Goal: Task Accomplishment & Management: Manage account settings

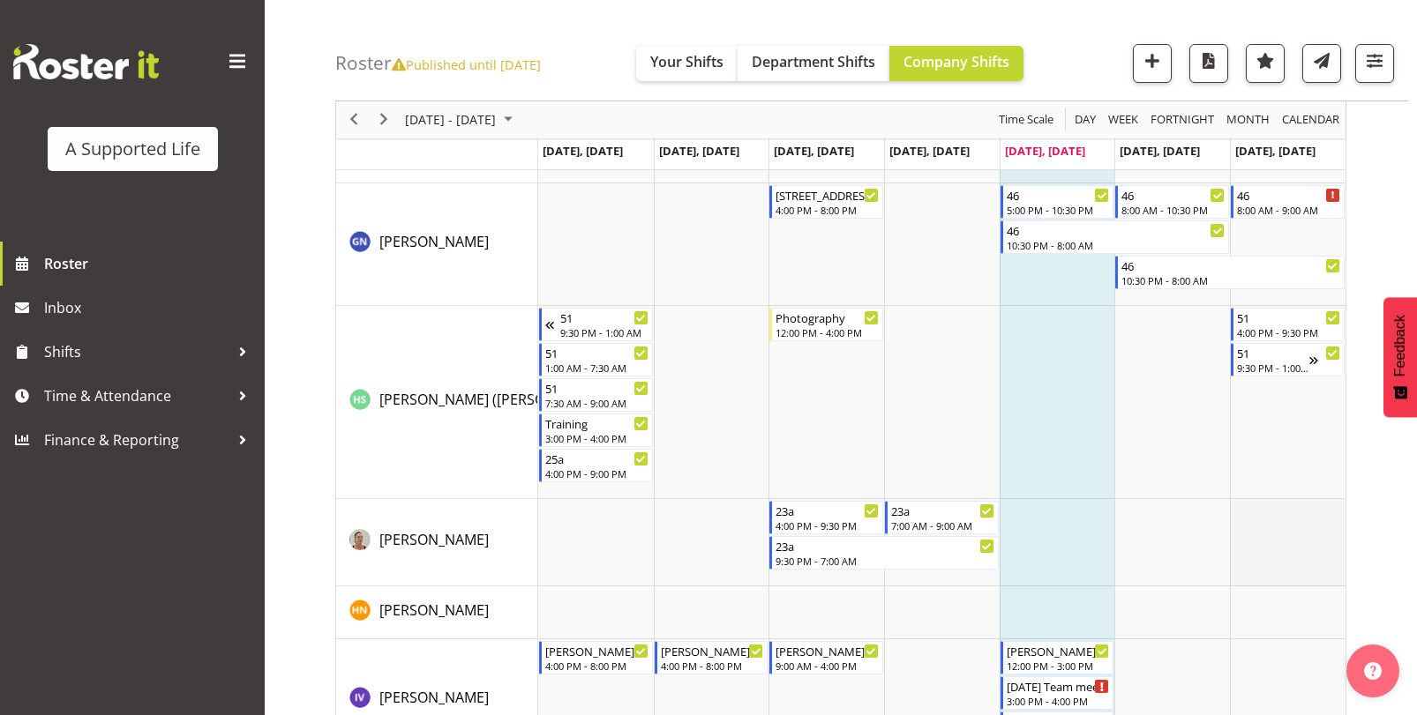
scroll to position [4675, 0]
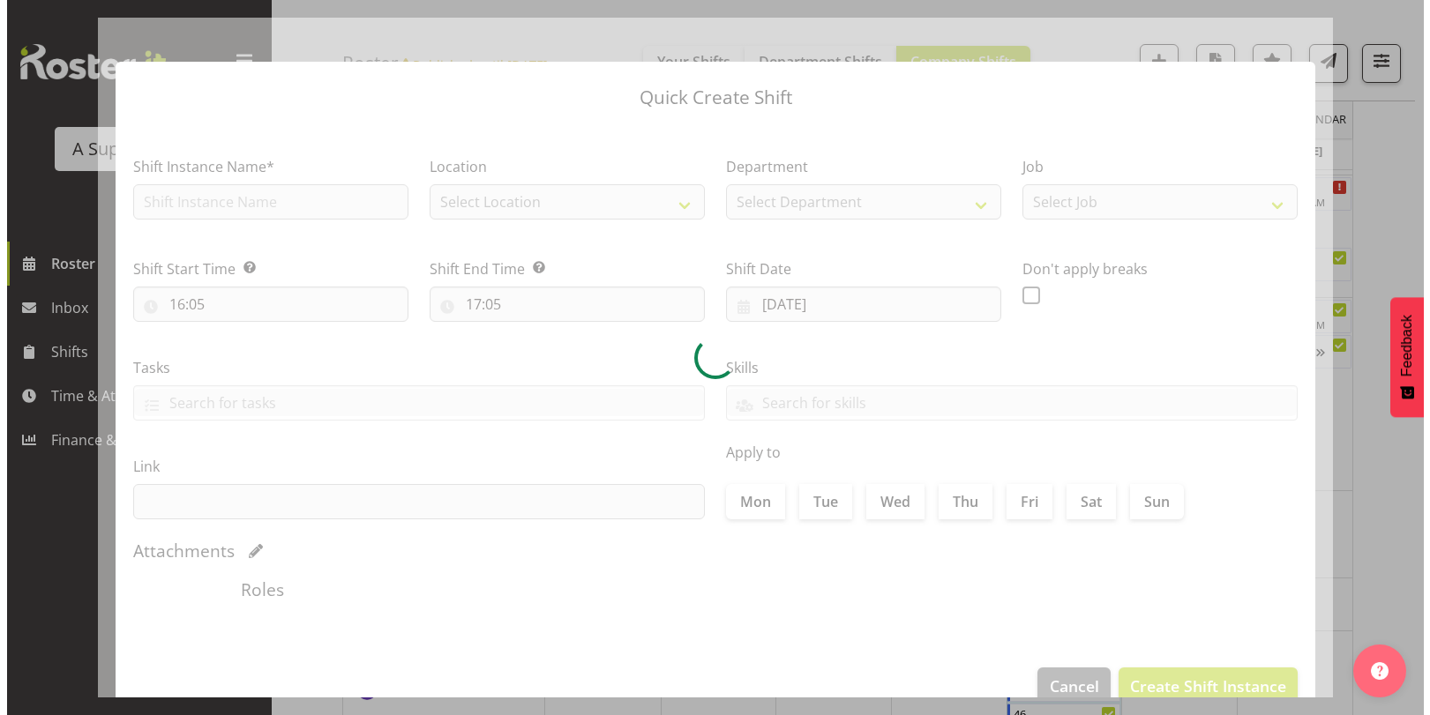
scroll to position [9991, 0]
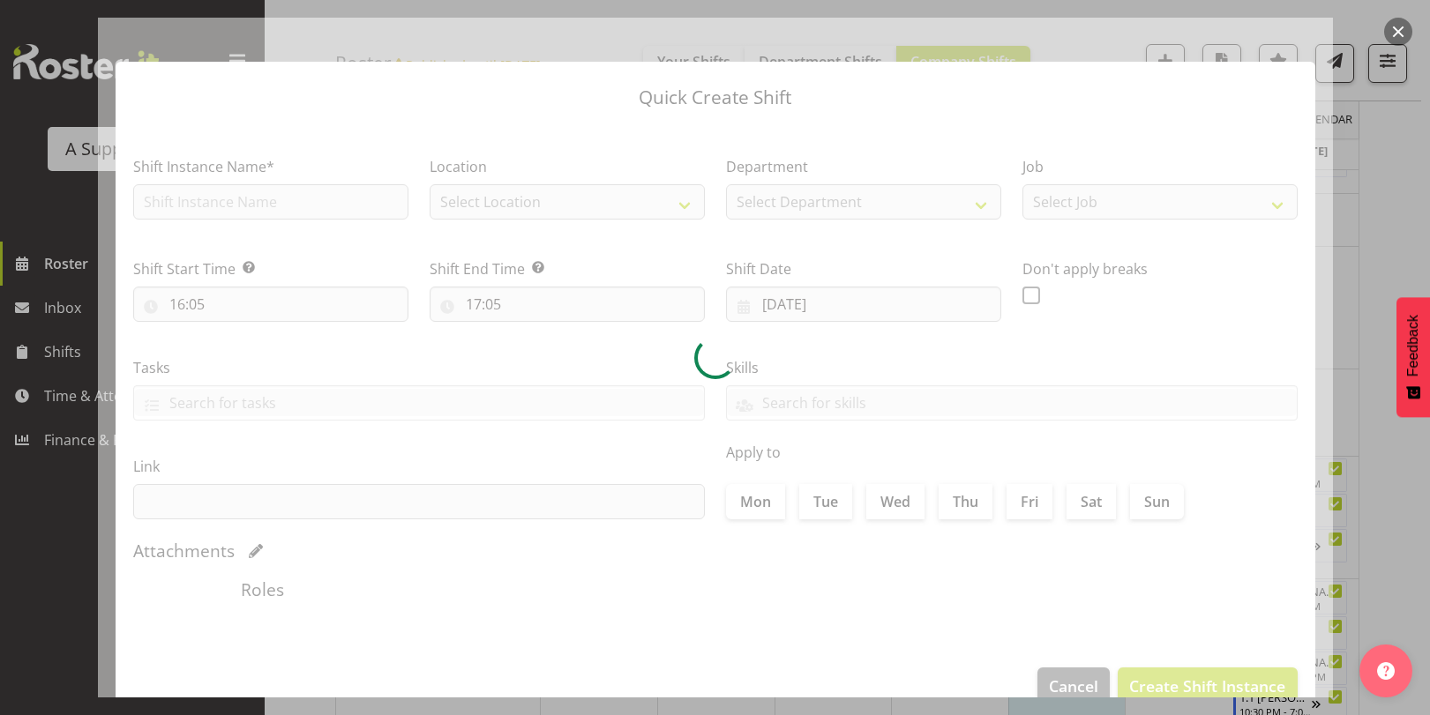
type input "[DATE]"
checkbox input "true"
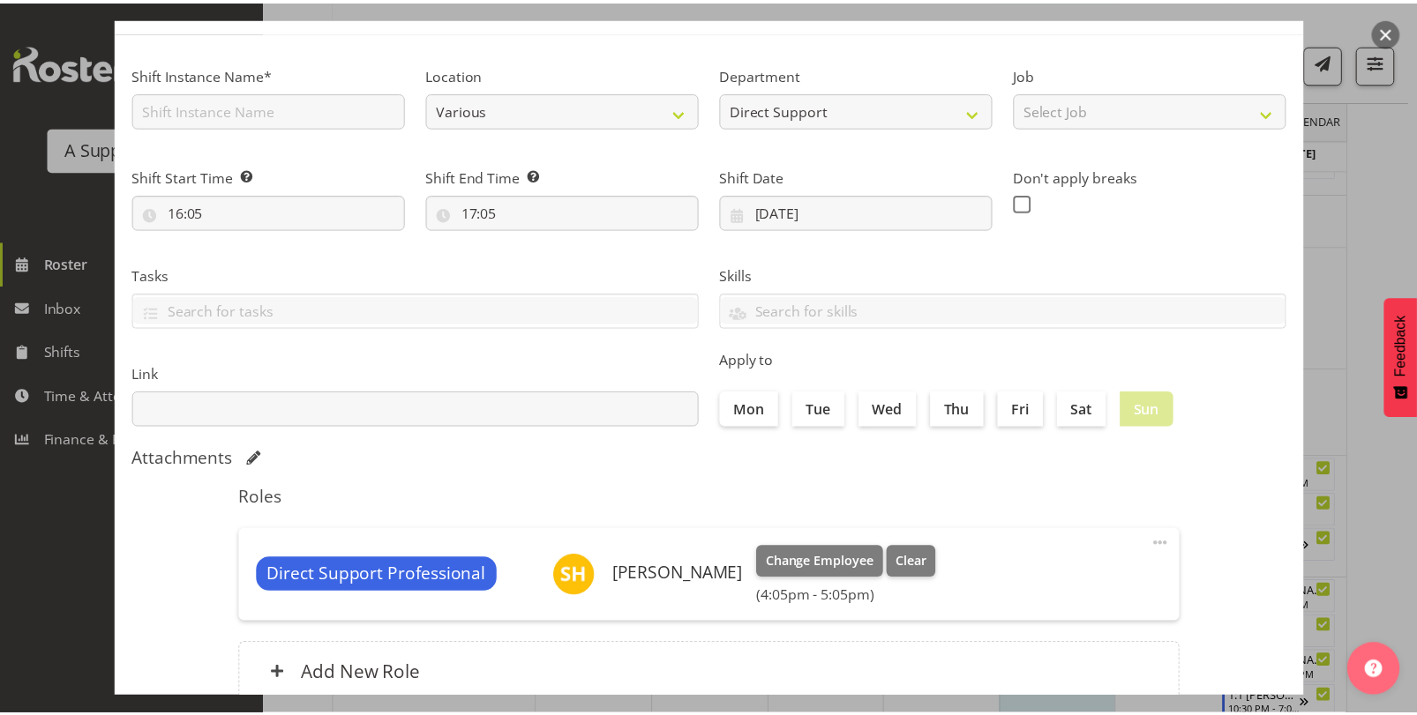
scroll to position [0, 0]
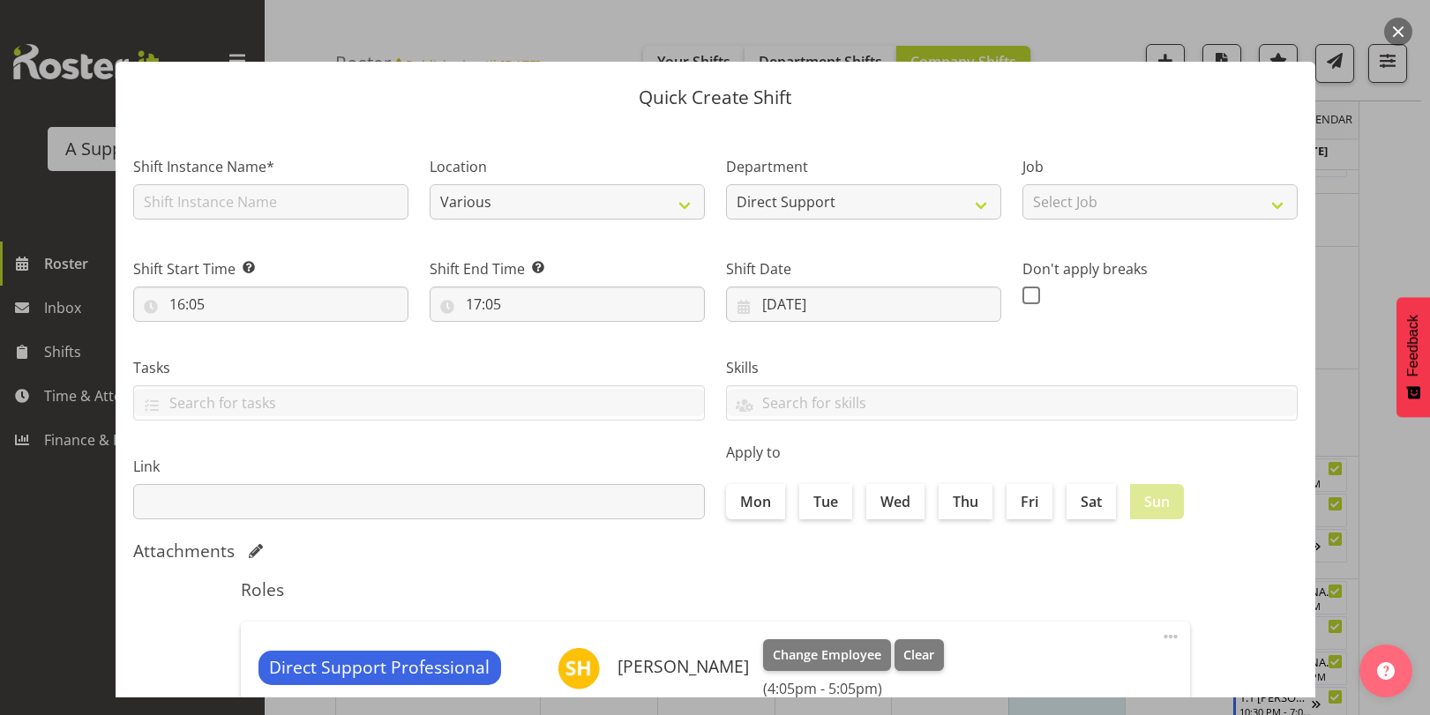
click at [1395, 30] on button "button" at bounding box center [1398, 32] width 28 height 28
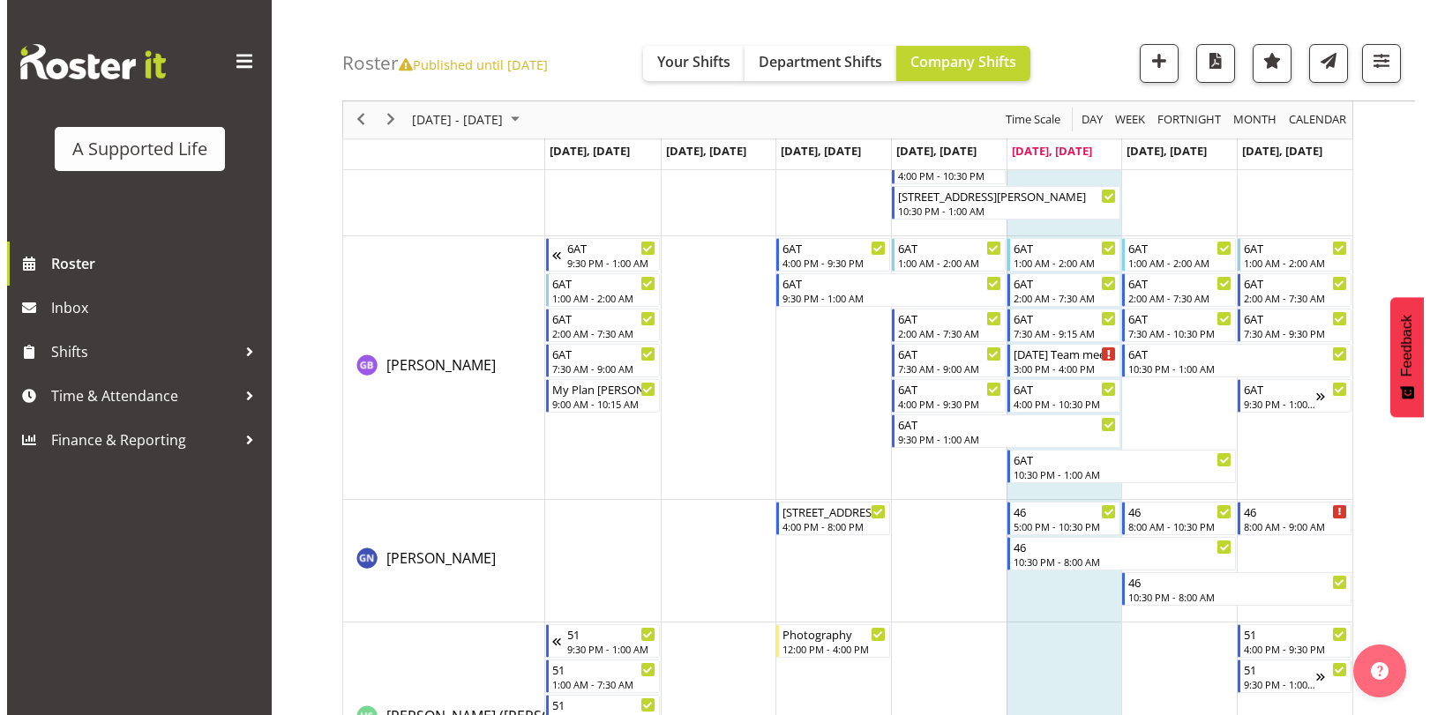
scroll to position [4434, 0]
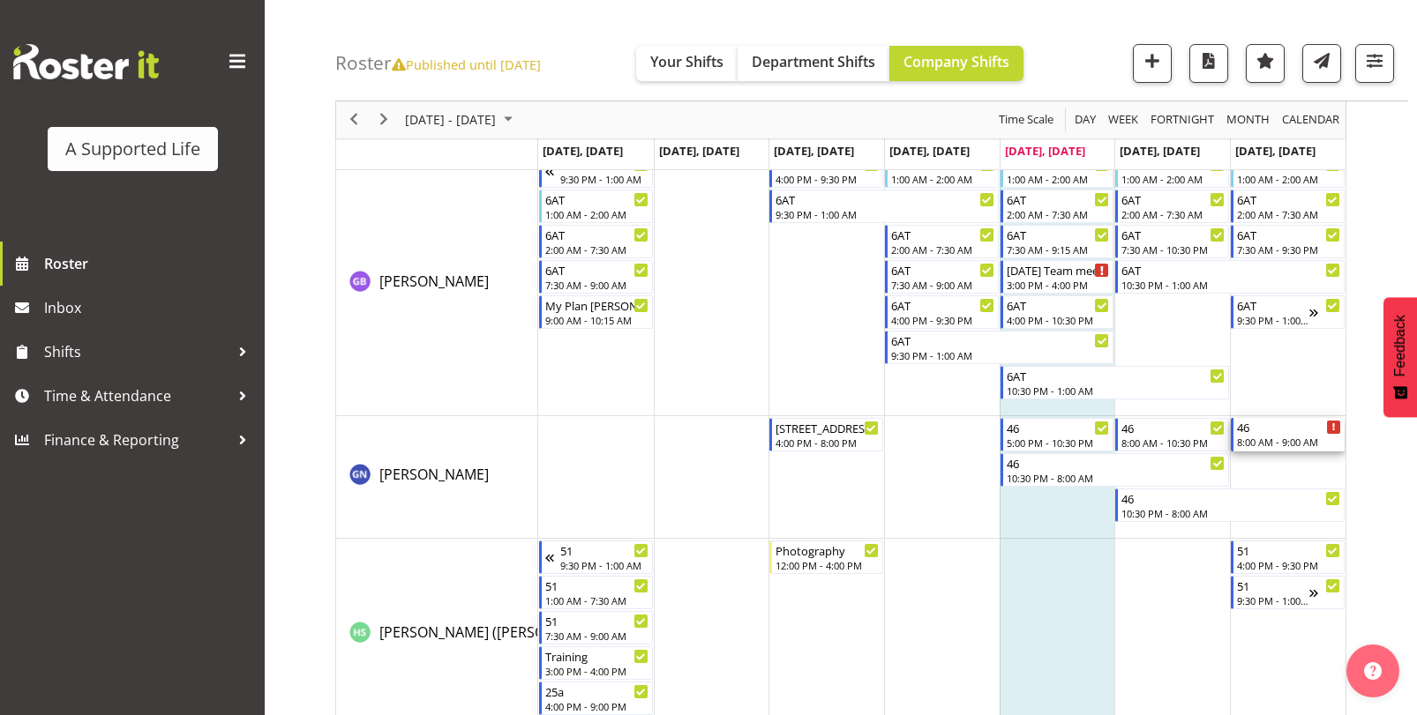
click at [1288, 437] on div "8:00 AM - 9:00 AM" at bounding box center [1289, 442] width 104 height 14
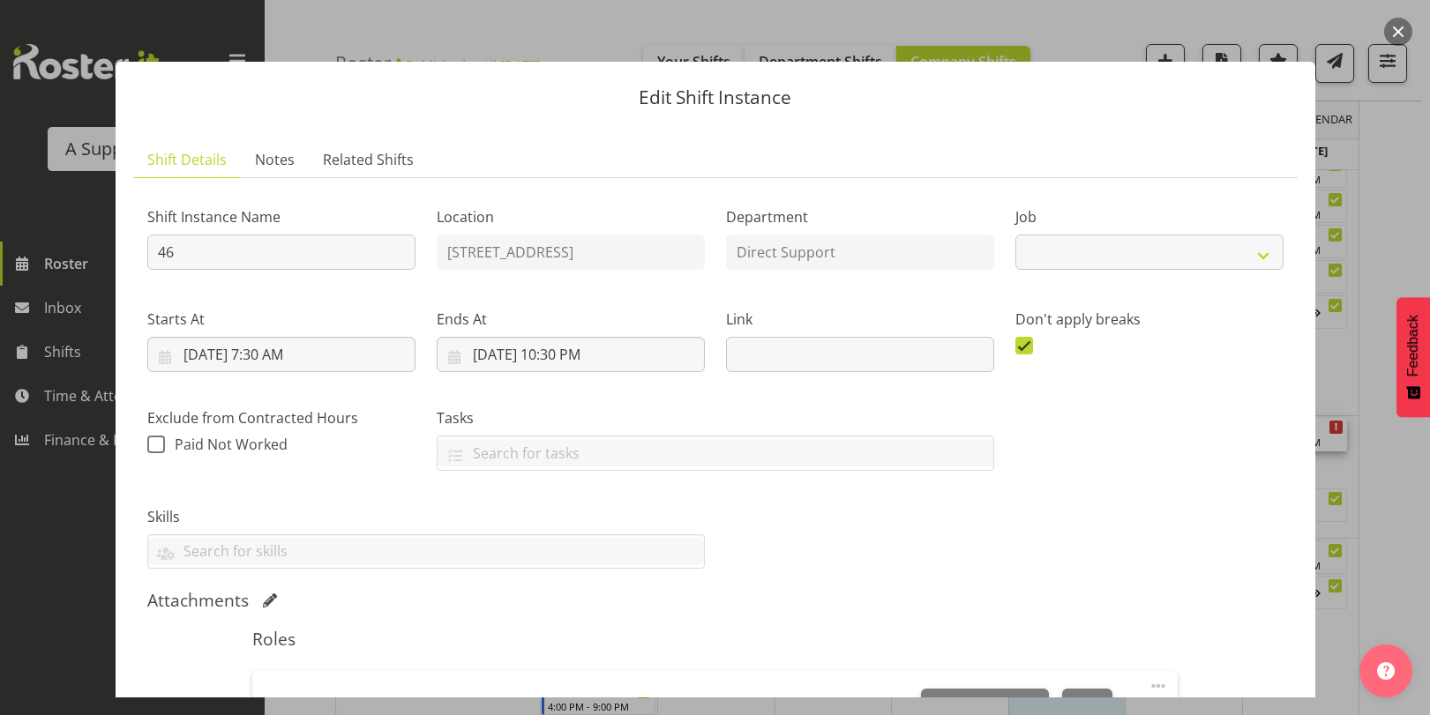
select select "4112"
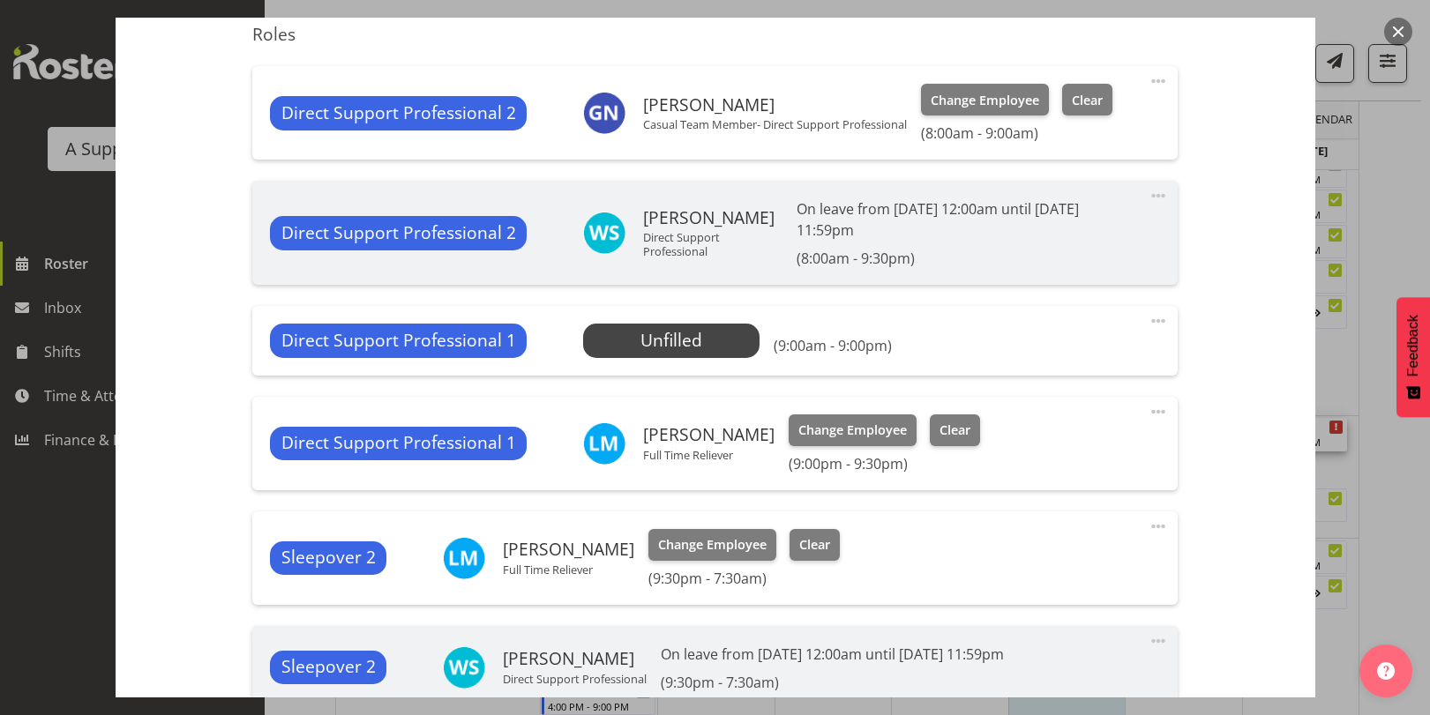
scroll to position [617, 0]
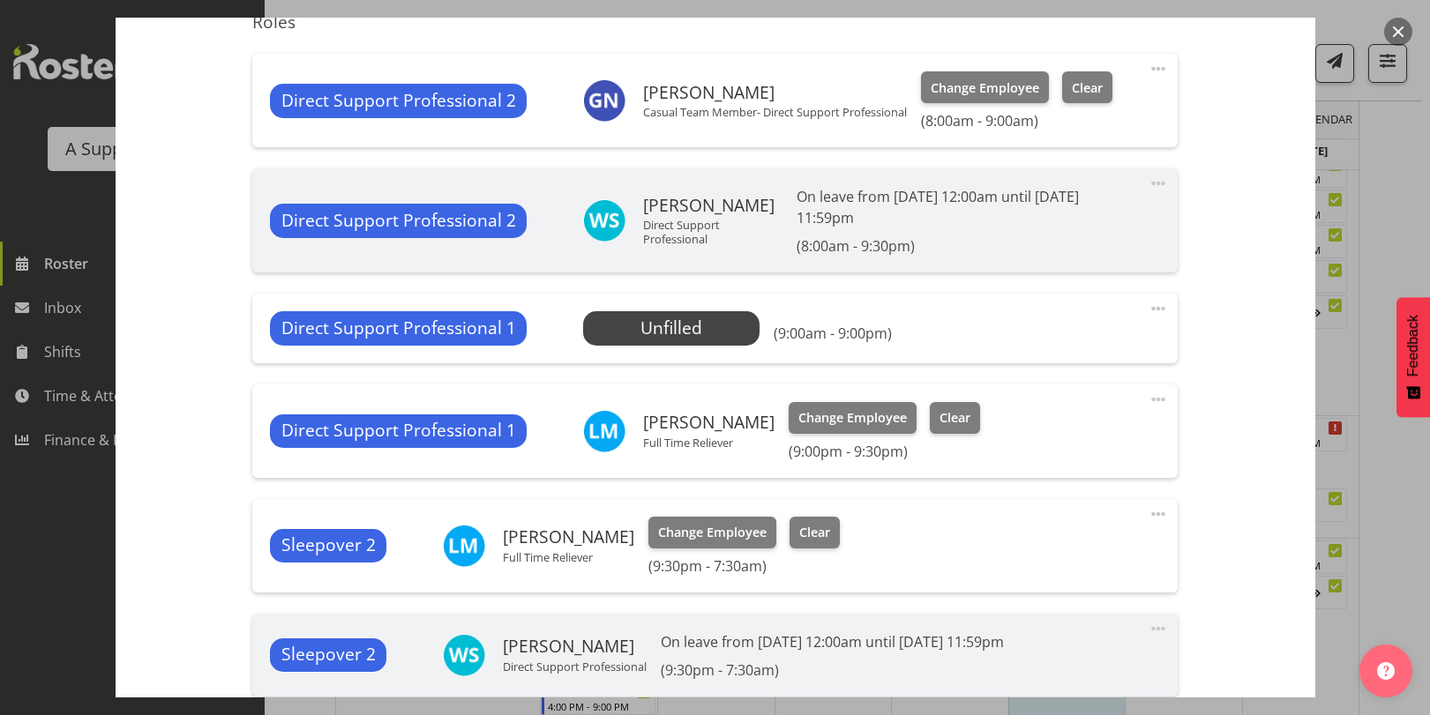
click at [1149, 74] on span at bounding box center [1158, 68] width 21 height 21
click at [1107, 110] on link "Edit" at bounding box center [1083, 108] width 169 height 32
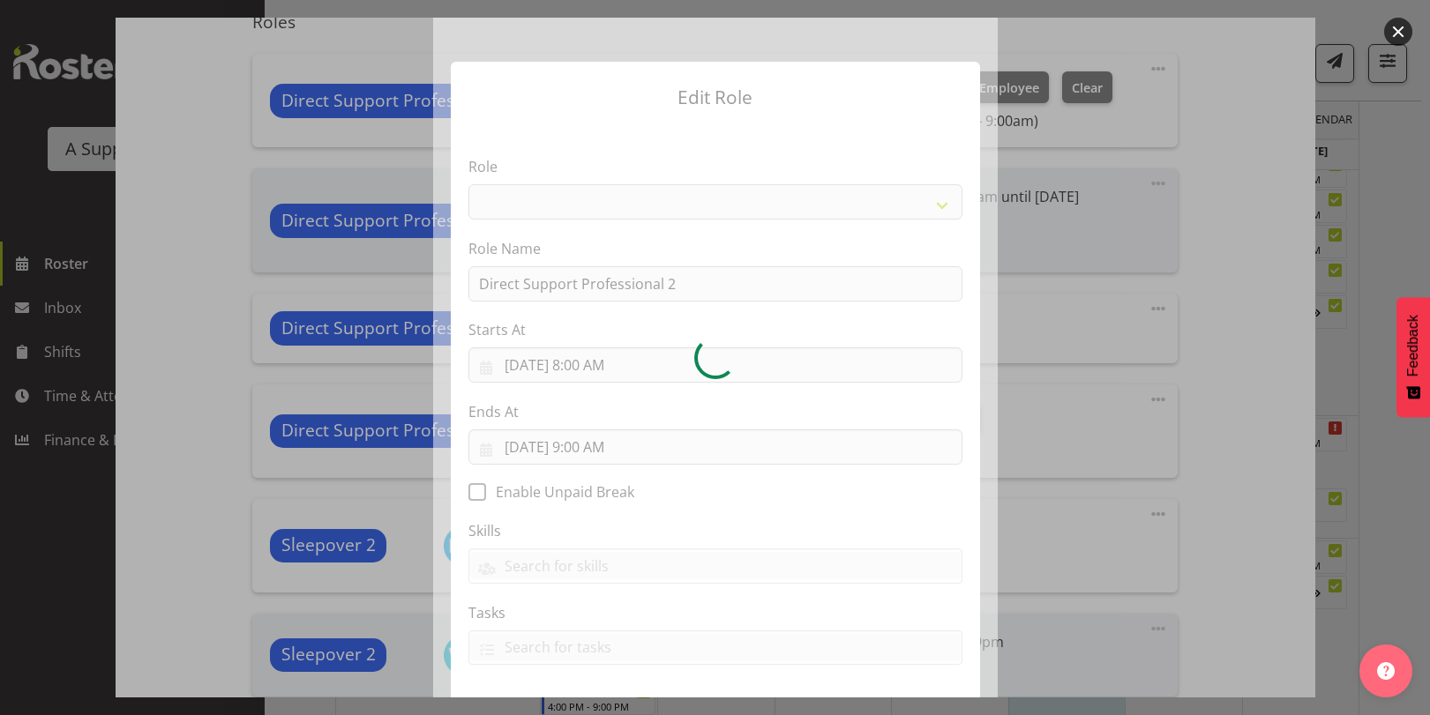
select select "519"
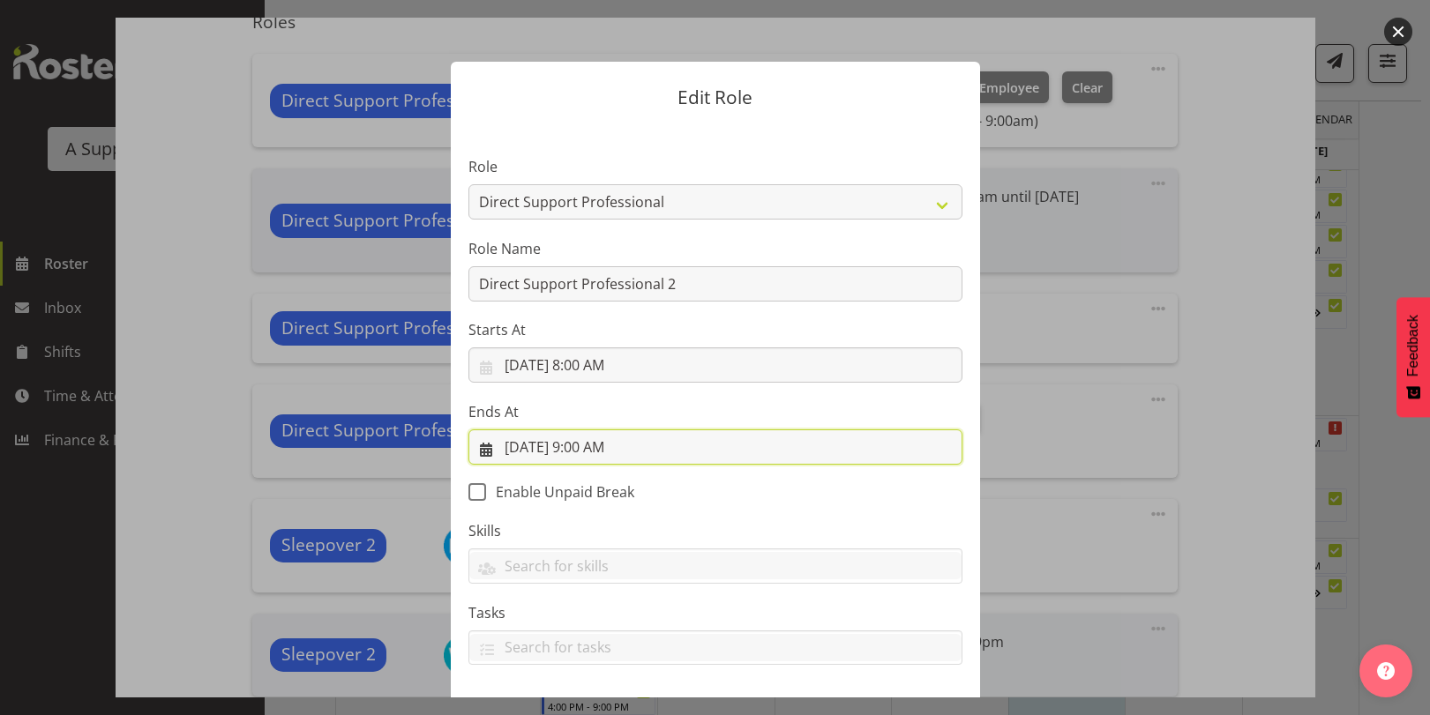
click at [591, 445] on input "[DATE] 9:00 AM" at bounding box center [715, 447] width 494 height 35
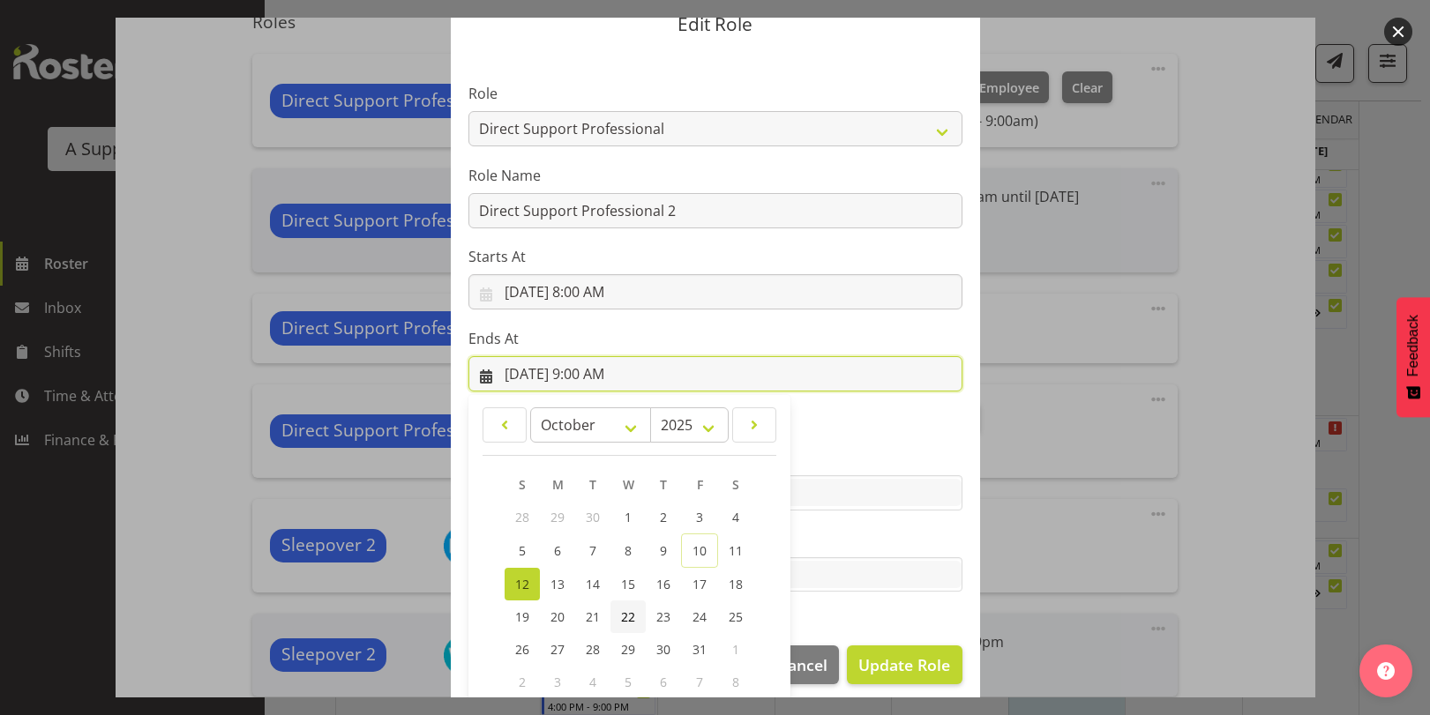
scroll to position [170, 0]
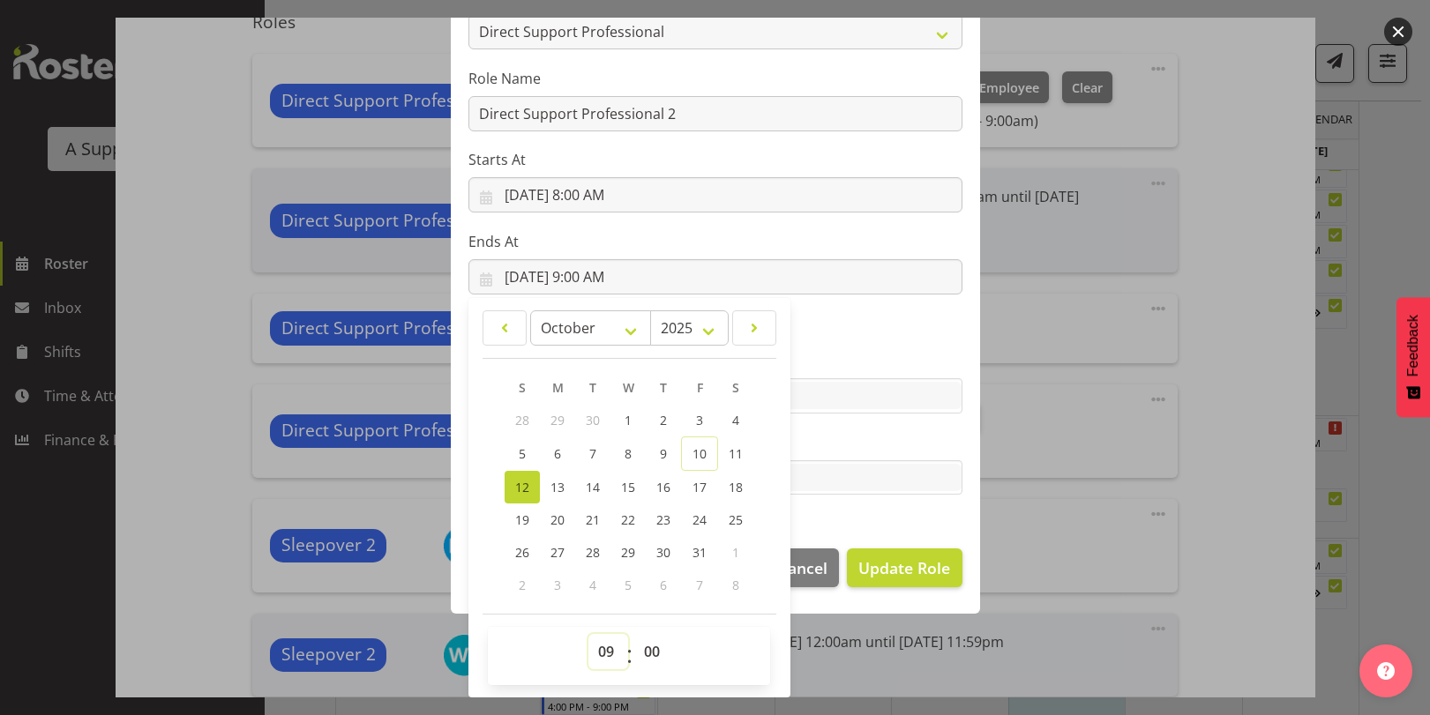
click at [608, 652] on select "00 01 02 03 04 05 06 07 08 09 10 11 12 13 14 15 16 17 18 19 20 21 22 23" at bounding box center [608, 651] width 40 height 35
select select "10"
click at [588, 634] on select "00 01 02 03 04 05 06 07 08 09 10 11 12 13 14 15 16 17 18 19 20 21 22 23" at bounding box center [608, 651] width 40 height 35
type input "[DATE] 10:00 AM"
click at [857, 513] on section "Role Accounts and Payroll Admin Support Aspirations & Support Facilitator Chief…" at bounding box center [715, 242] width 529 height 577
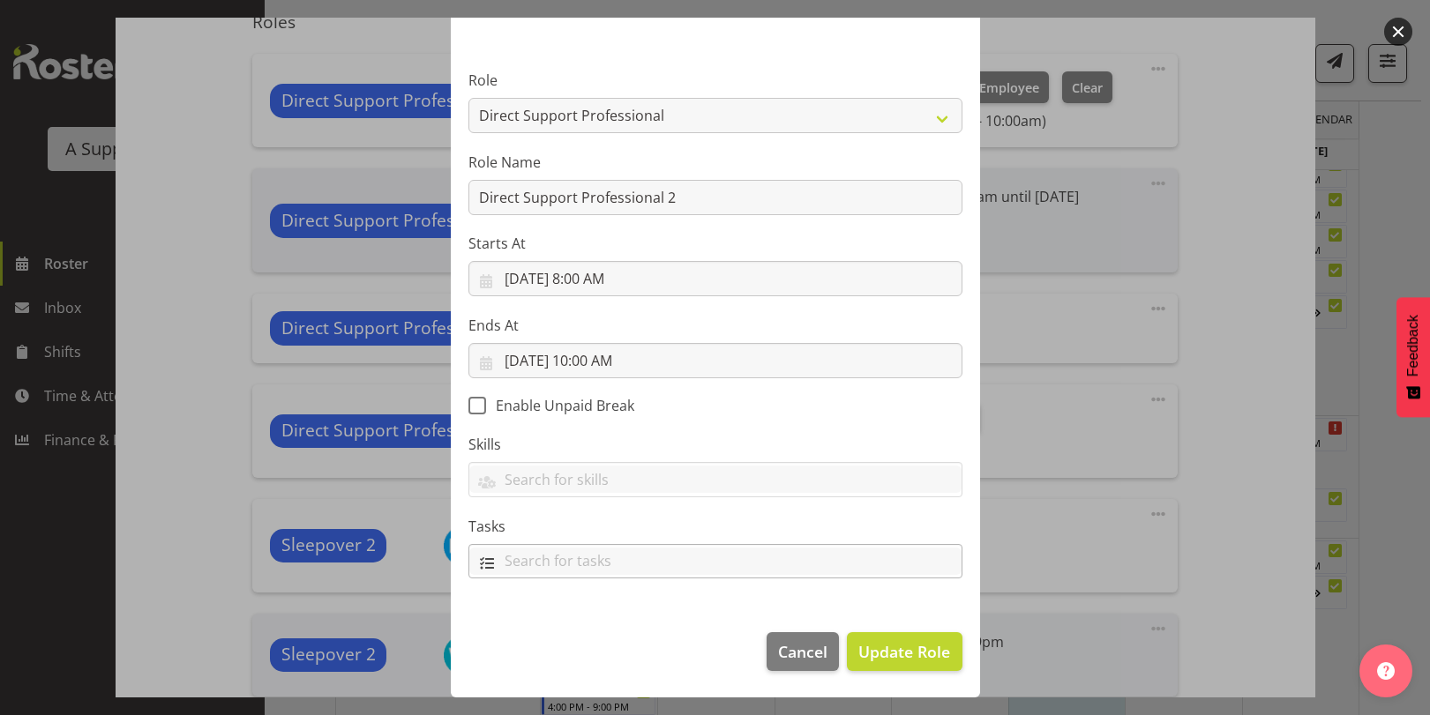
scroll to position [146, 0]
click at [872, 559] on div "Dinner prep My Plan progress Complete evening paperwork Coming in early so bron…" at bounding box center [715, 563] width 492 height 30
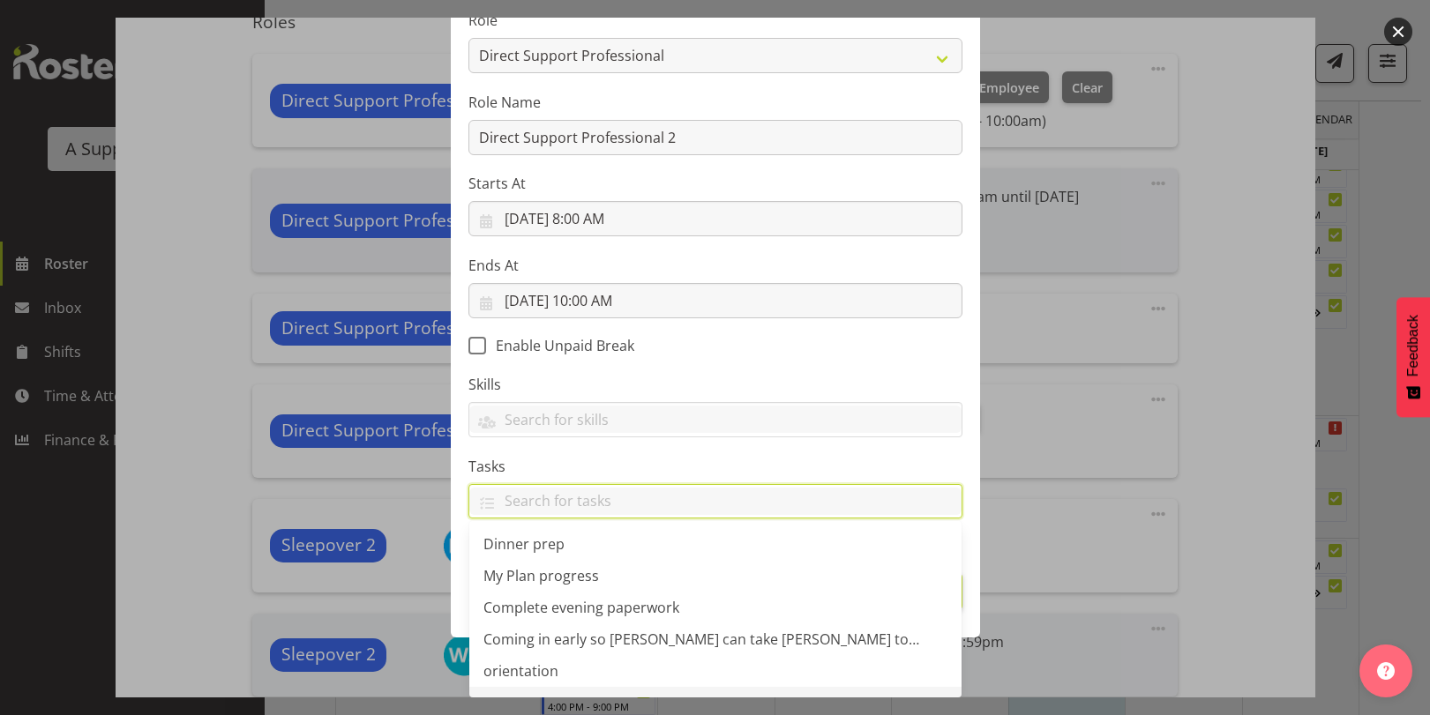
click at [932, 471] on label "Tasks" at bounding box center [715, 466] width 494 height 21
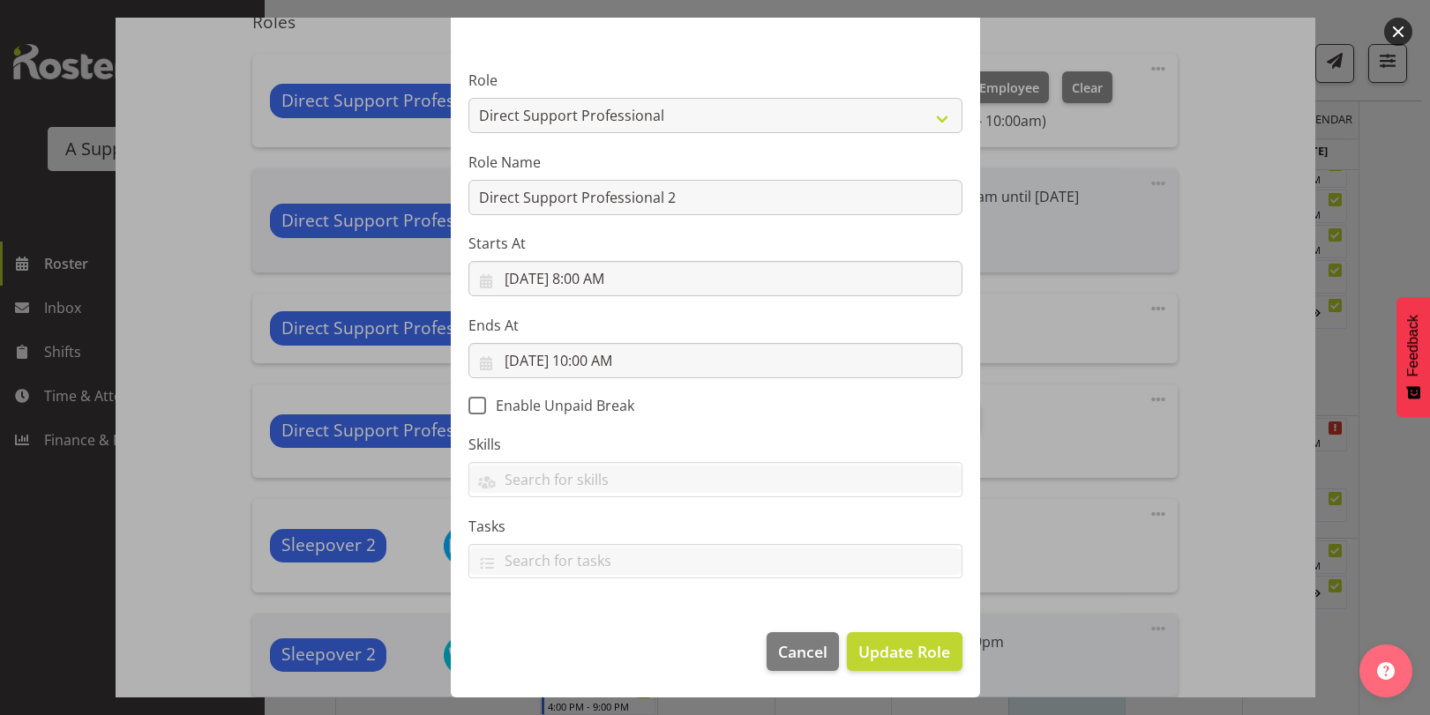
scroll to position [86, 0]
click at [913, 674] on footer "Cancel Update Role" at bounding box center [715, 656] width 529 height 83
click at [909, 651] on span "Update Role" at bounding box center [904, 651] width 92 height 23
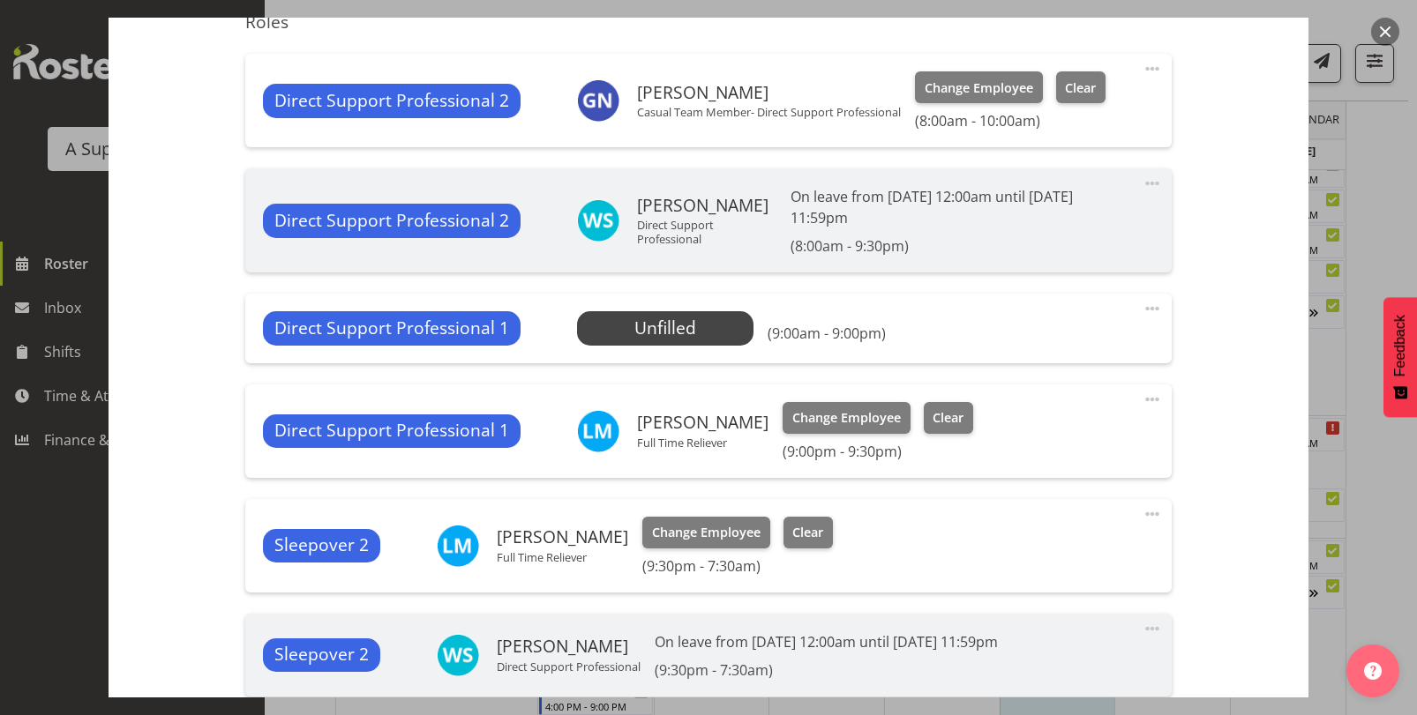
click at [1144, 308] on span at bounding box center [1151, 308] width 21 height 21
click at [1044, 347] on link "Edit" at bounding box center [1077, 348] width 169 height 32
select select "9"
select select "2025"
select select "9"
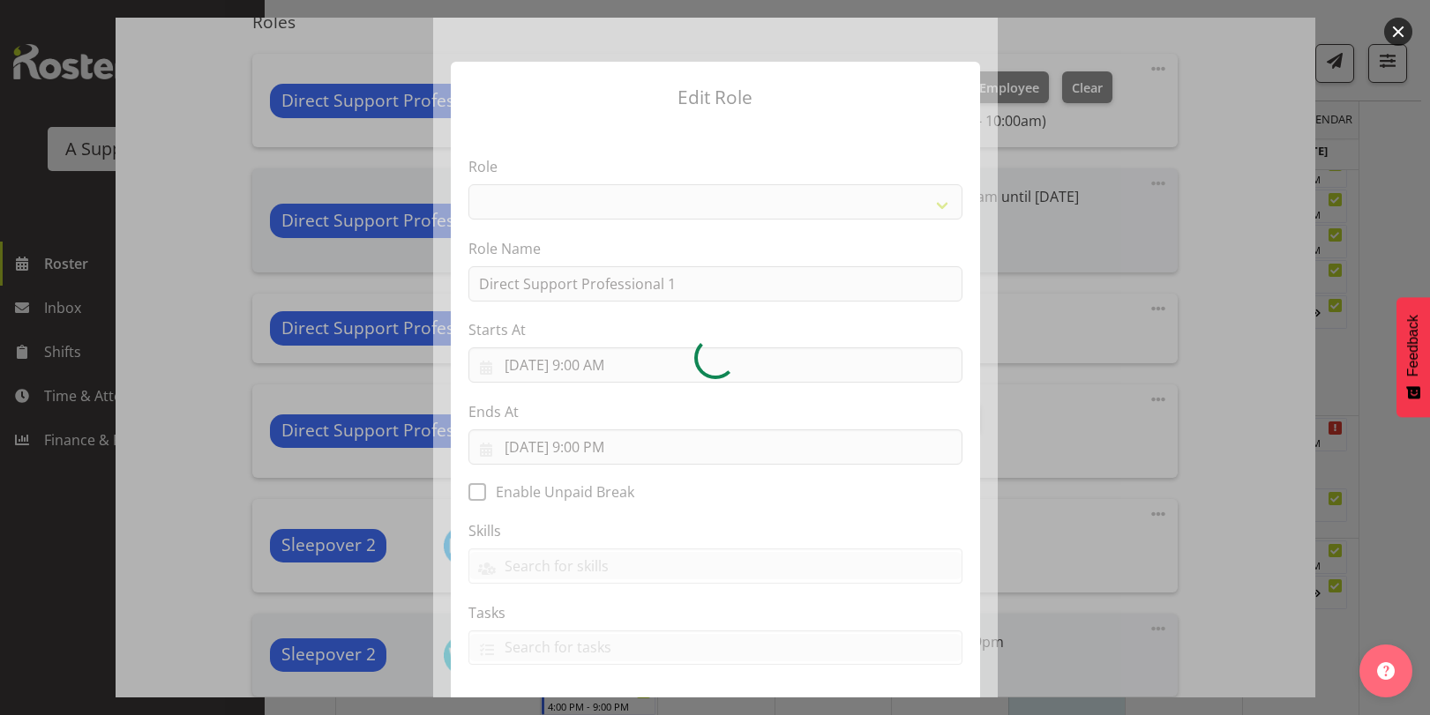
select select "519"
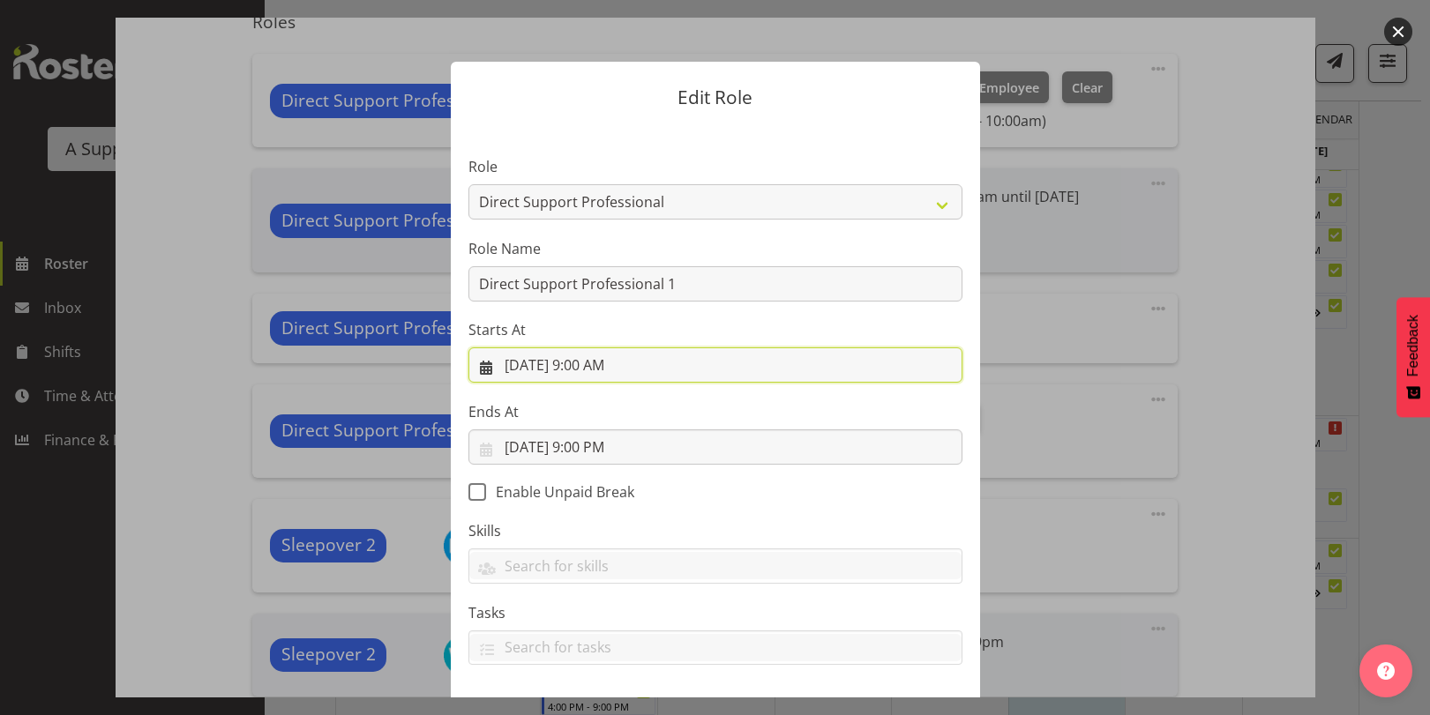
click at [628, 368] on input "[DATE] 9:00 AM" at bounding box center [715, 365] width 494 height 35
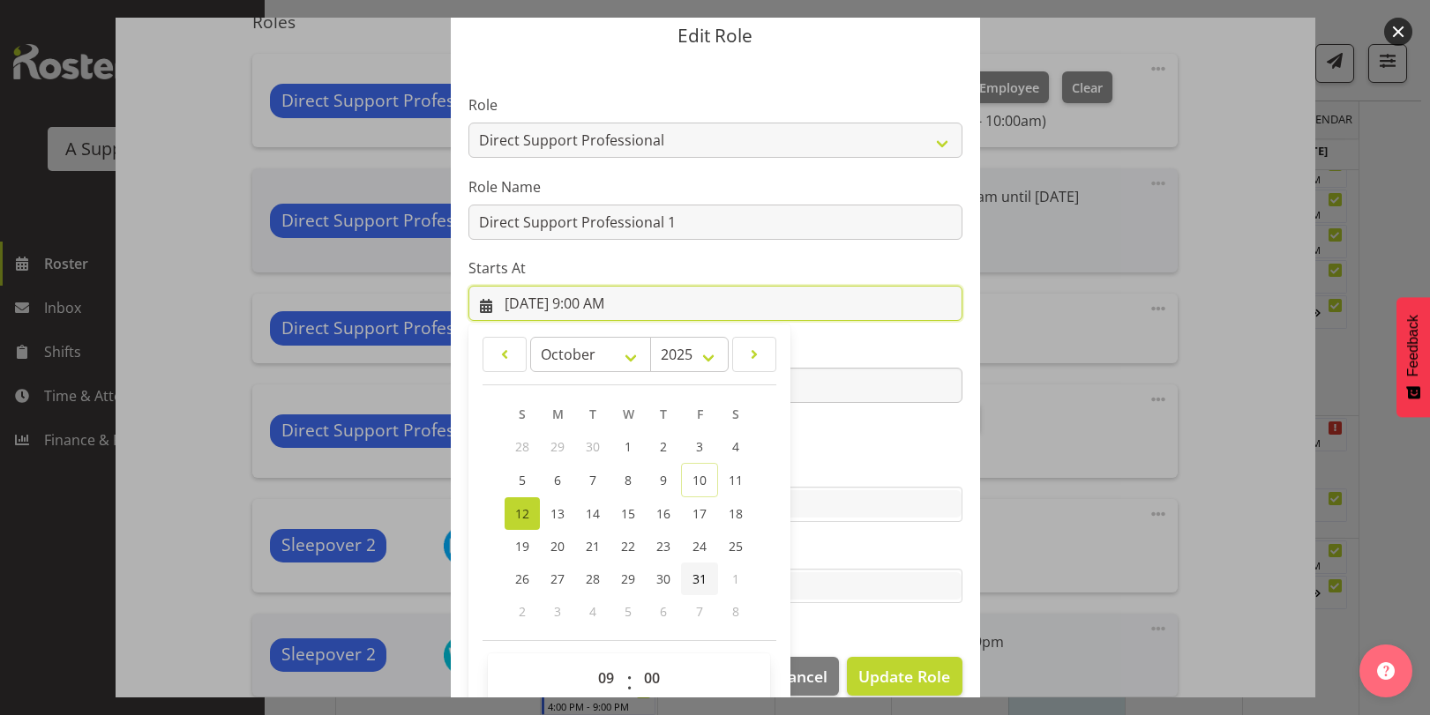
scroll to position [88, 0]
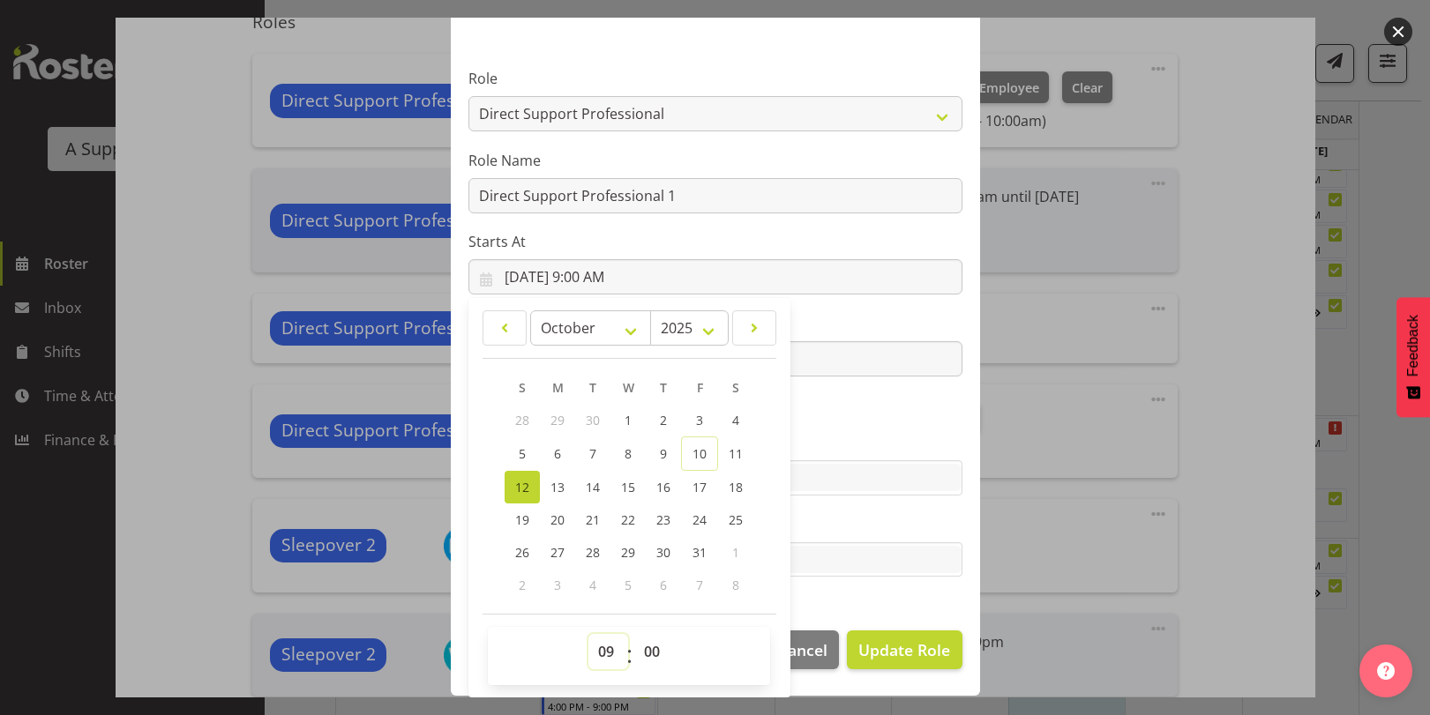
click at [601, 648] on select "00 01 02 03 04 05 06 07 08 09 10 11 12 13 14 15 16 17 18 19 20 21 22 23" at bounding box center [608, 651] width 40 height 35
select select "10"
click at [588, 634] on select "00 01 02 03 04 05 06 07 08 09 10 11 12 13 14 15 16 17 18 19 20 21 22 23" at bounding box center [608, 651] width 40 height 35
type input "[DATE] 10:00 AM"
click at [881, 408] on section "Role Accounts and Payroll Admin Support Aspirations & Support Facilitator Chief…" at bounding box center [715, 324] width 529 height 577
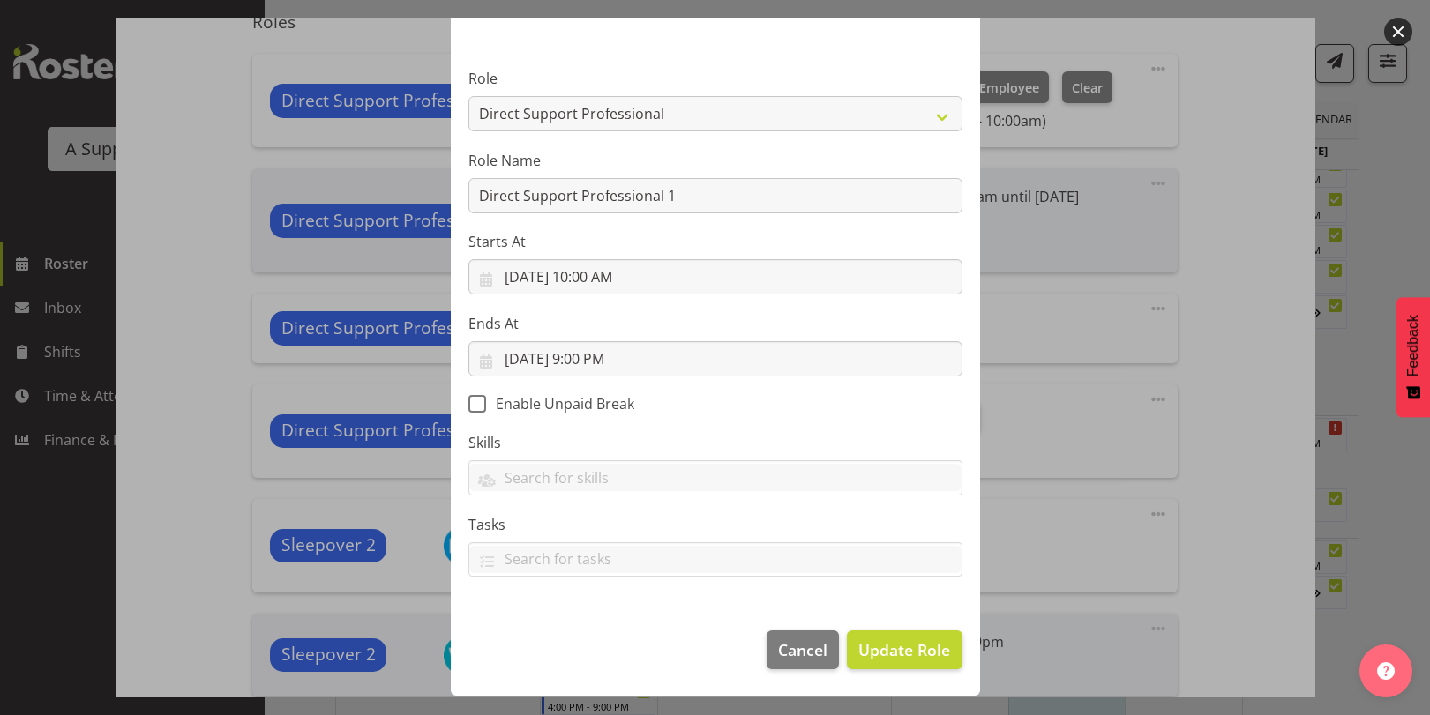
scroll to position [86, 0]
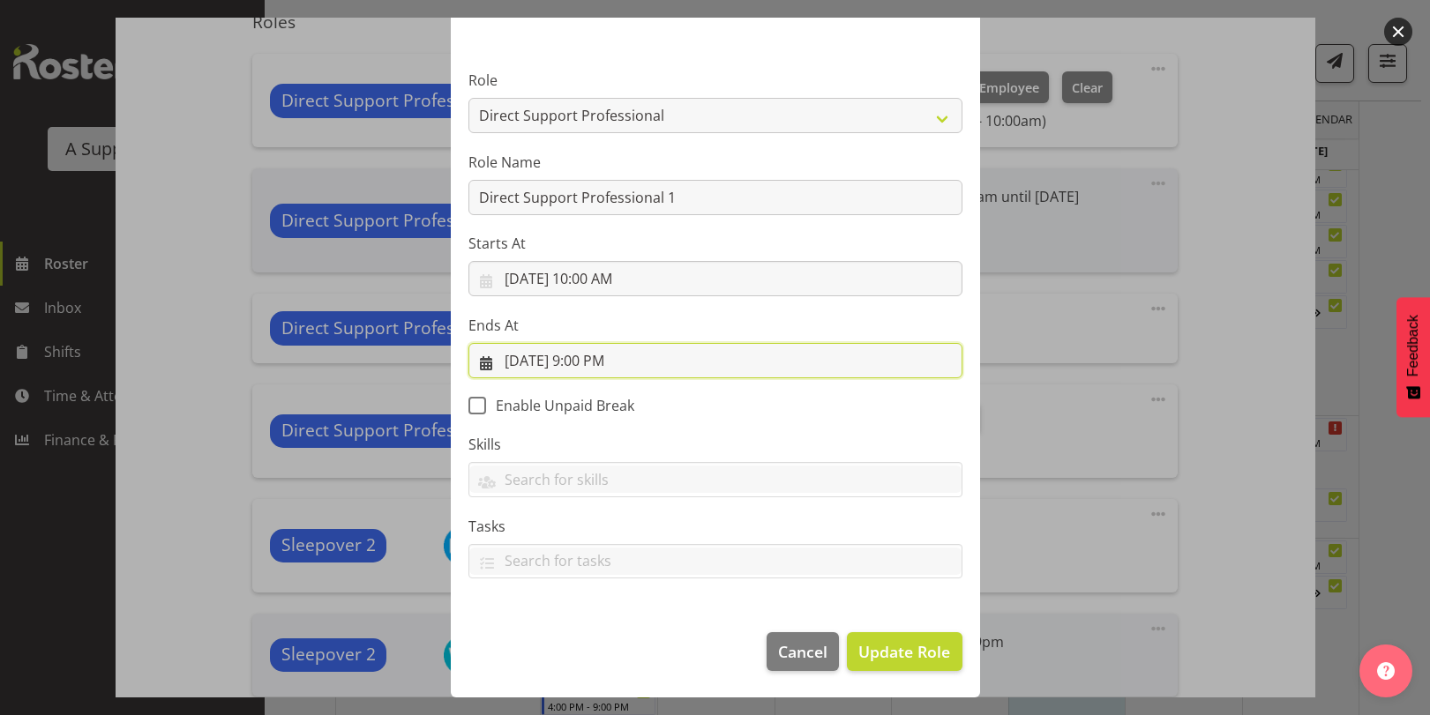
click at [598, 364] on input "[DATE] 9:00 PM" at bounding box center [715, 360] width 494 height 35
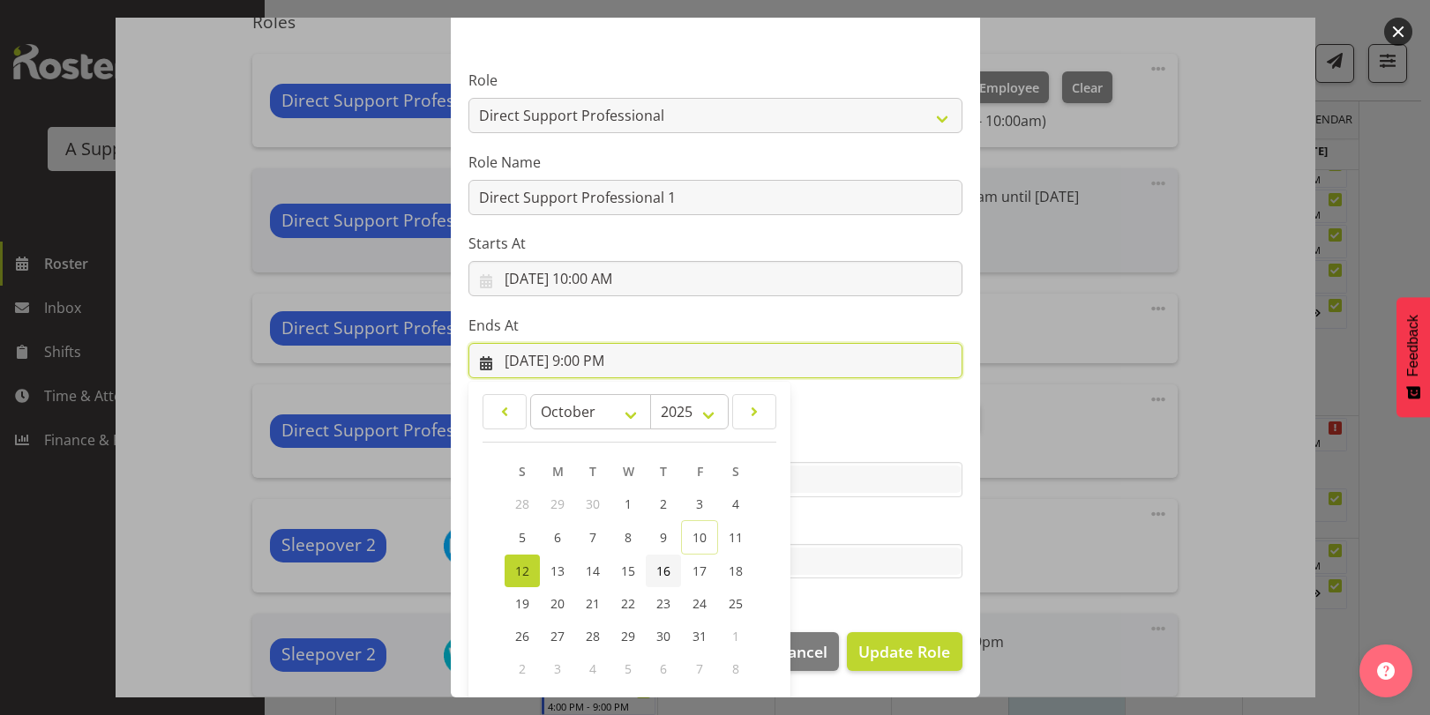
scroll to position [170, 0]
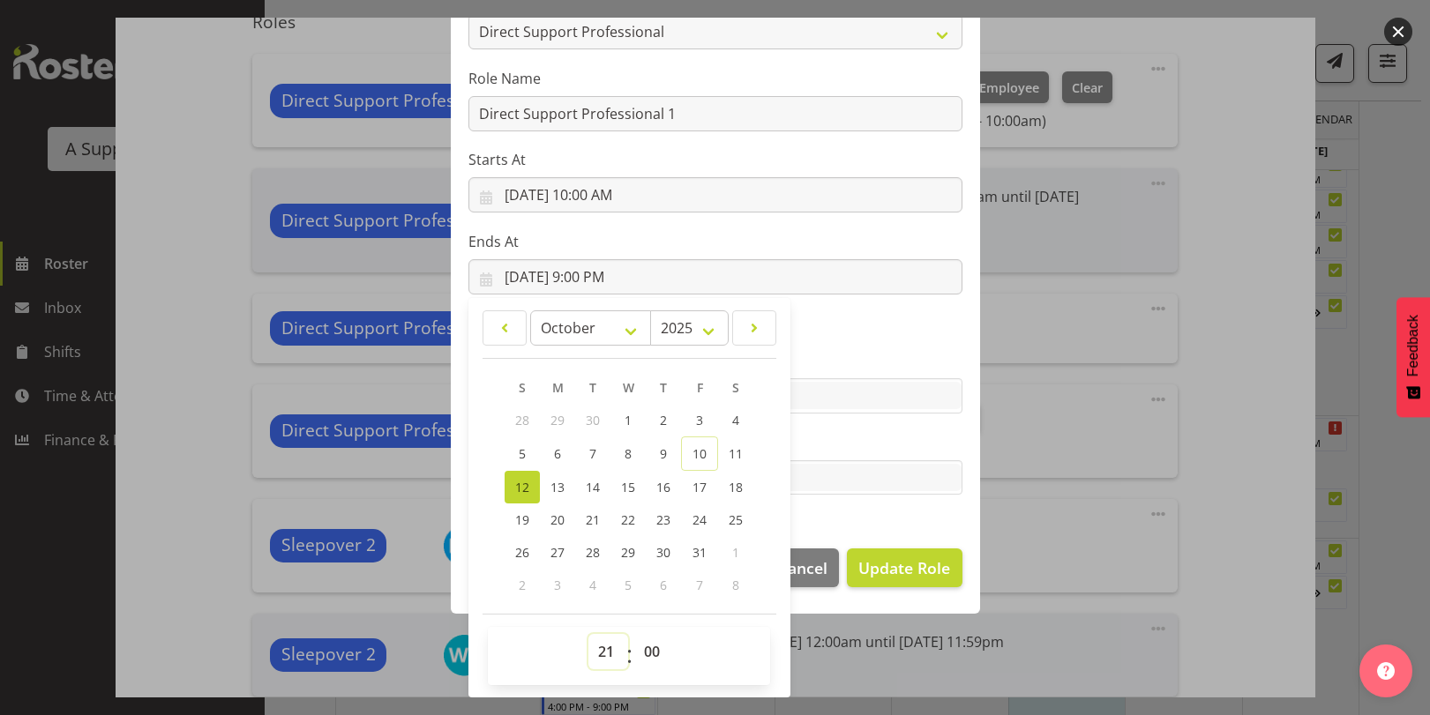
click at [612, 655] on select "00 01 02 03 04 05 06 07 08 09 10 11 12 13 14 15 16 17 18 19 20 21 22 23" at bounding box center [608, 651] width 40 height 35
select select "19"
click at [588, 634] on select "00 01 02 03 04 05 06 07 08 09 10 11 12 13 14 15 16 17 18 19 20 21 22 23" at bounding box center [608, 651] width 40 height 35
type input "[DATE] 7:00 PM"
click at [904, 515] on section "Role Accounts and Payroll Admin Support Aspirations & Support Facilitator Chief…" at bounding box center [715, 242] width 529 height 577
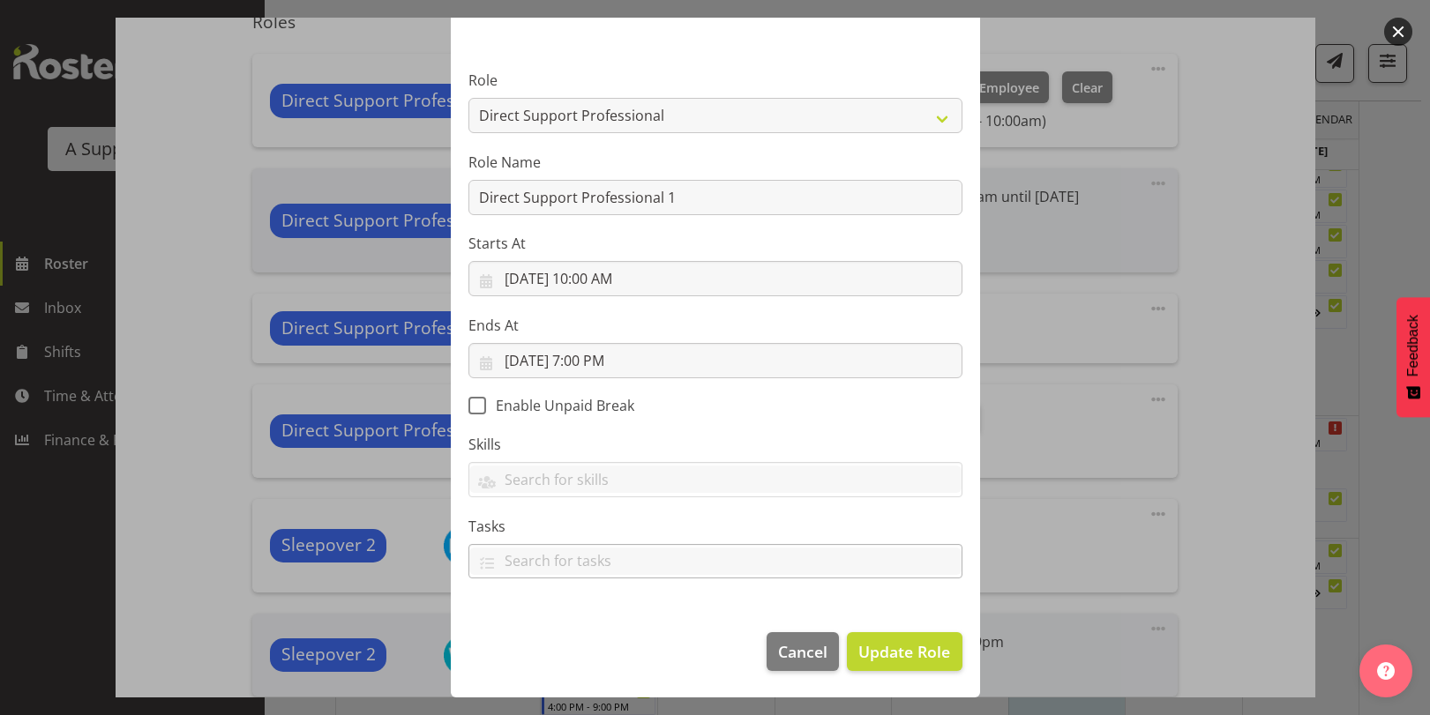
scroll to position [86, 0]
click at [916, 656] on span "Update Role" at bounding box center [904, 651] width 92 height 23
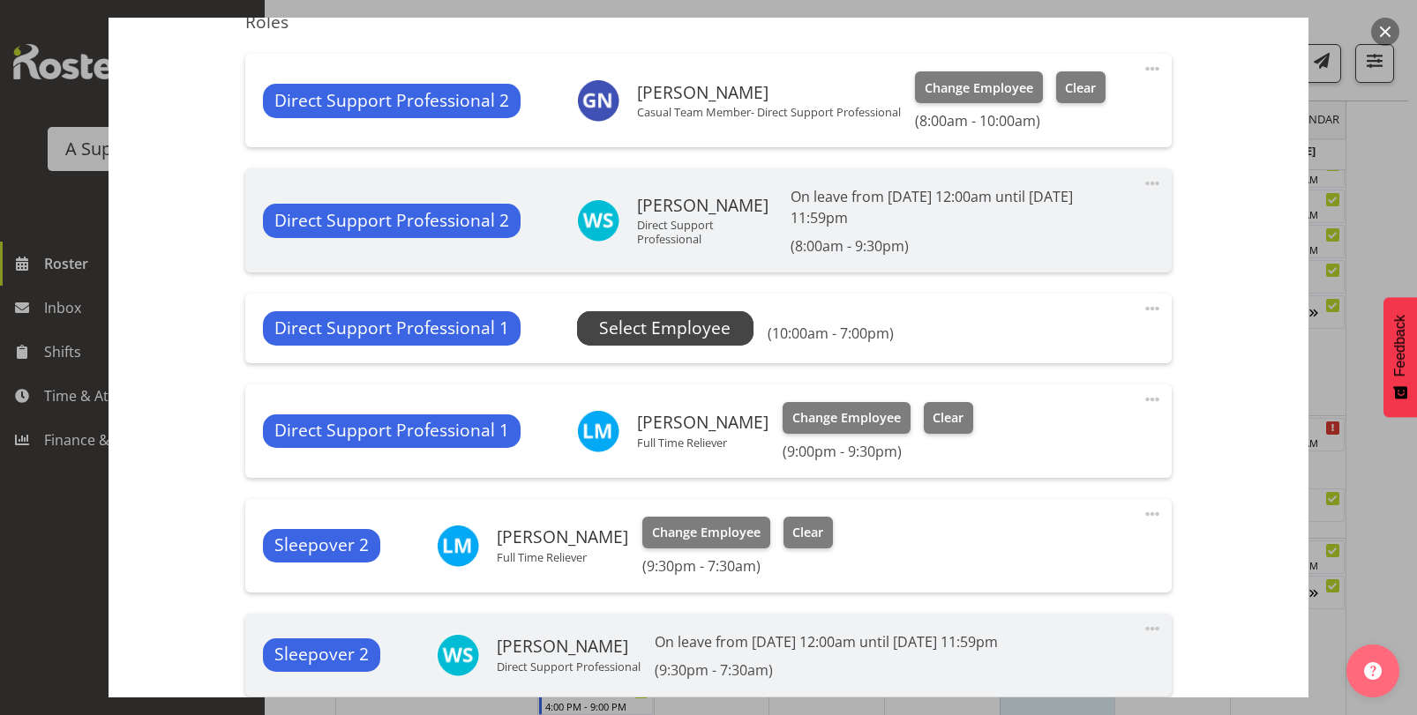
click at [676, 332] on span "Select Employee" at bounding box center [664, 329] width 131 height 26
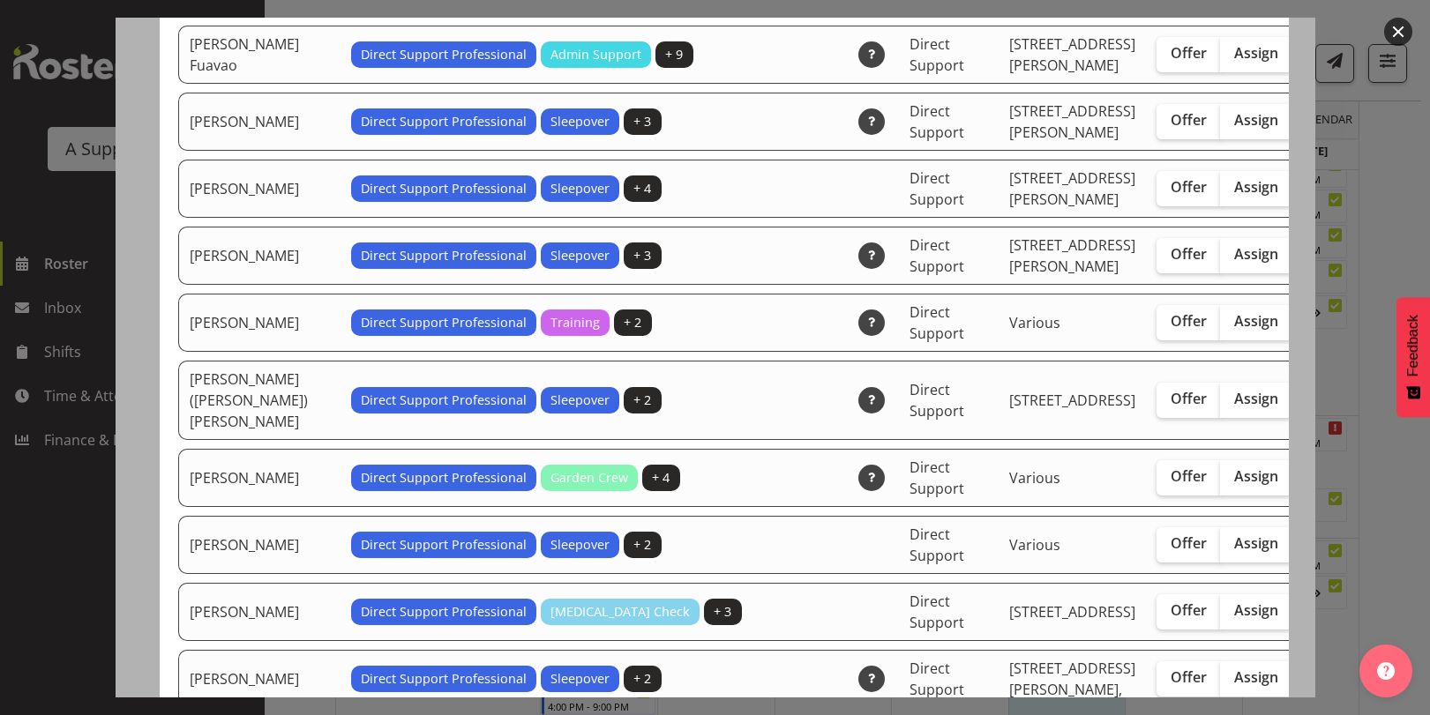
scroll to position [2293, 0]
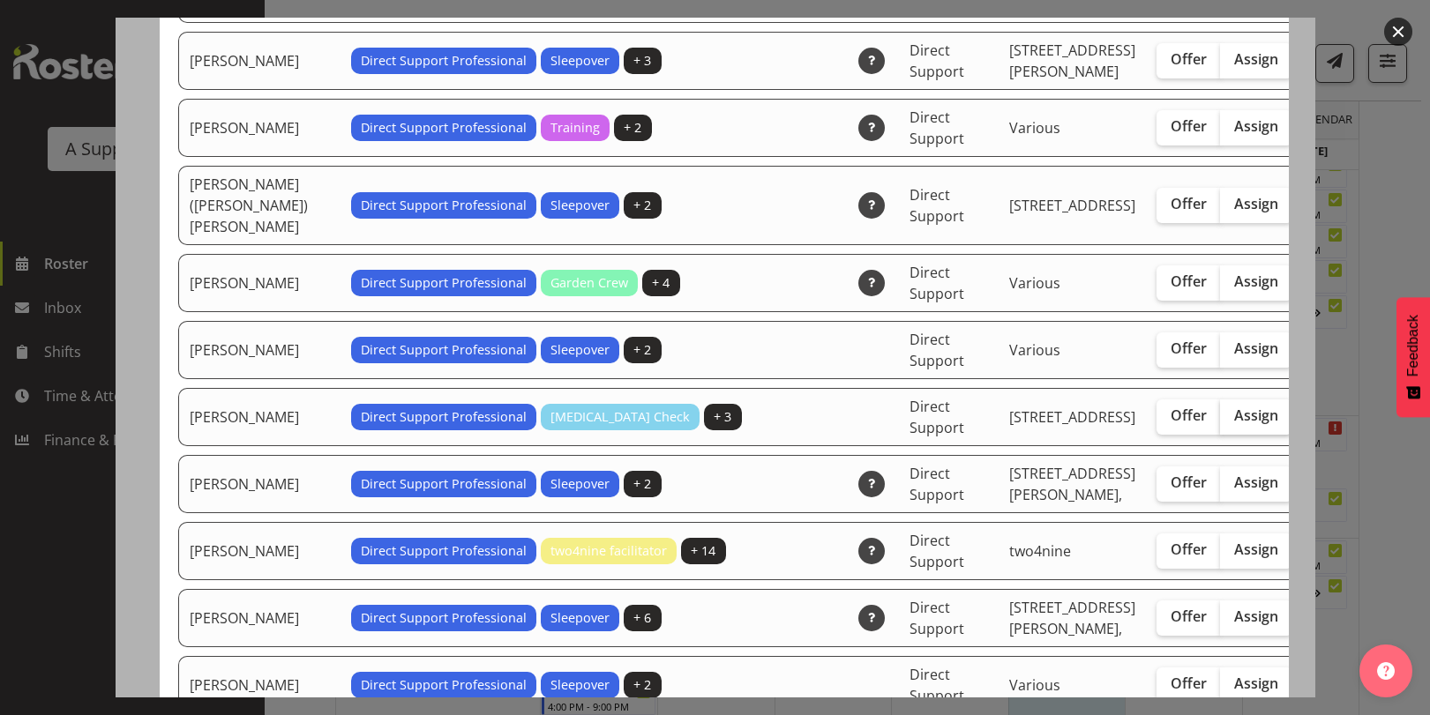
click at [1234, 424] on span "Assign" at bounding box center [1256, 416] width 44 height 18
click at [1220, 422] on input "Assign" at bounding box center [1225, 415] width 11 height 11
checkbox input "true"
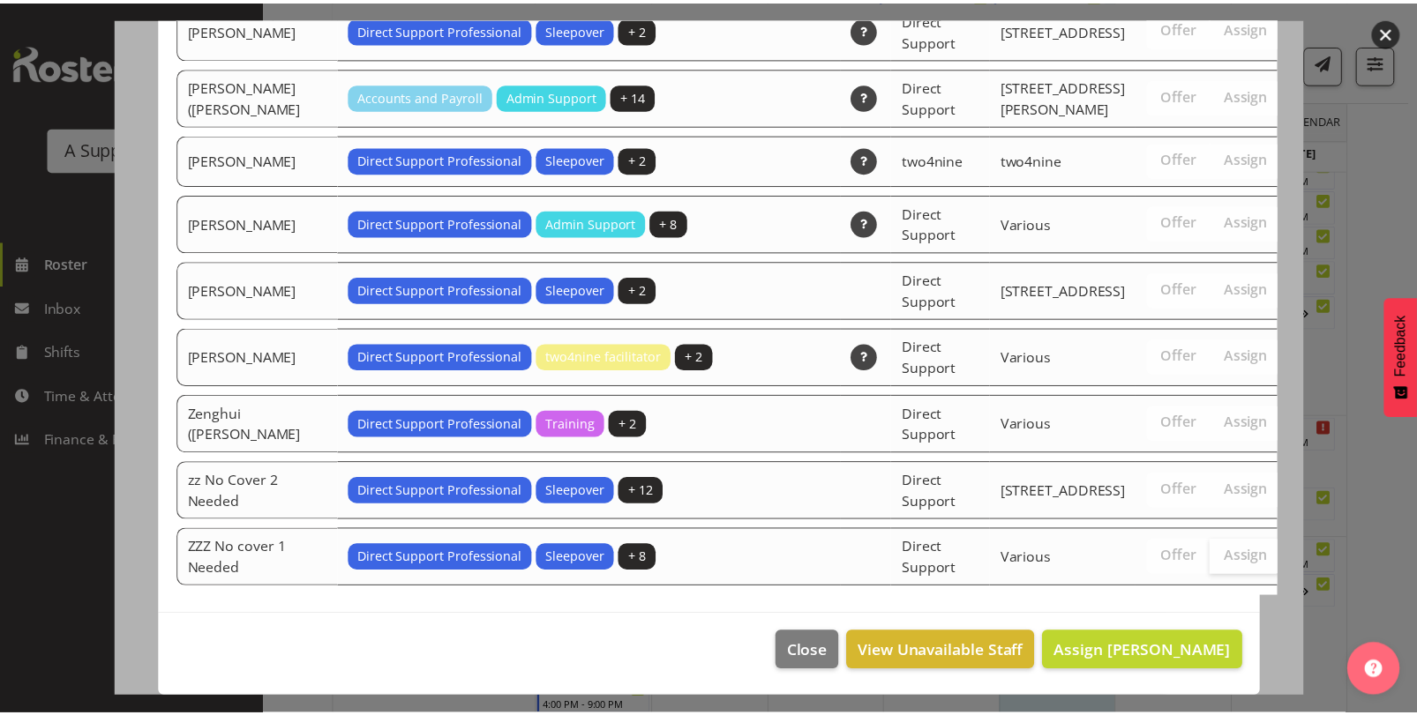
scroll to position [6167, 0]
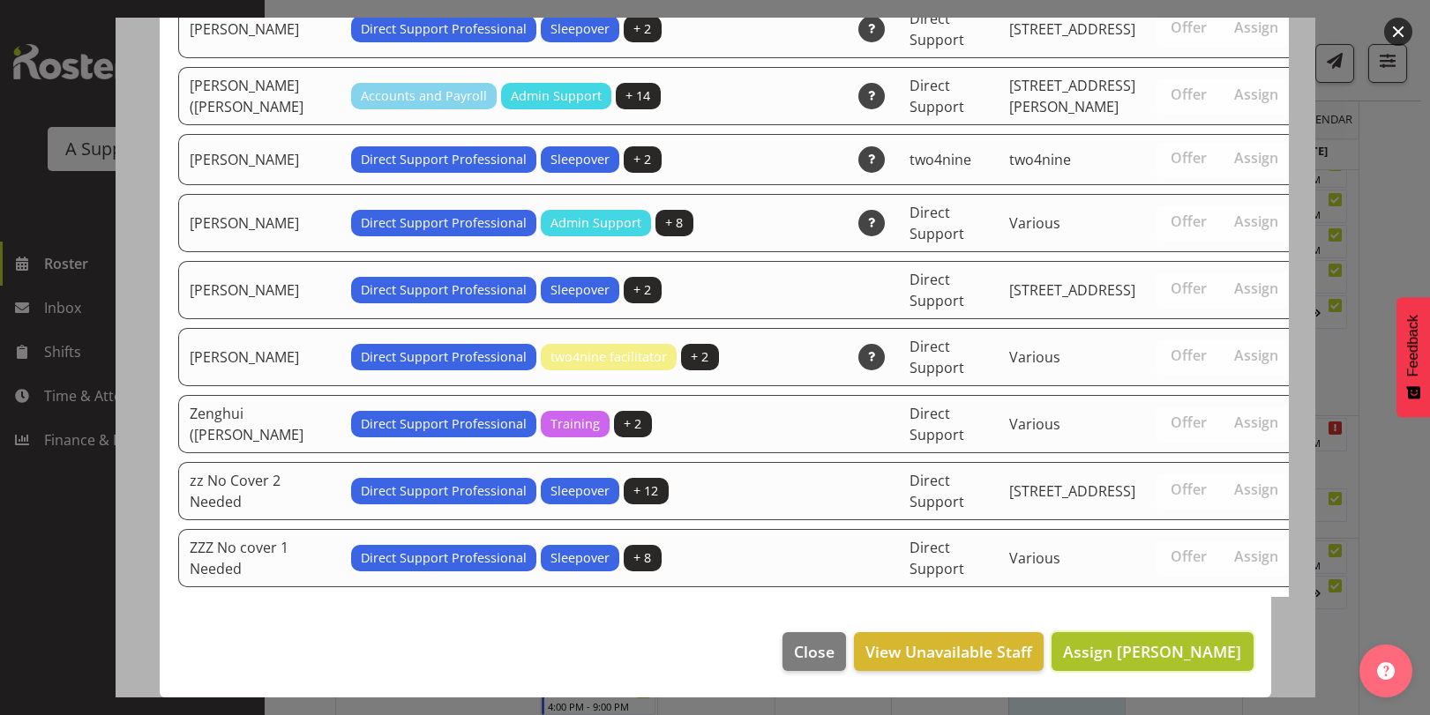
click at [1149, 642] on span "Assign [PERSON_NAME]" at bounding box center [1152, 651] width 178 height 21
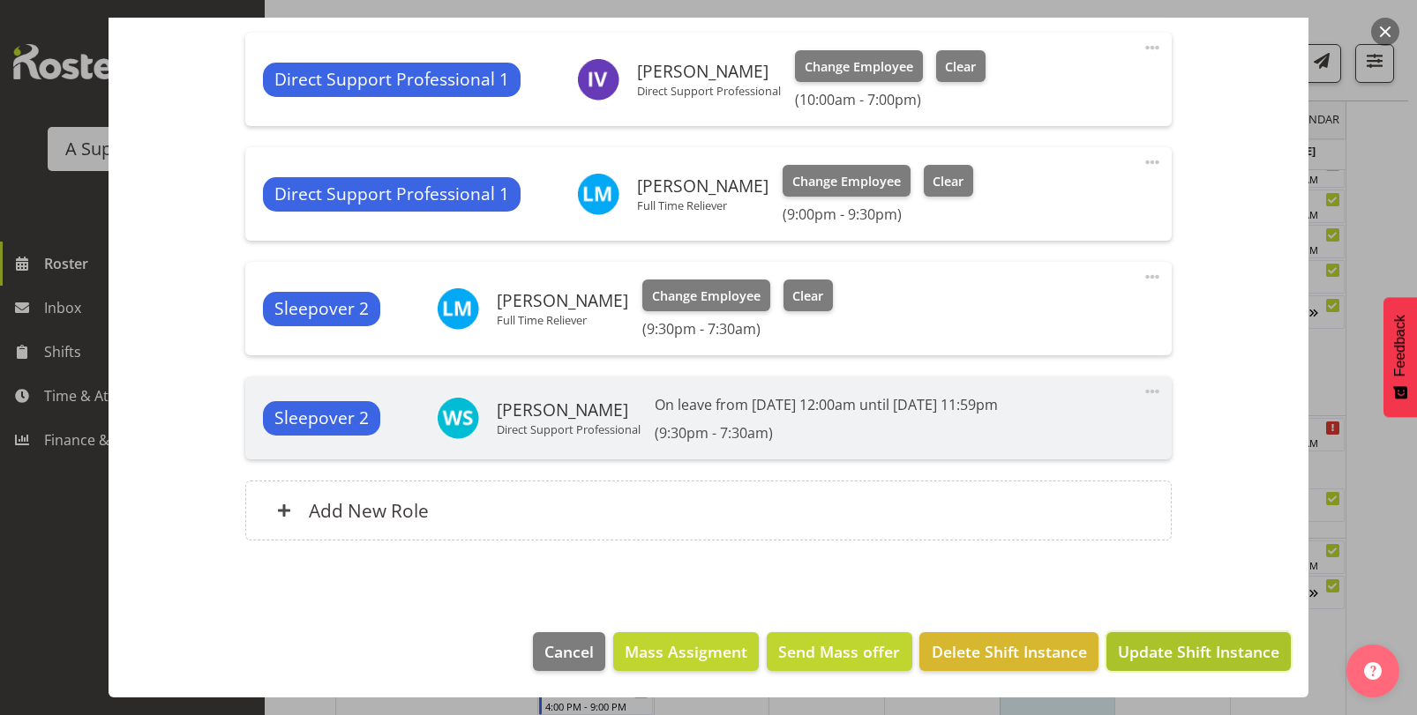
click at [1197, 648] on span "Update Shift Instance" at bounding box center [1198, 651] width 161 height 23
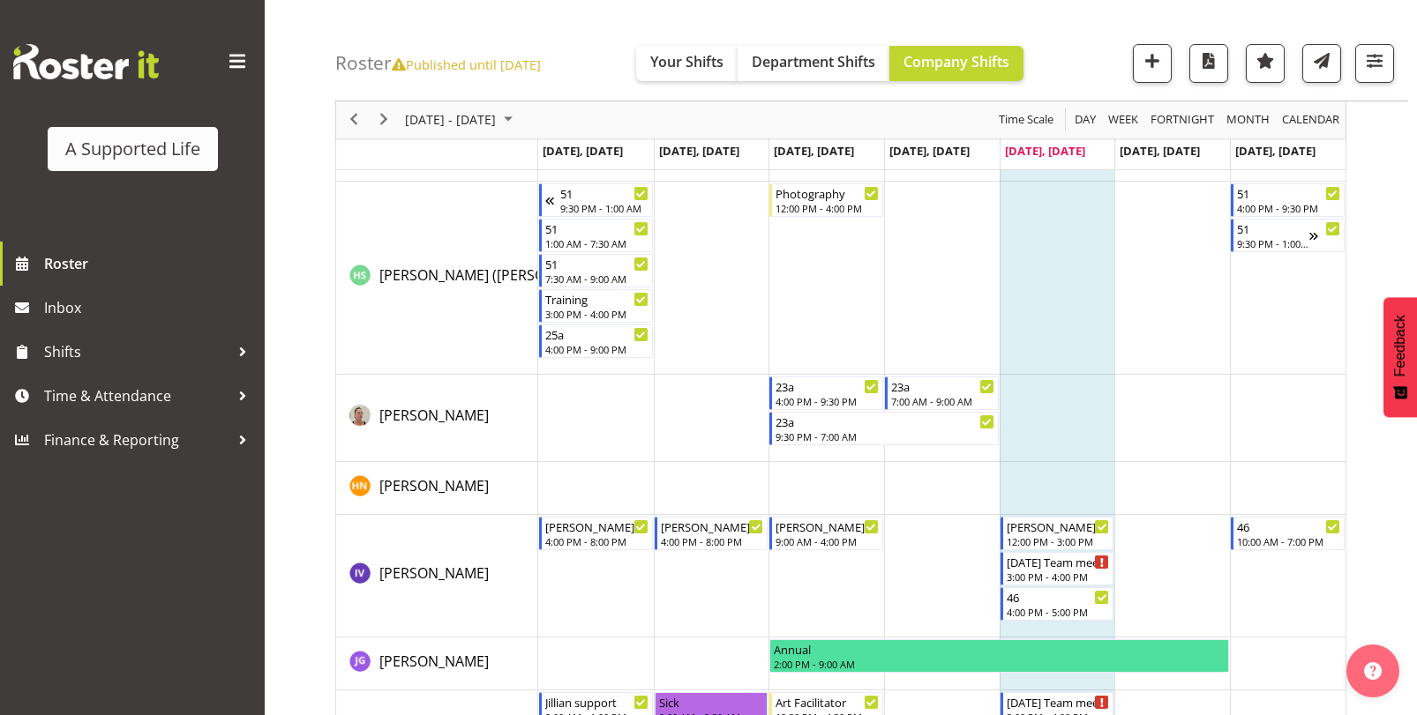
scroll to position [4821, 0]
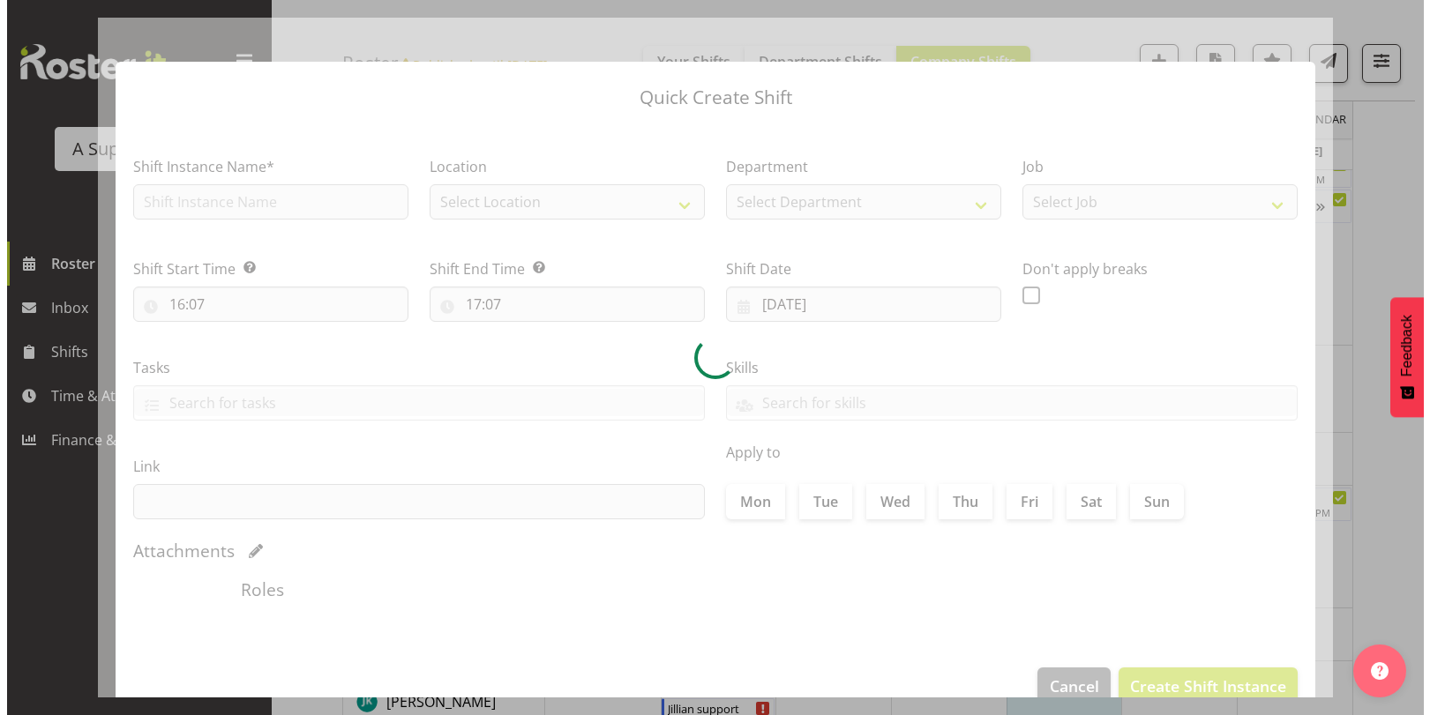
scroll to position [10207, 0]
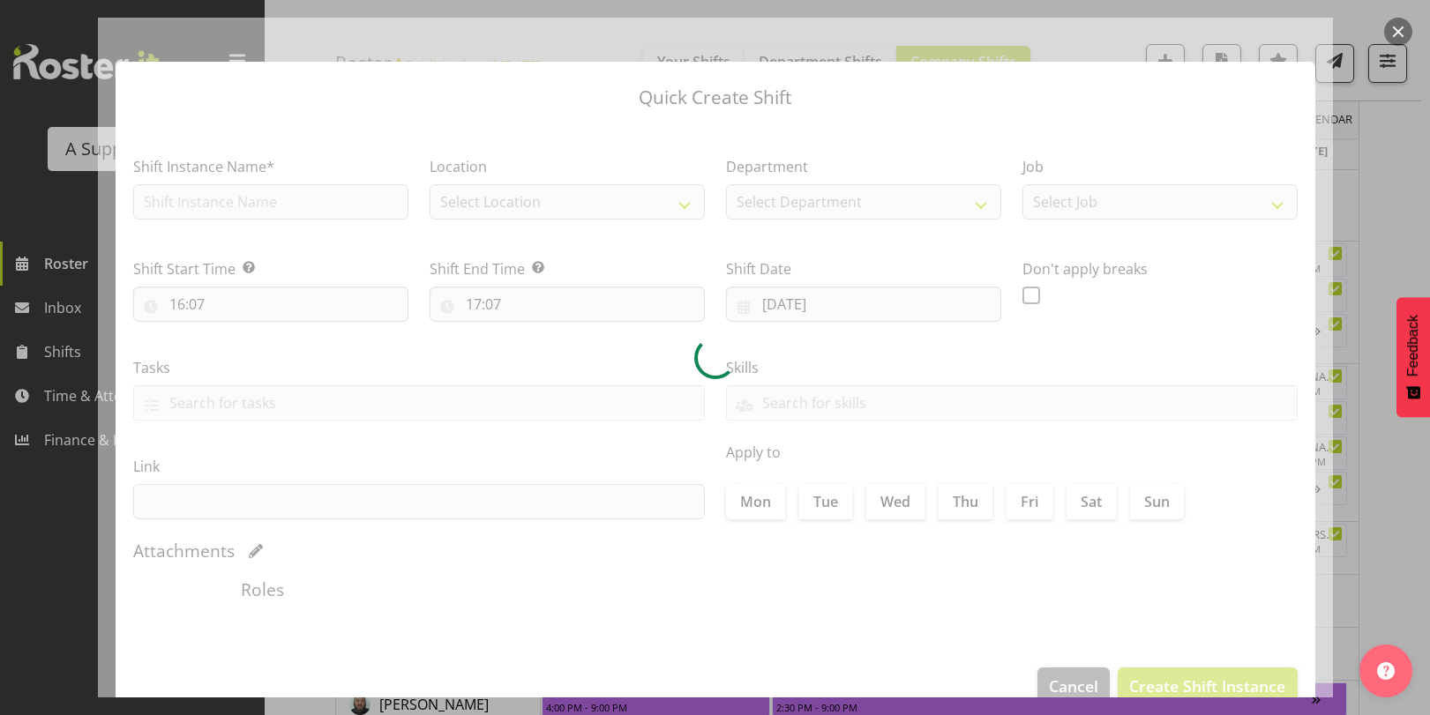
type input "[DATE]"
checkbox input "true"
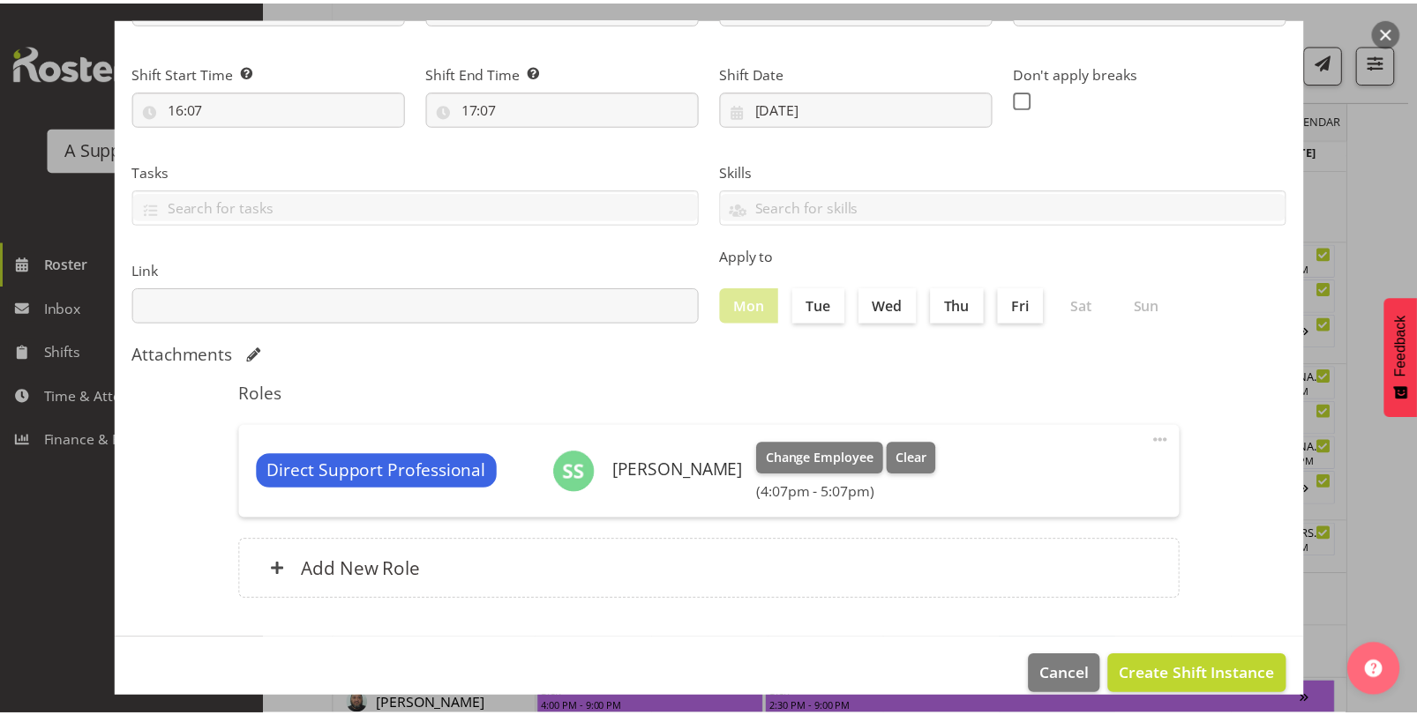
scroll to position [221, 0]
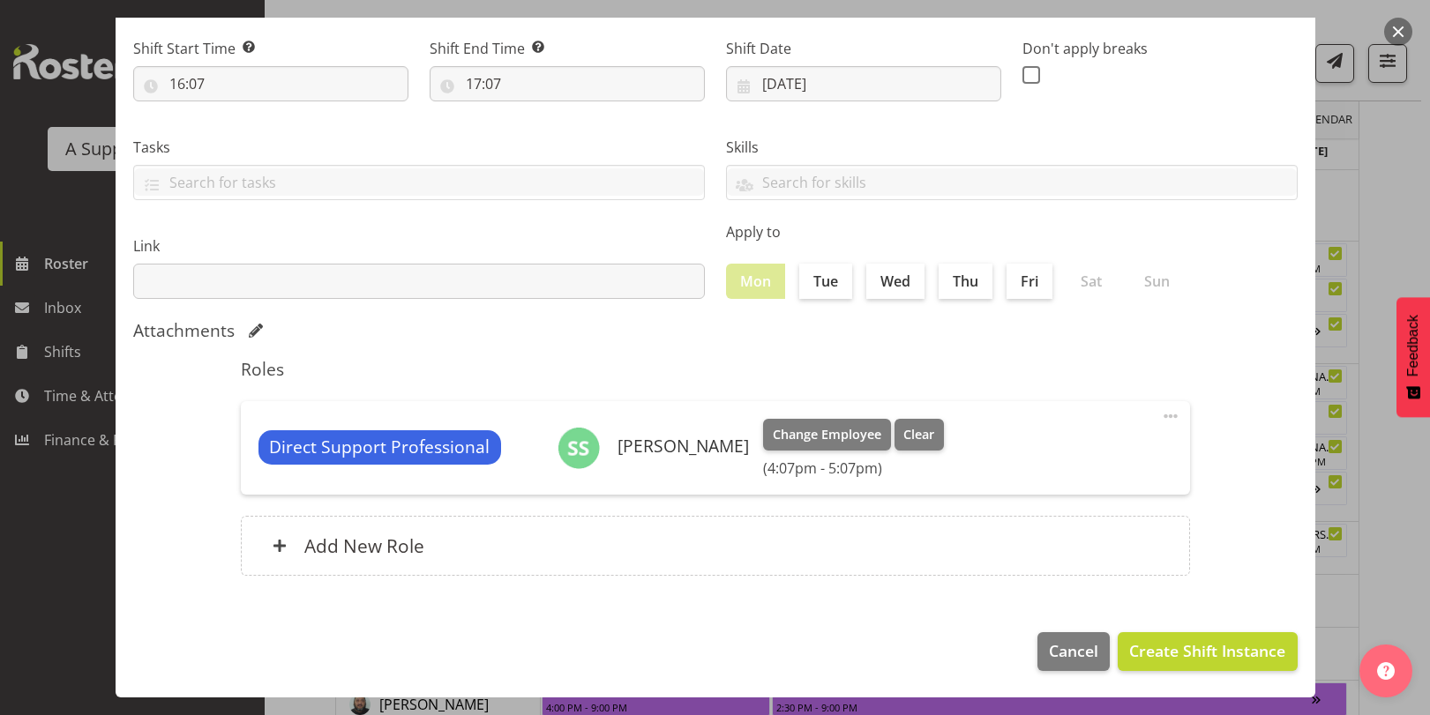
click at [1408, 28] on button "button" at bounding box center [1398, 32] width 28 height 28
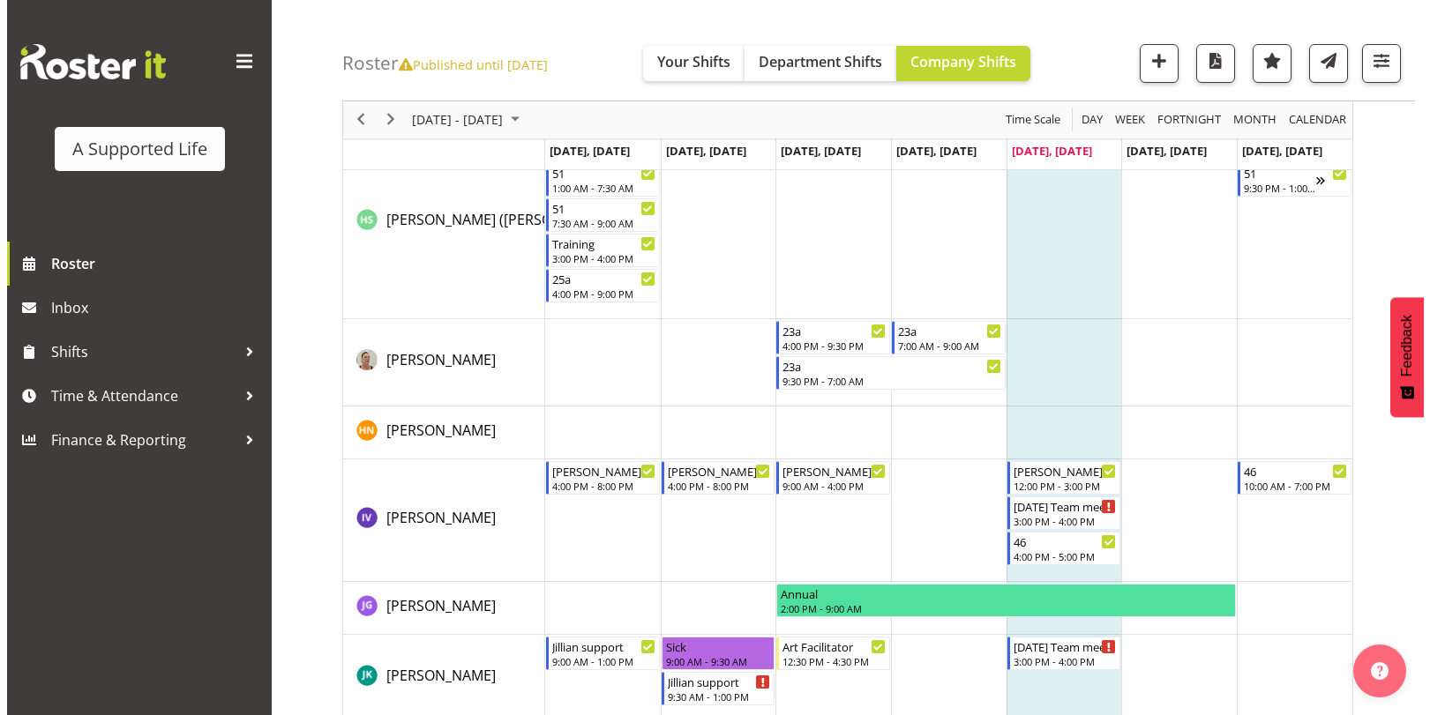
scroll to position [4826, 0]
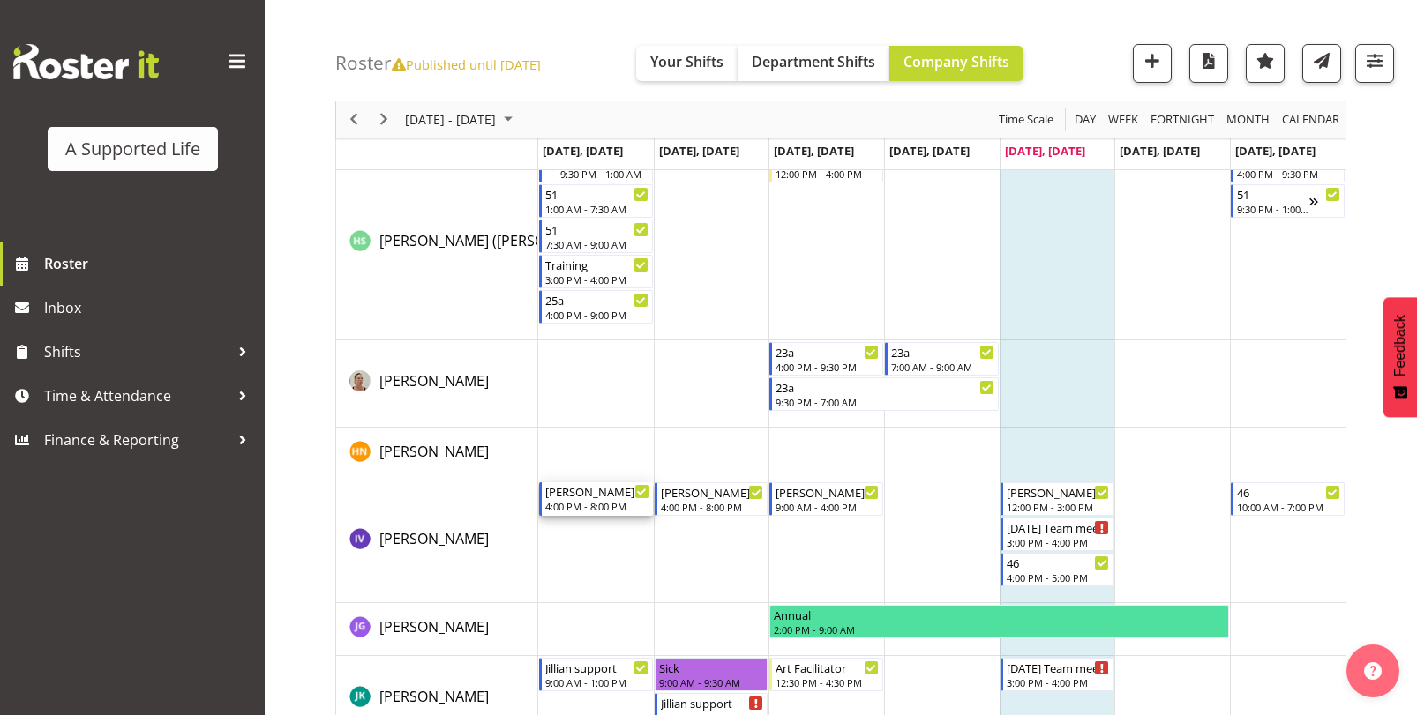
click at [590, 494] on div "[PERSON_NAME] Support" at bounding box center [597, 492] width 104 height 18
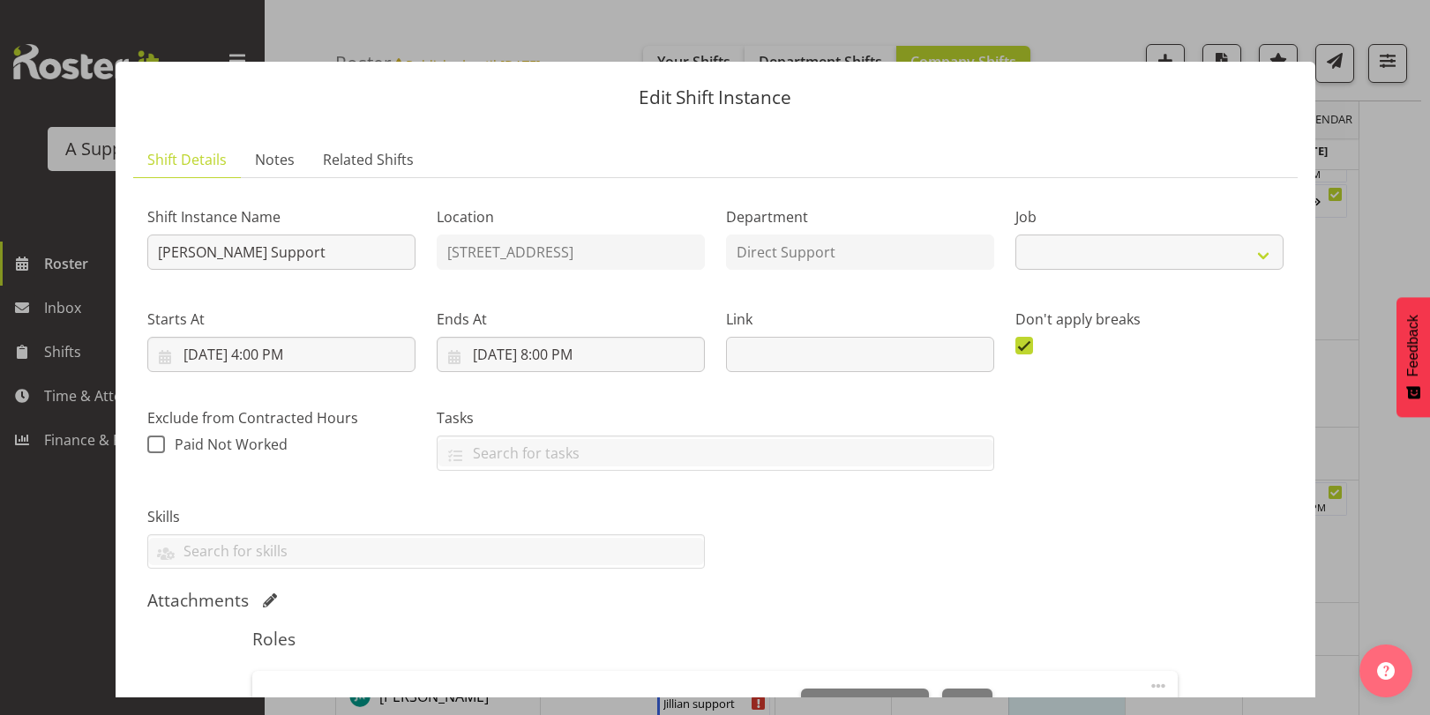
select select "4112"
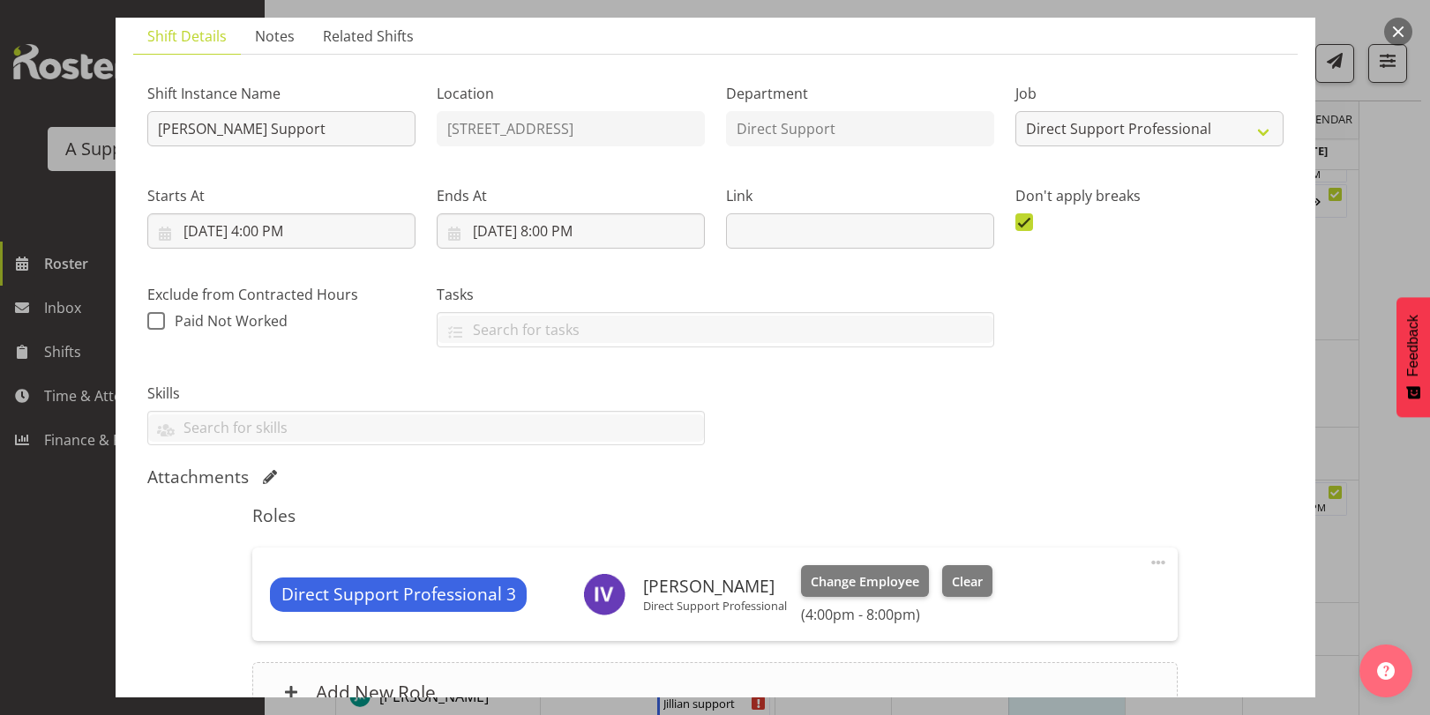
scroll to position [305, 0]
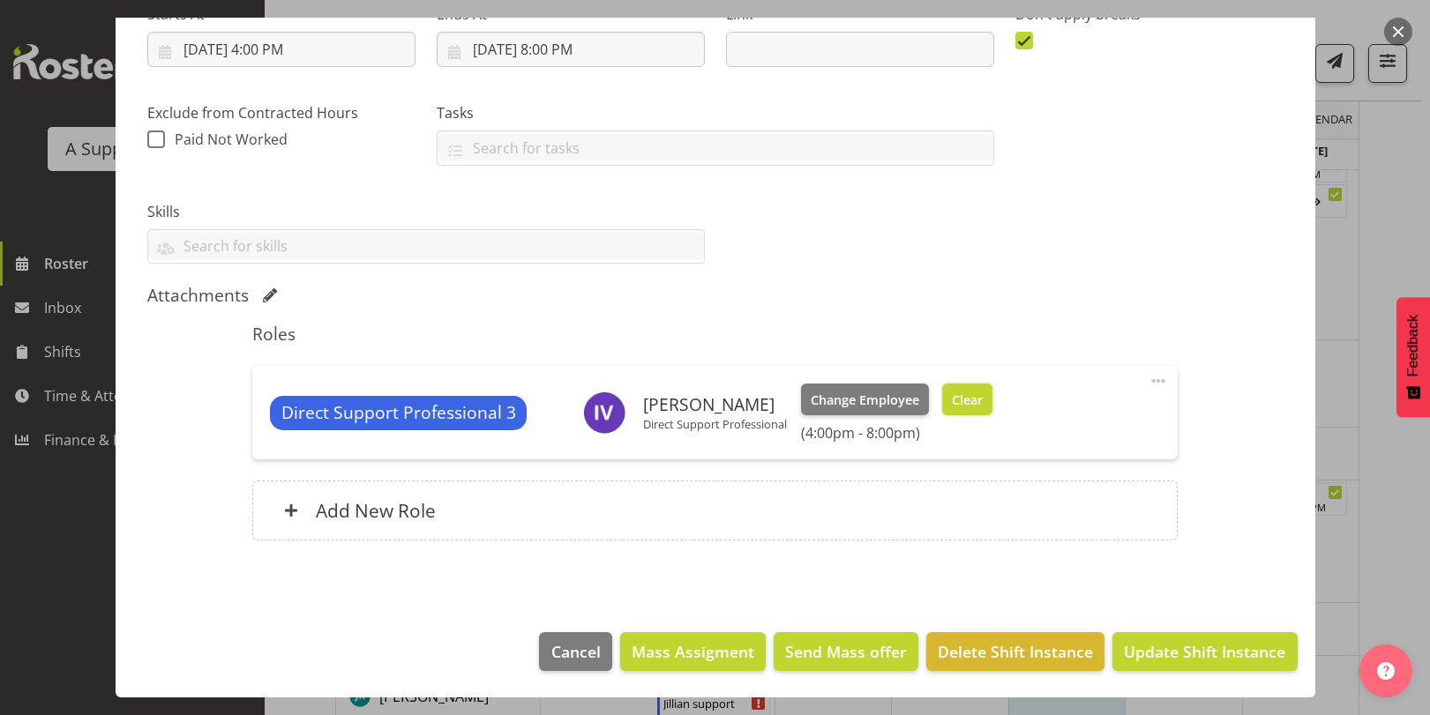
click at [973, 412] on button "Clear" at bounding box center [967, 400] width 50 height 32
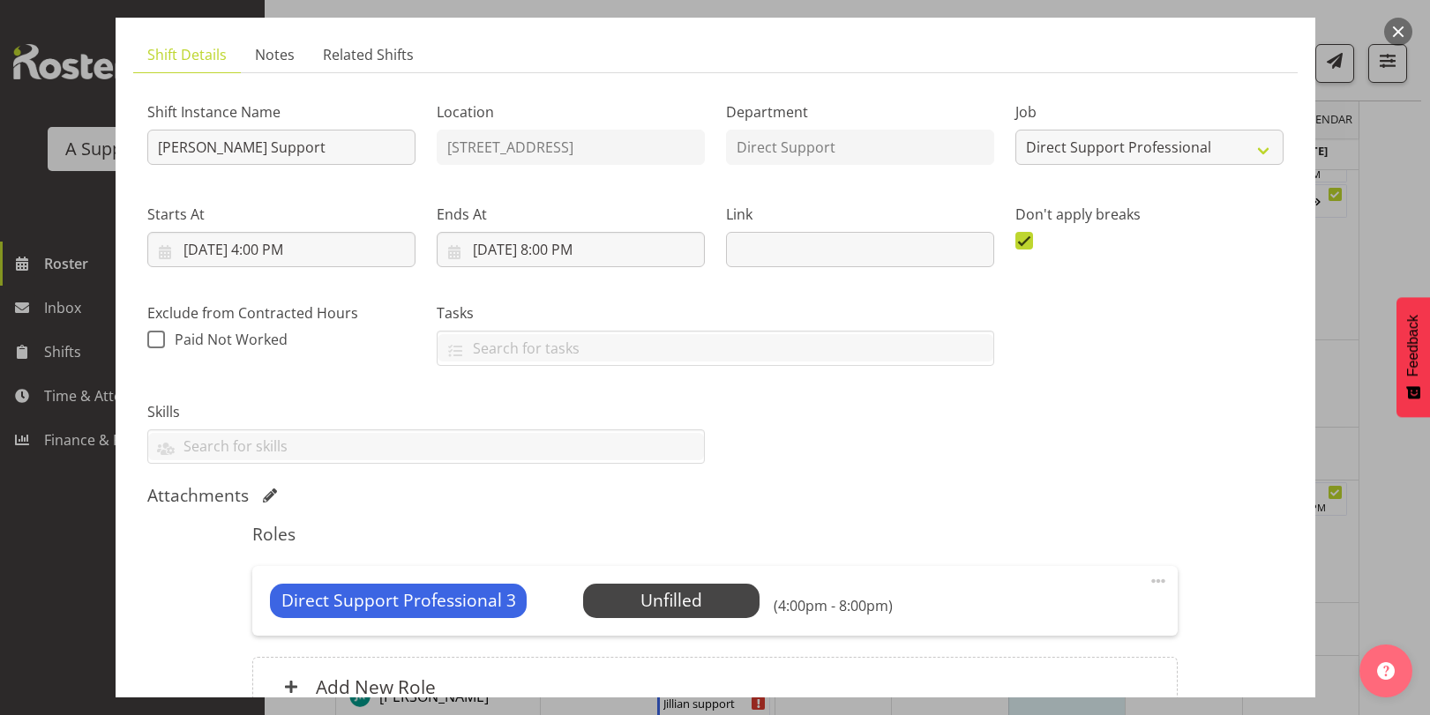
scroll to position [0, 0]
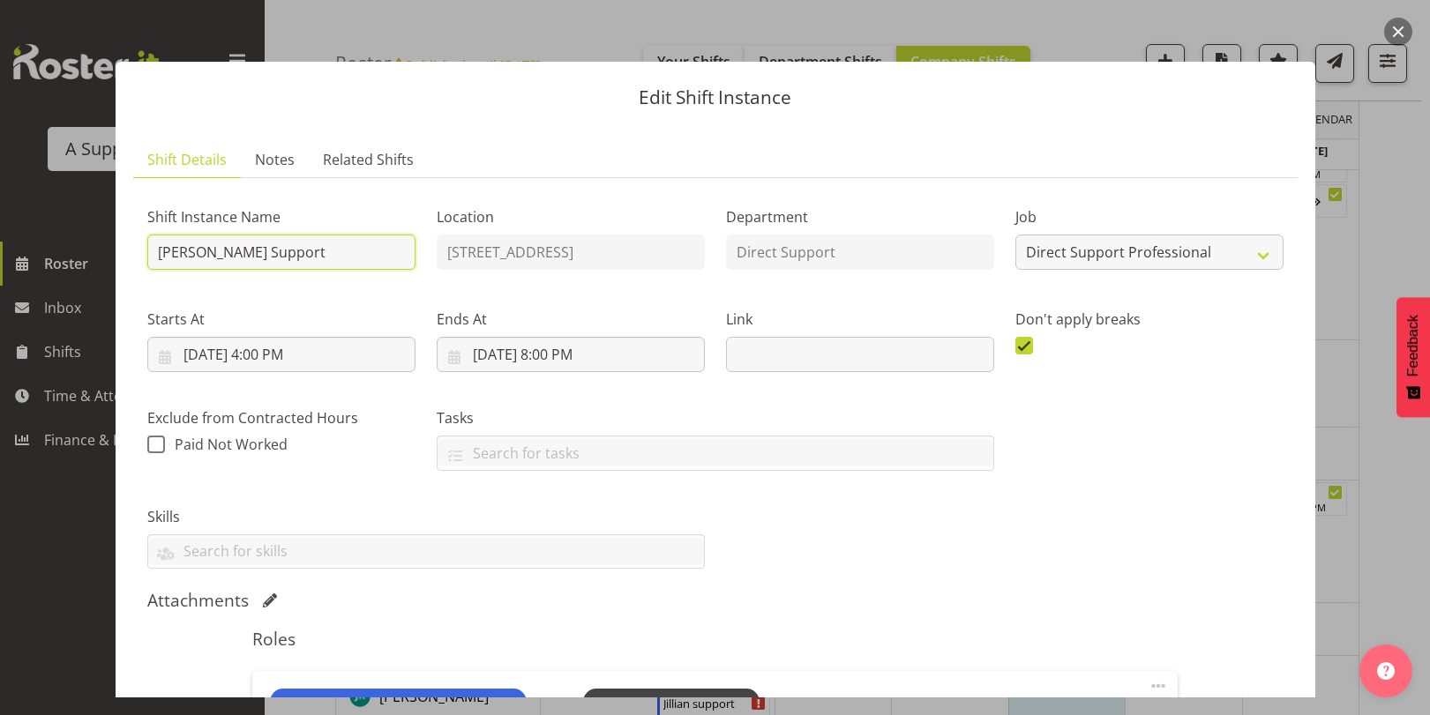
click at [159, 248] on input "[PERSON_NAME] Support" at bounding box center [281, 252] width 268 height 35
type input "DONT COVER [PERSON_NAME] Support"
click at [355, 278] on div "Shift Instance Name DONT COVER [PERSON_NAME] Support" at bounding box center [281, 233] width 289 height 102
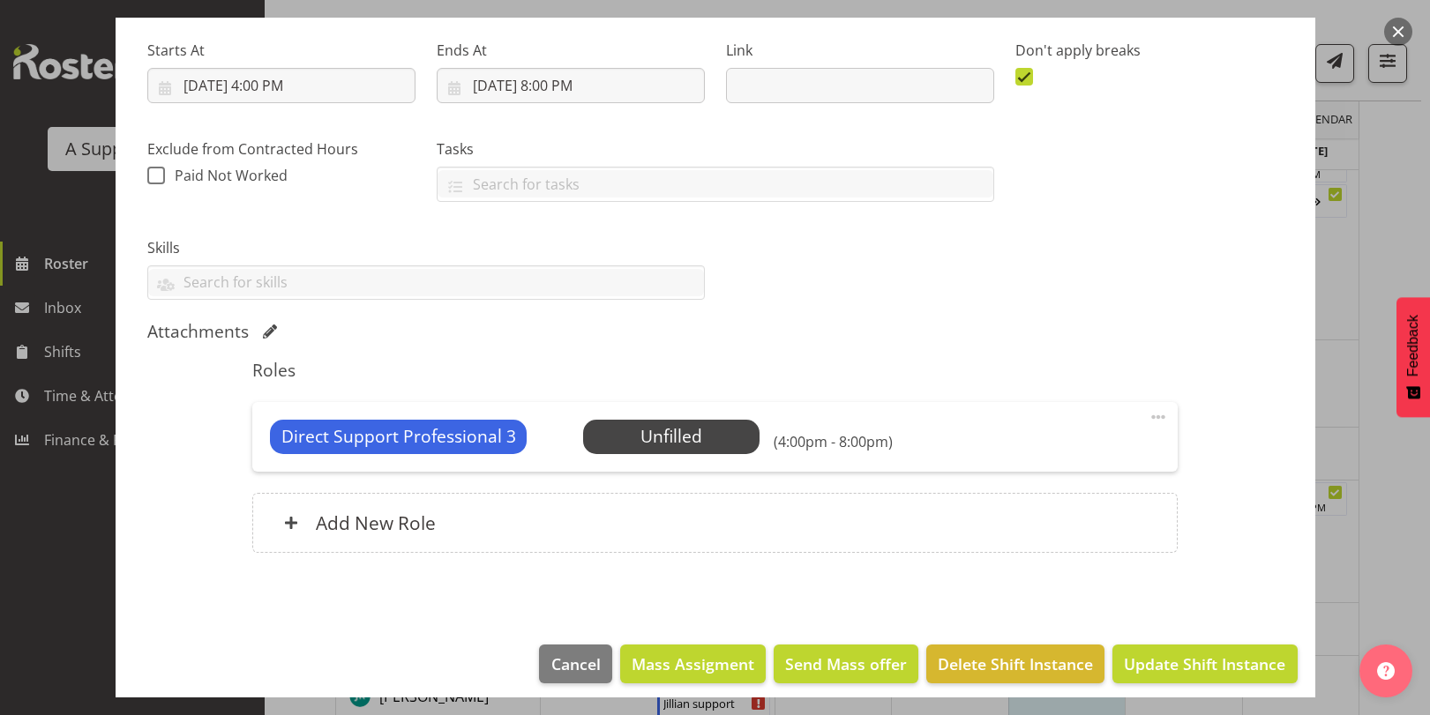
scroll to position [281, 0]
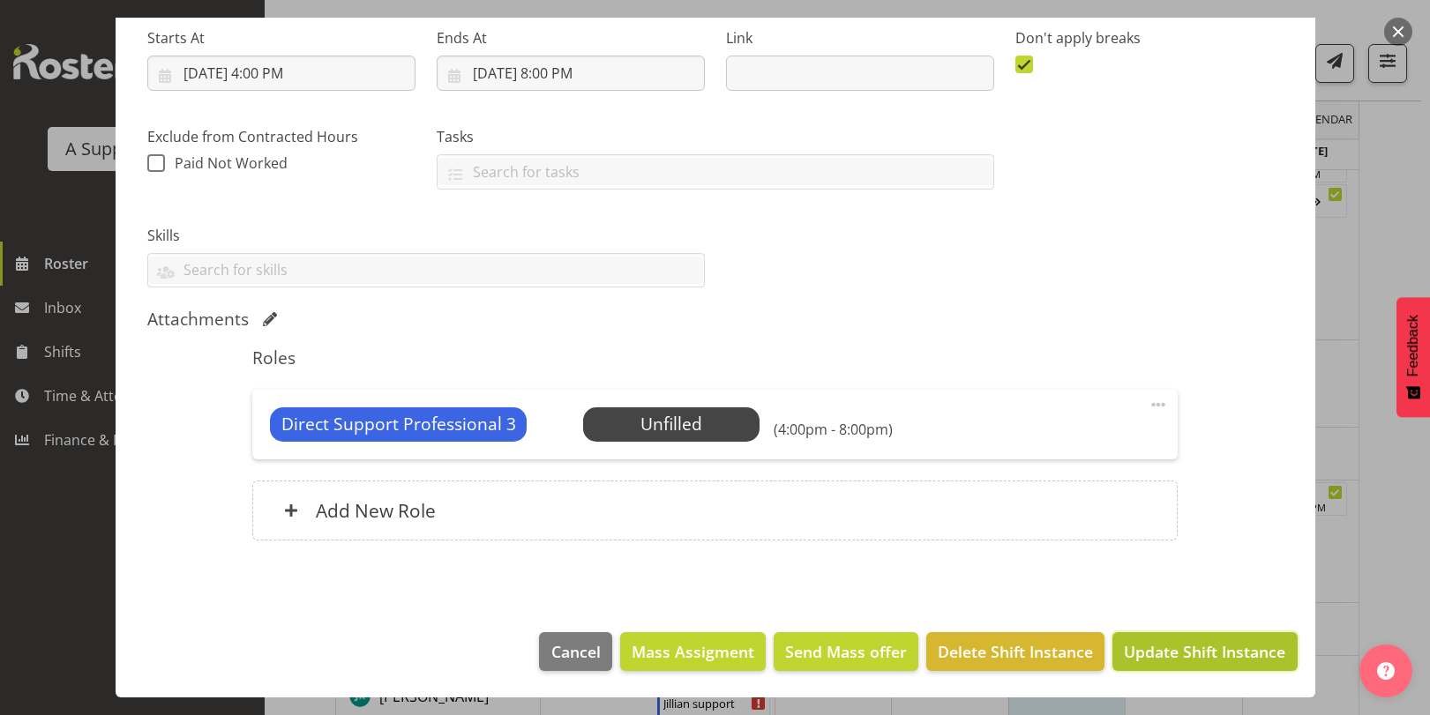
click at [1168, 642] on span "Update Shift Instance" at bounding box center [1204, 651] width 161 height 23
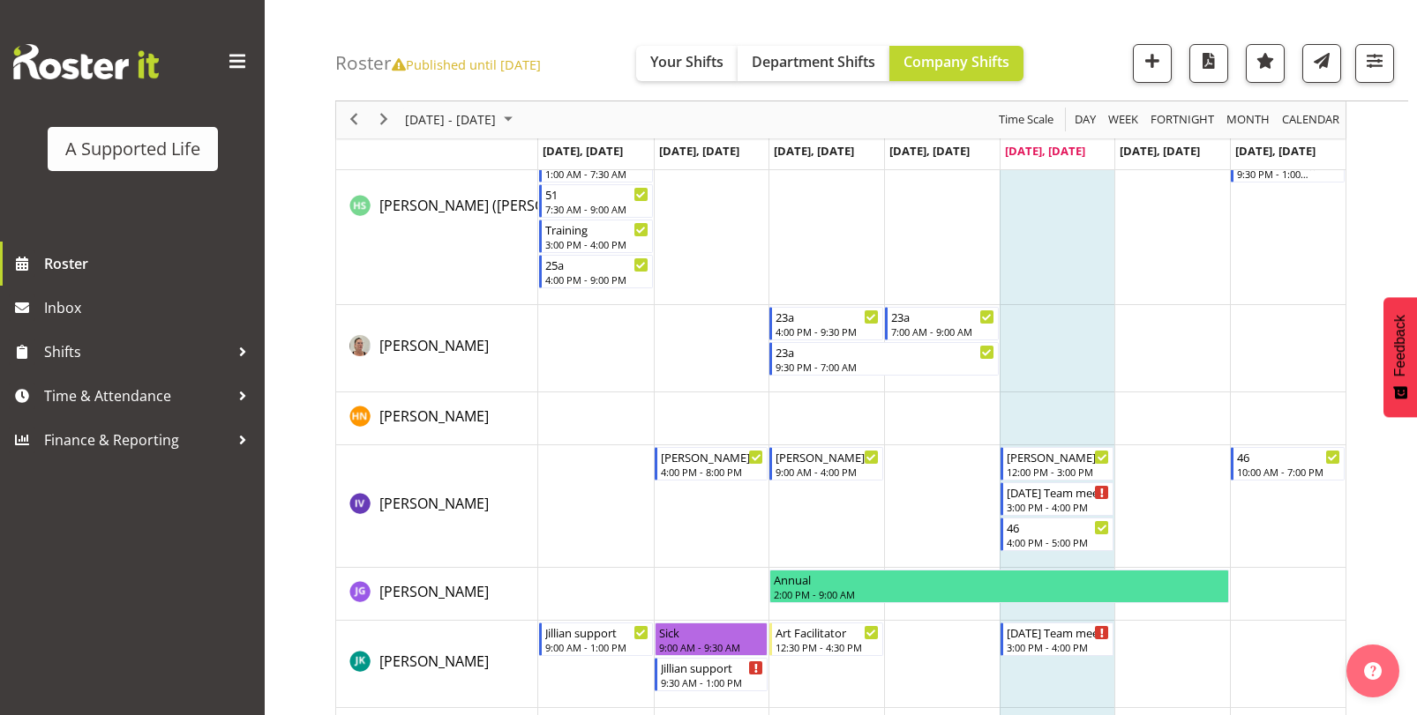
scroll to position [4831, 0]
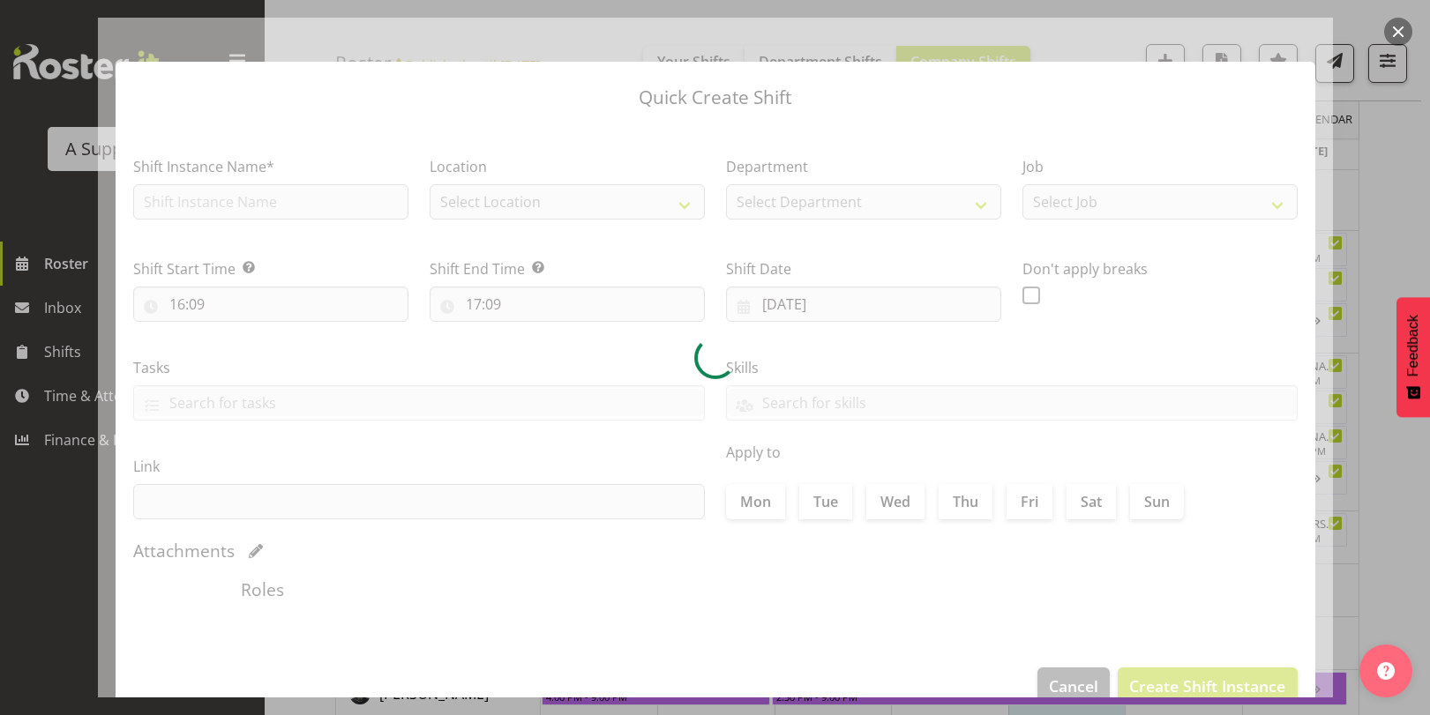
type input "[DATE]"
checkbox input "true"
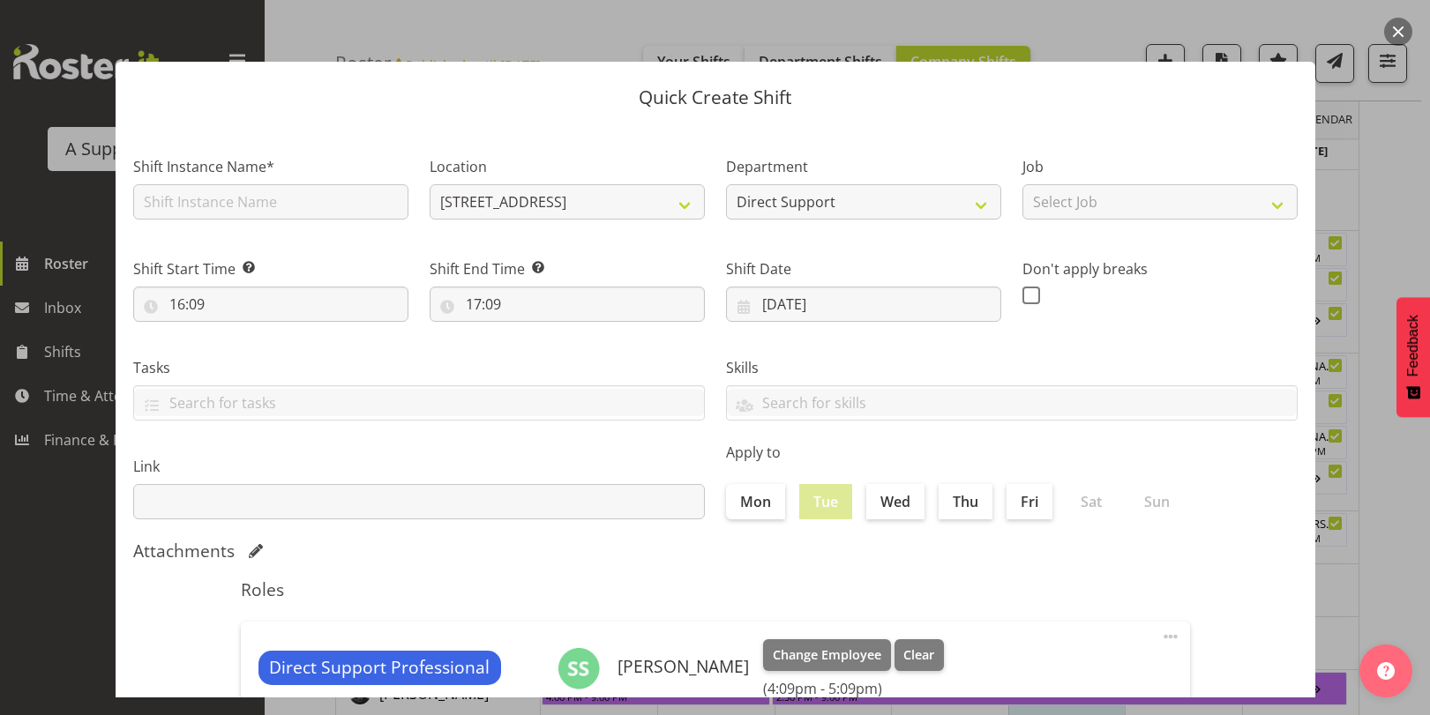
click at [1401, 32] on button "button" at bounding box center [1398, 32] width 28 height 28
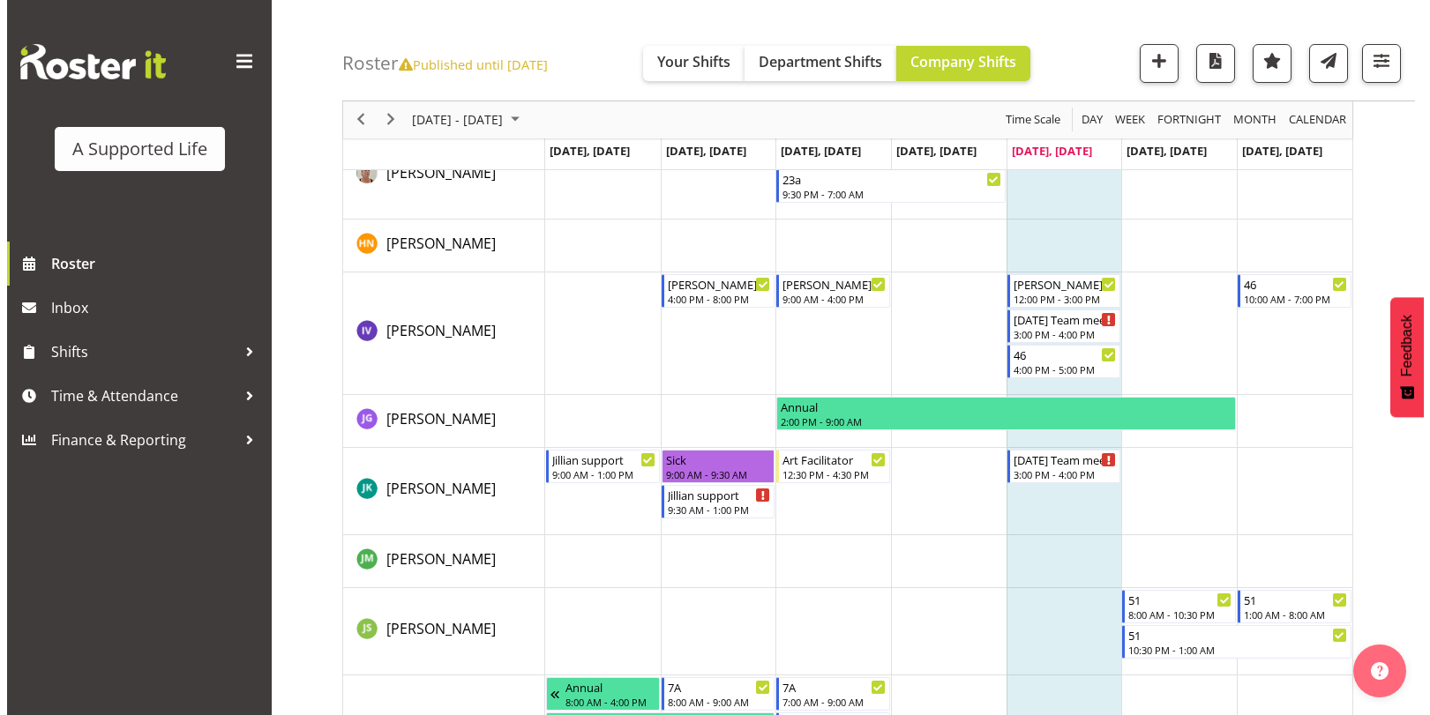
scroll to position [5013, 0]
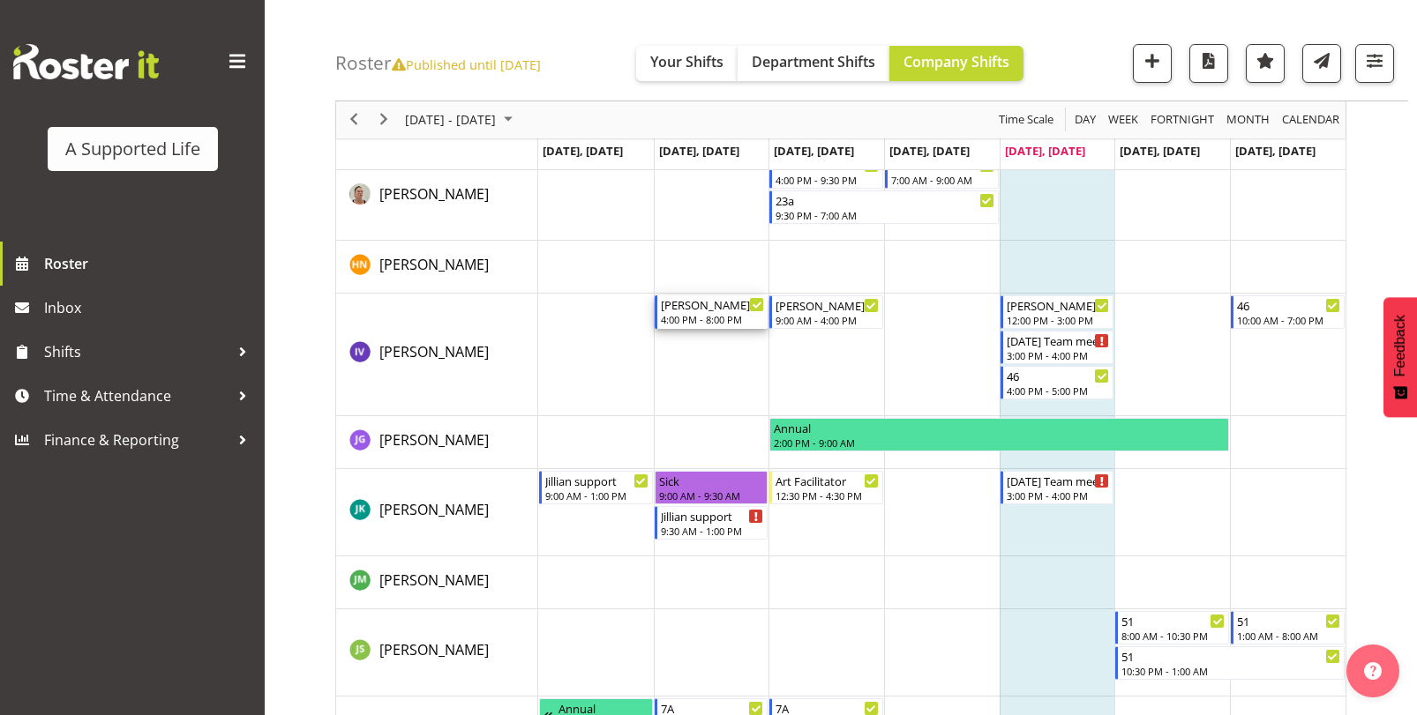
click at [695, 316] on div "4:00 PM - 8:00 PM" at bounding box center [713, 319] width 104 height 14
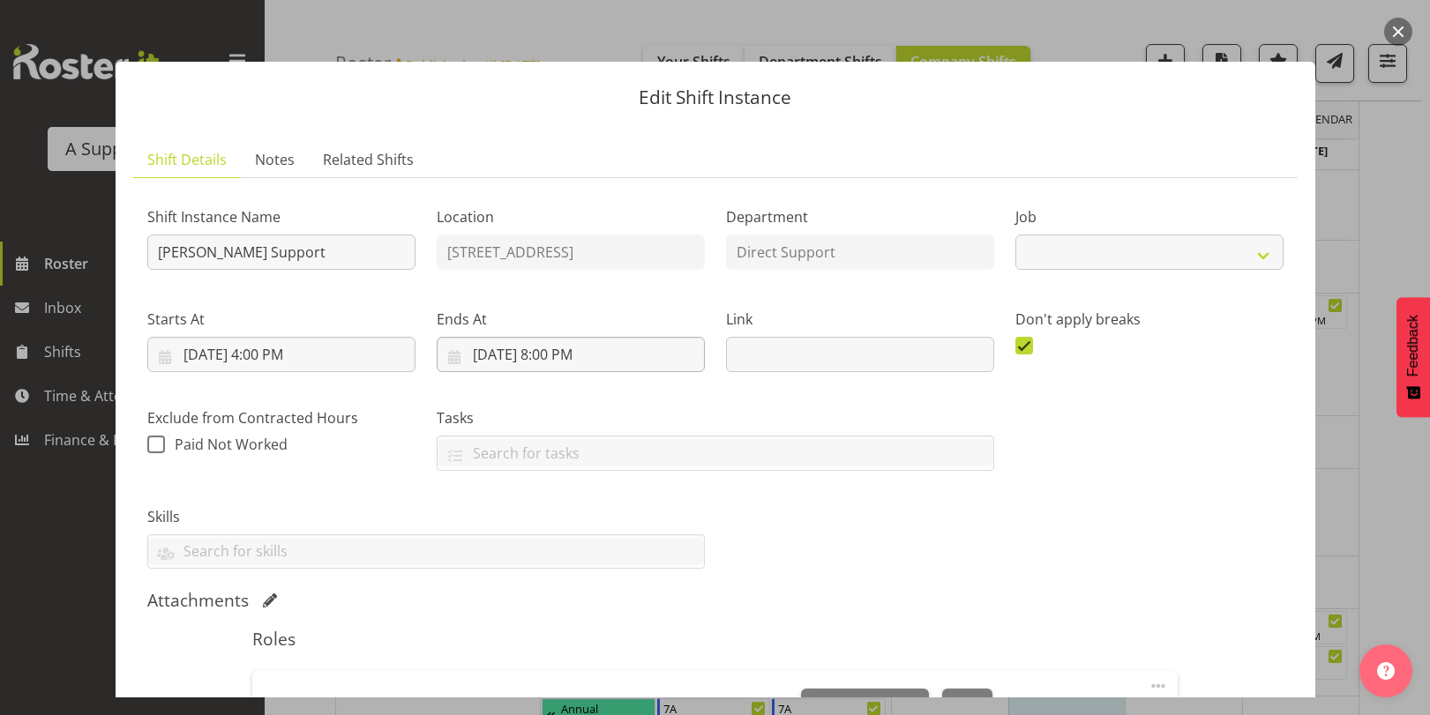
select select "4112"
click at [150, 251] on input "[PERSON_NAME] Support" at bounding box center [281, 252] width 268 height 35
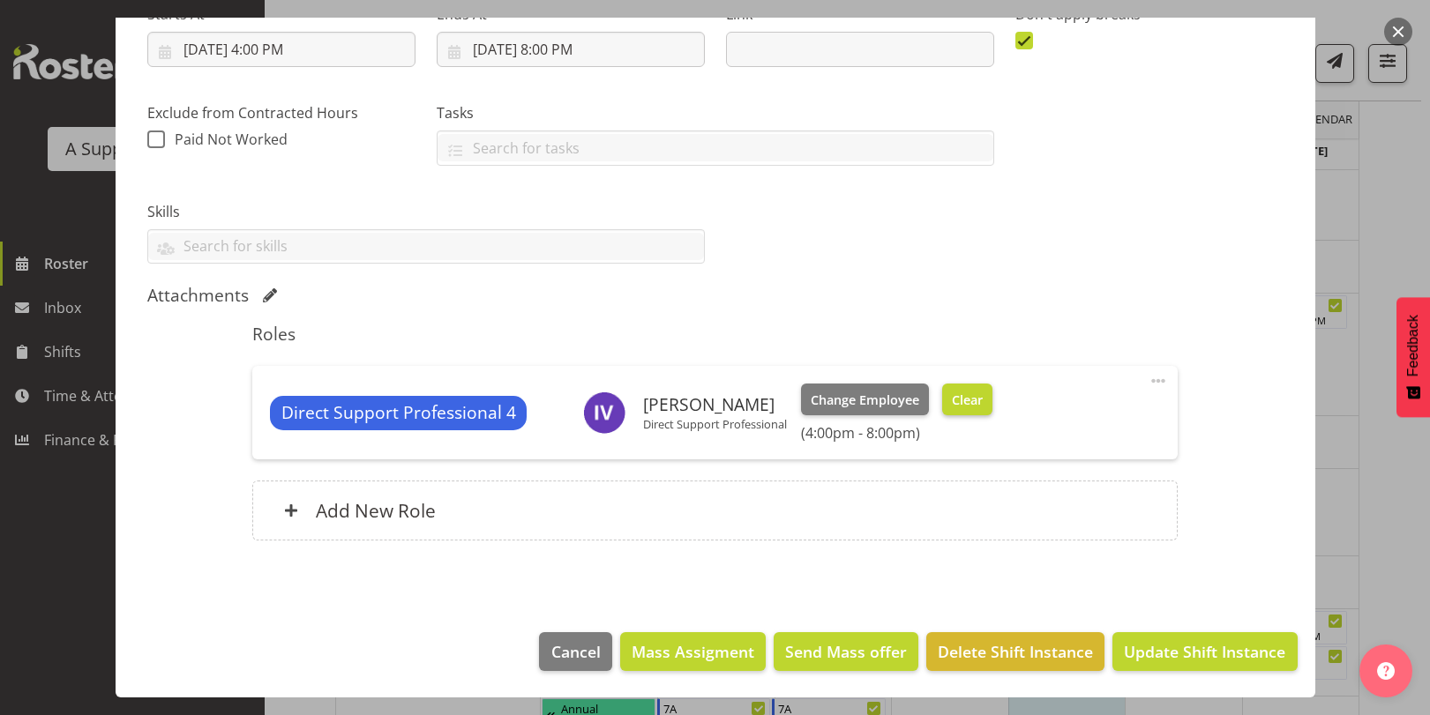
type input "DONT COVER [PERSON_NAME] Support"
click at [963, 405] on span "Clear" at bounding box center [967, 400] width 31 height 19
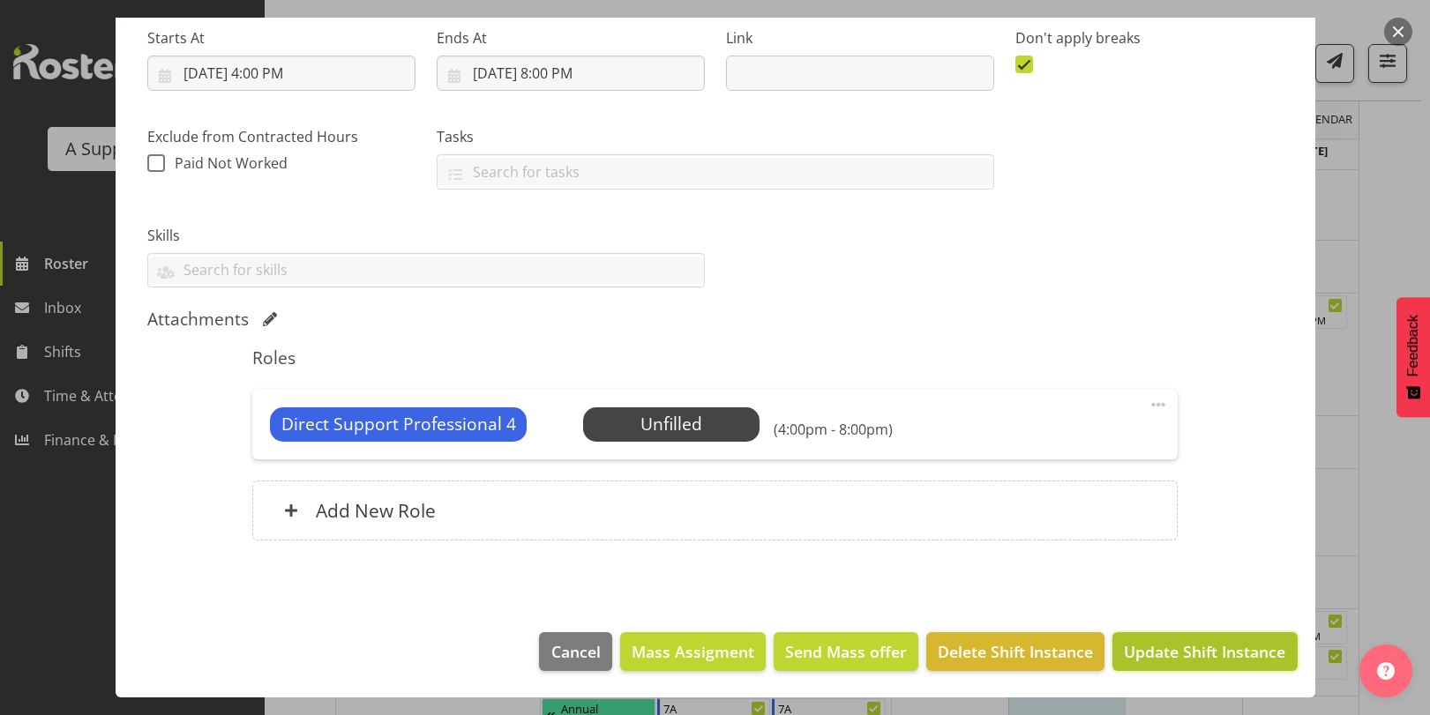
click at [1138, 650] on span "Update Shift Instance" at bounding box center [1204, 651] width 161 height 23
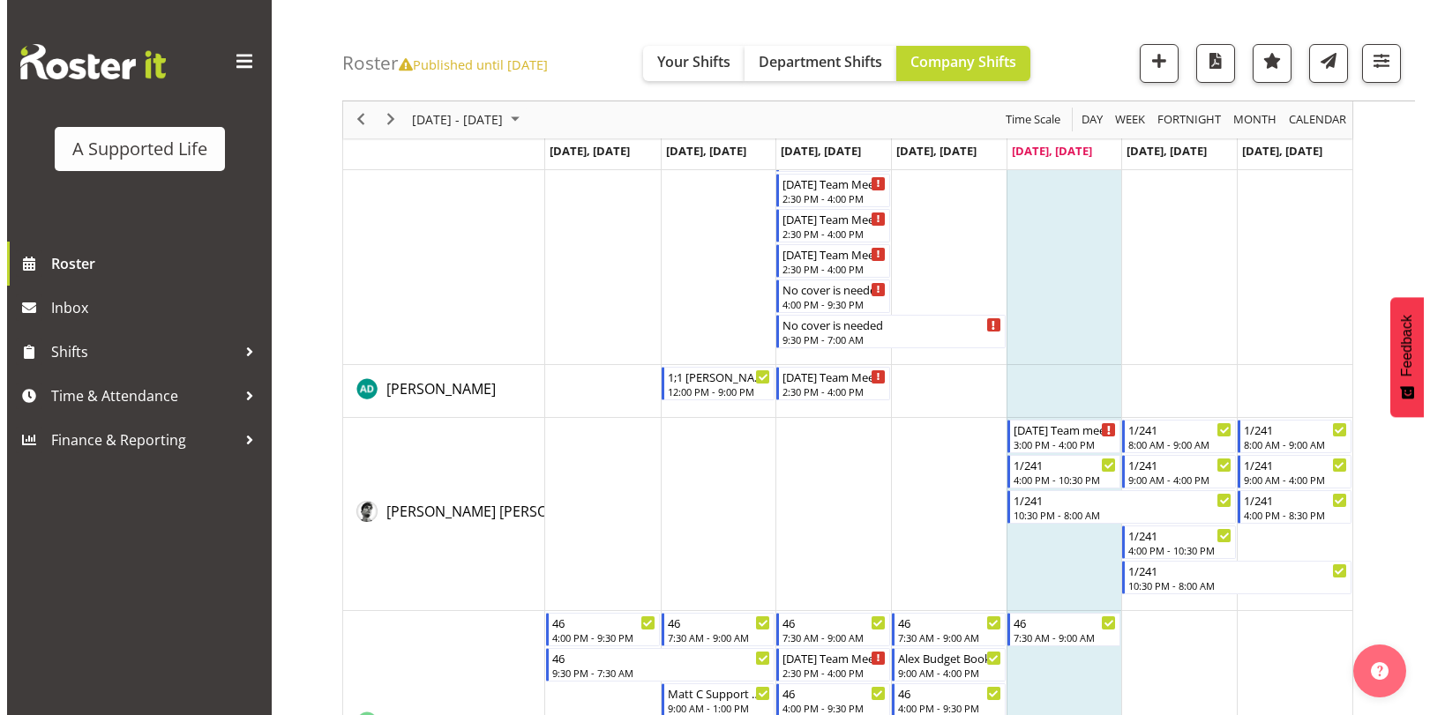
scroll to position [0, 0]
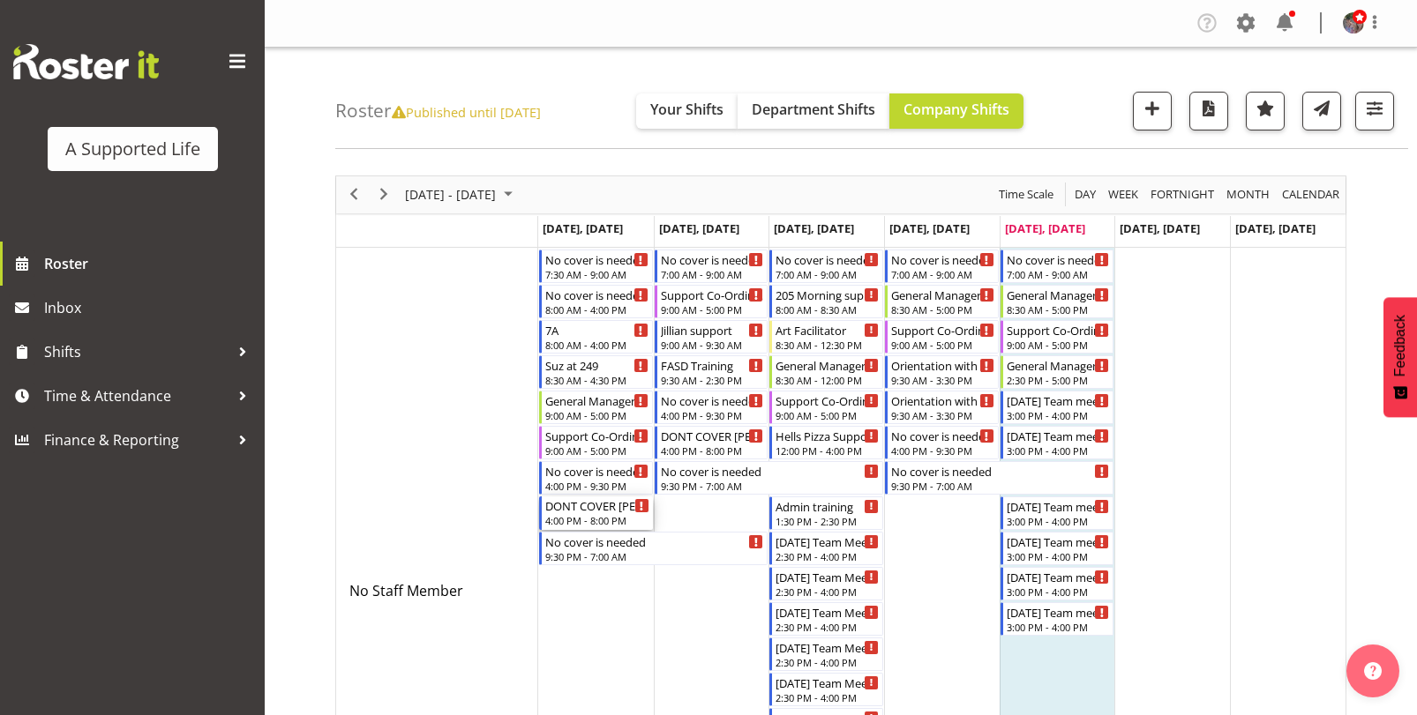
click at [585, 508] on div "DONT COVER [PERSON_NAME] Support" at bounding box center [597, 506] width 104 height 18
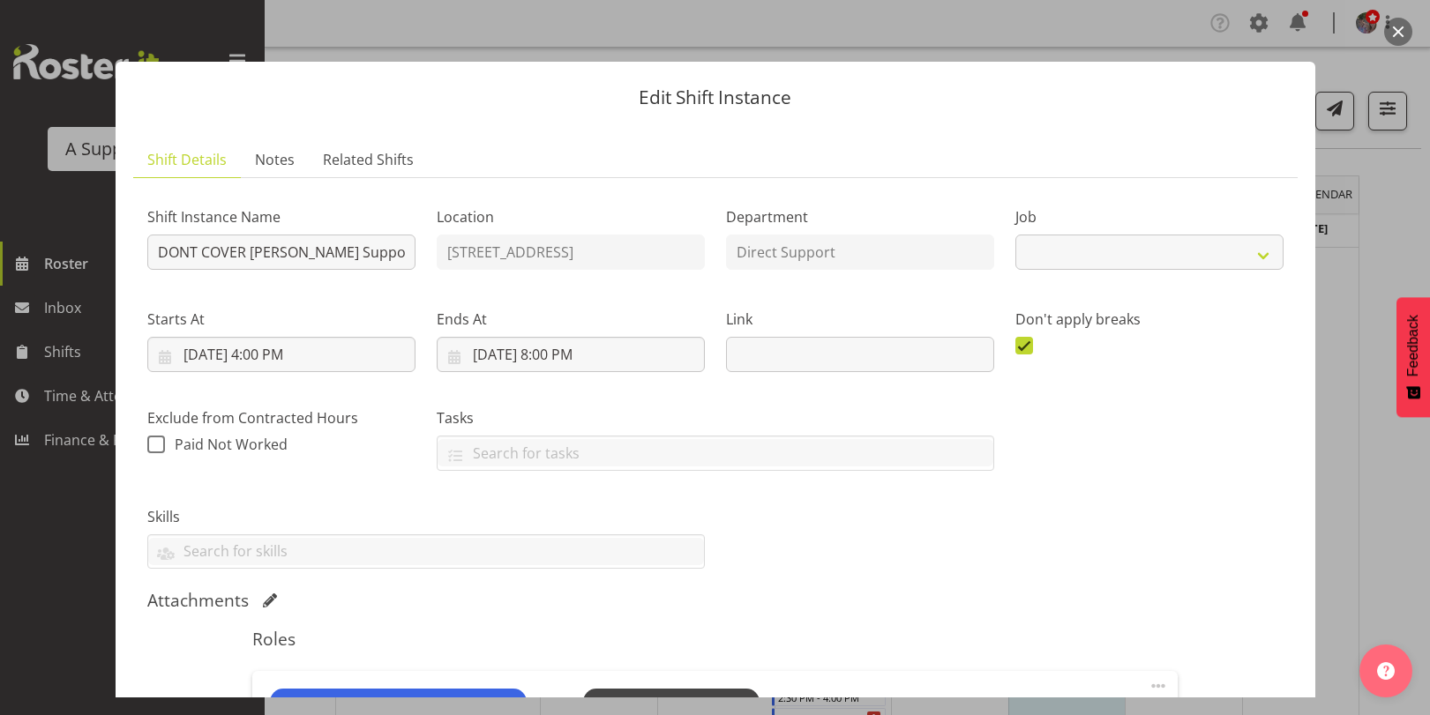
select select "4112"
drag, startPoint x: 250, startPoint y: 249, endPoint x: 103, endPoint y: 263, distance: 147.1
click at [103, 263] on div "Edit Shift Instance Shift Details Notes Related Shifts Shift Instance Name DONT…" at bounding box center [715, 358] width 1235 height 680
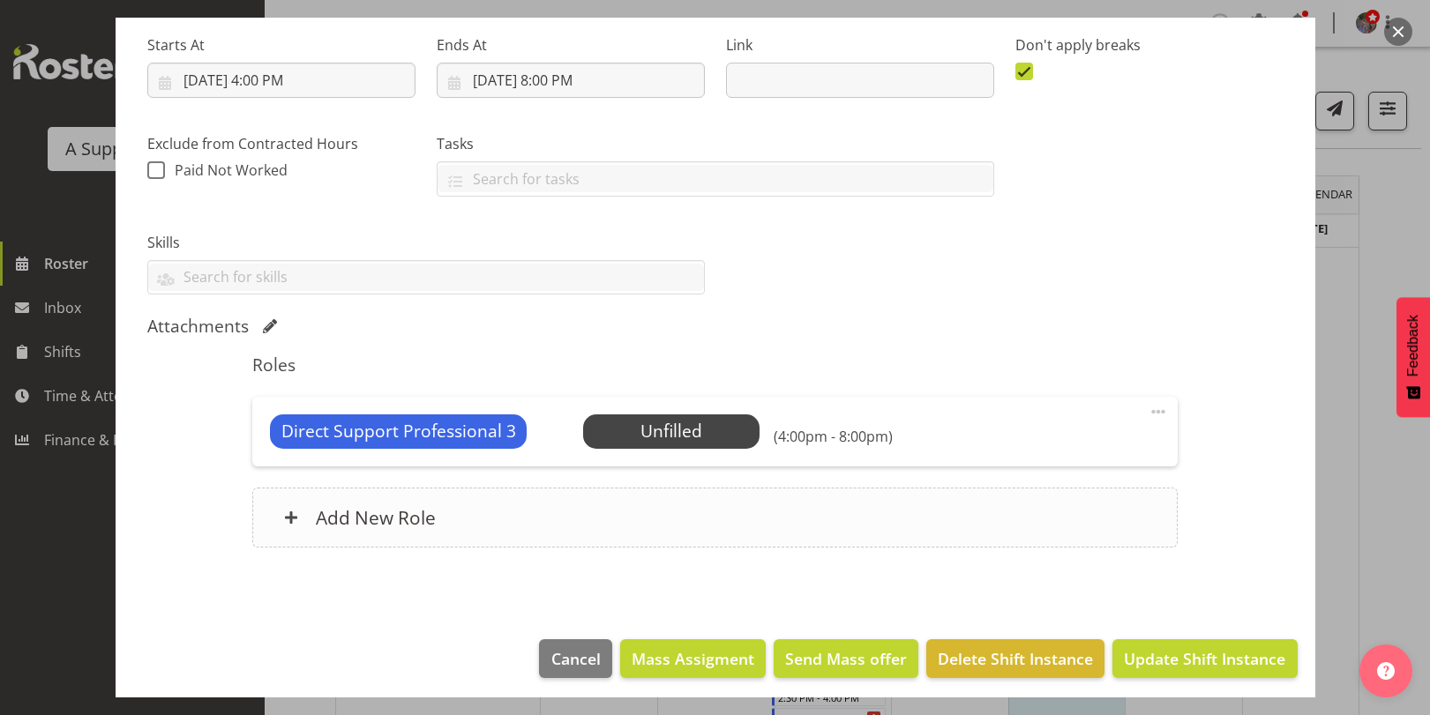
scroll to position [281, 0]
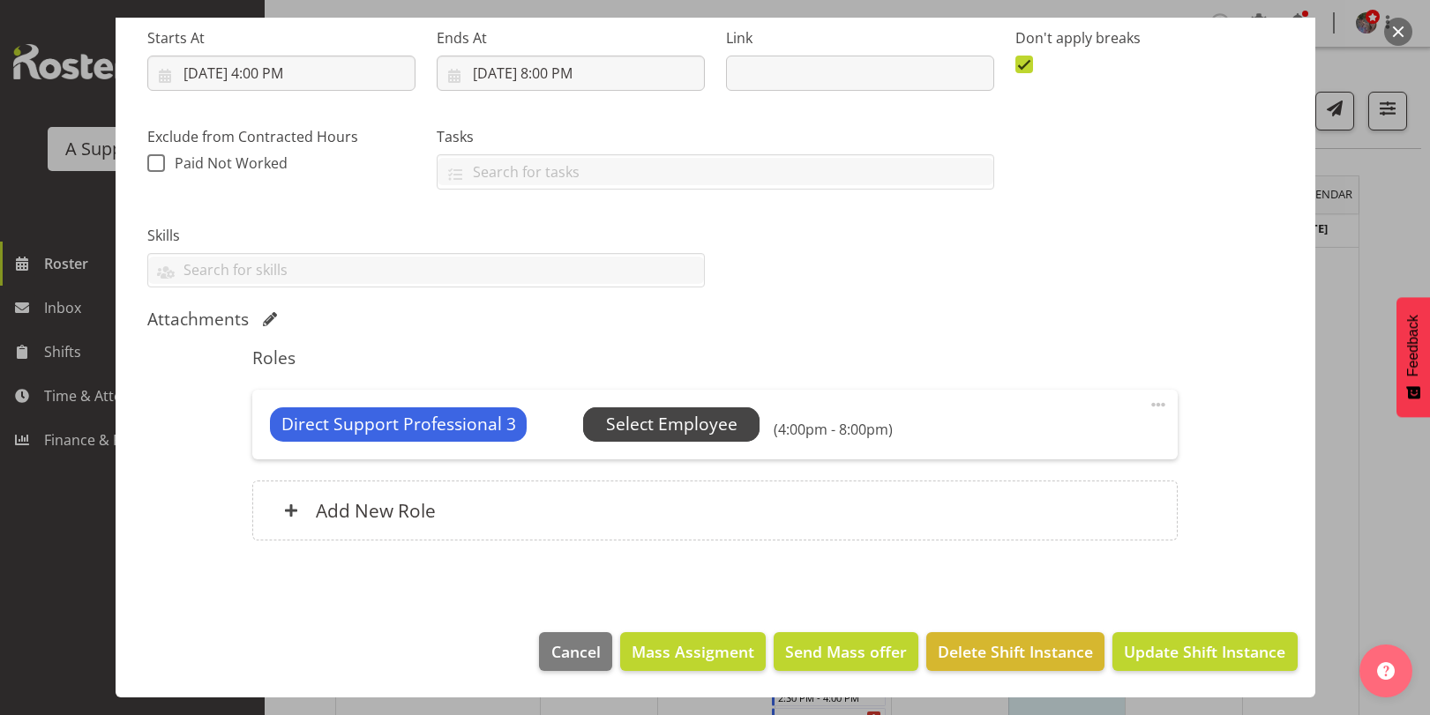
type input "[PERSON_NAME] Support"
click at [669, 427] on span "Select Employee" at bounding box center [671, 425] width 131 height 26
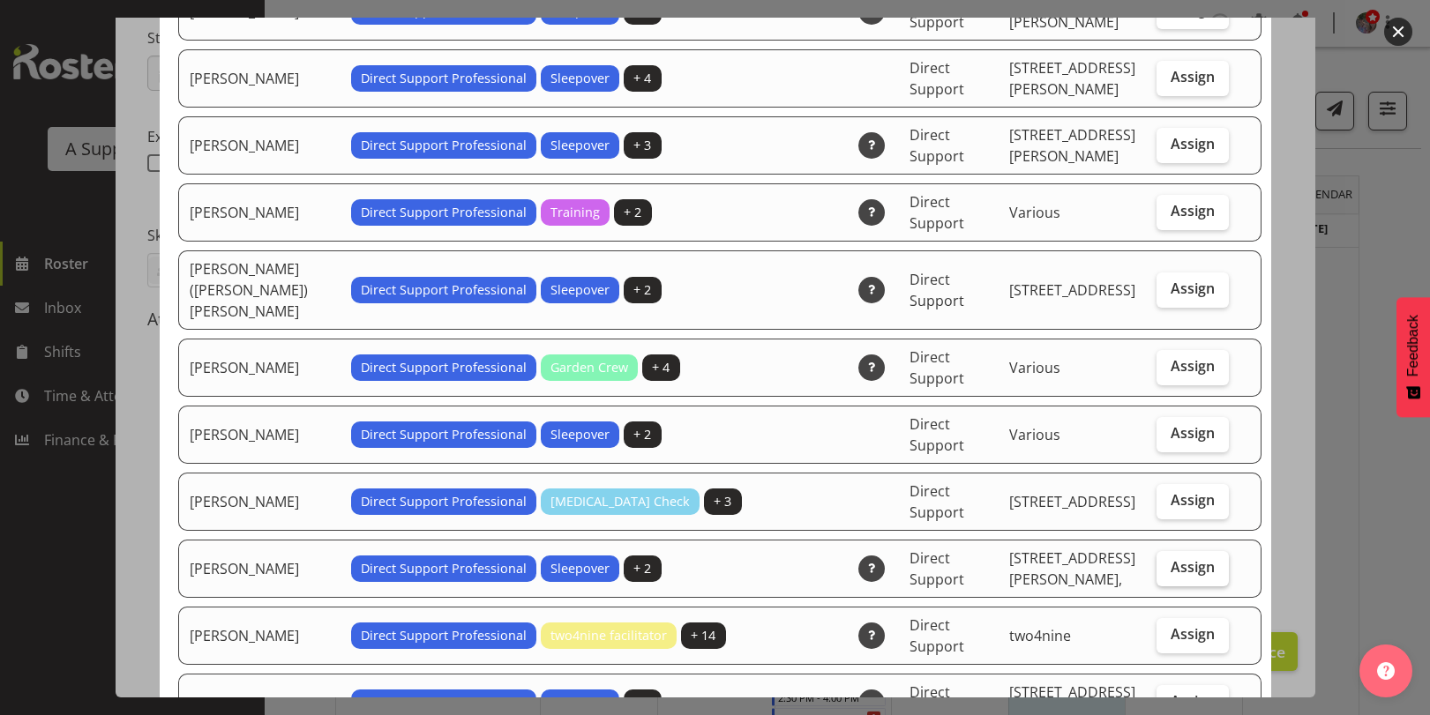
scroll to position [2029, 0]
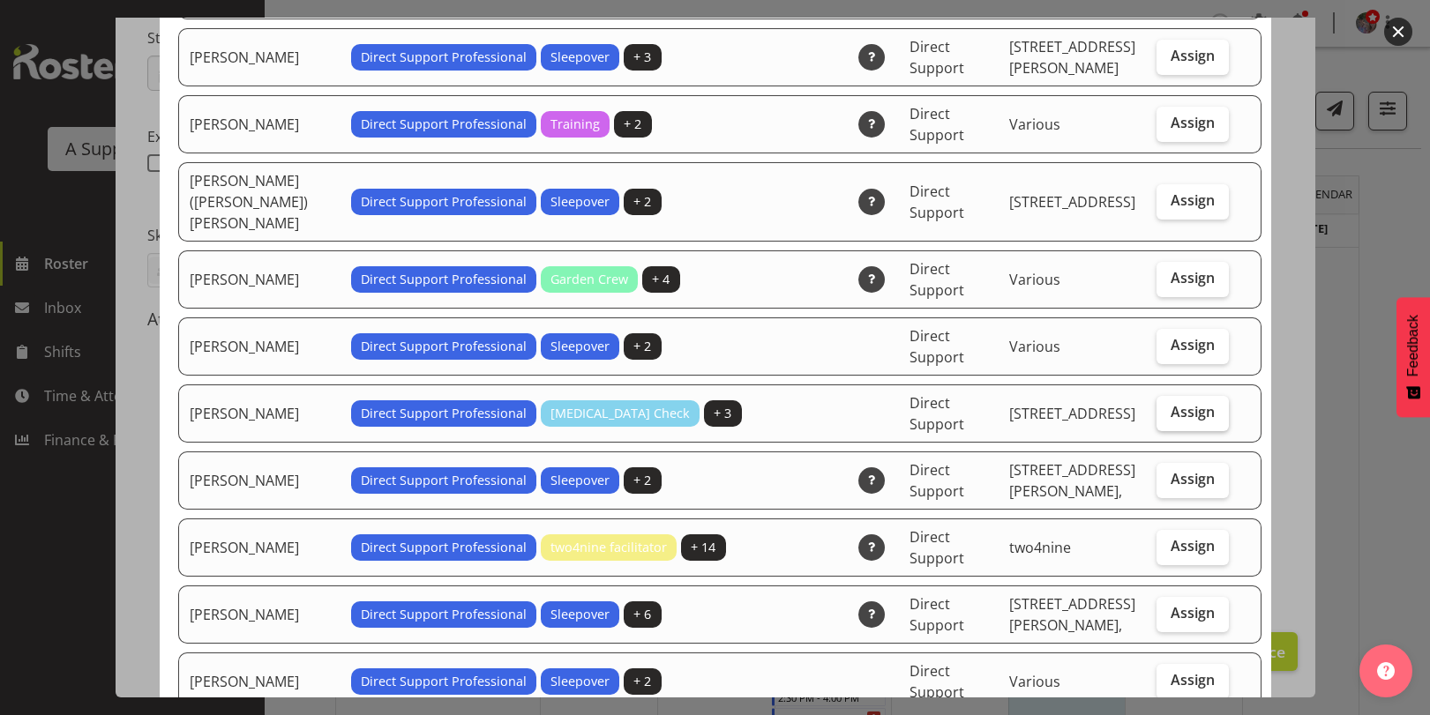
click at [1183, 403] on span "Assign" at bounding box center [1193, 412] width 44 height 18
click at [1168, 407] on input "Assign" at bounding box center [1161, 412] width 11 height 11
checkbox input "true"
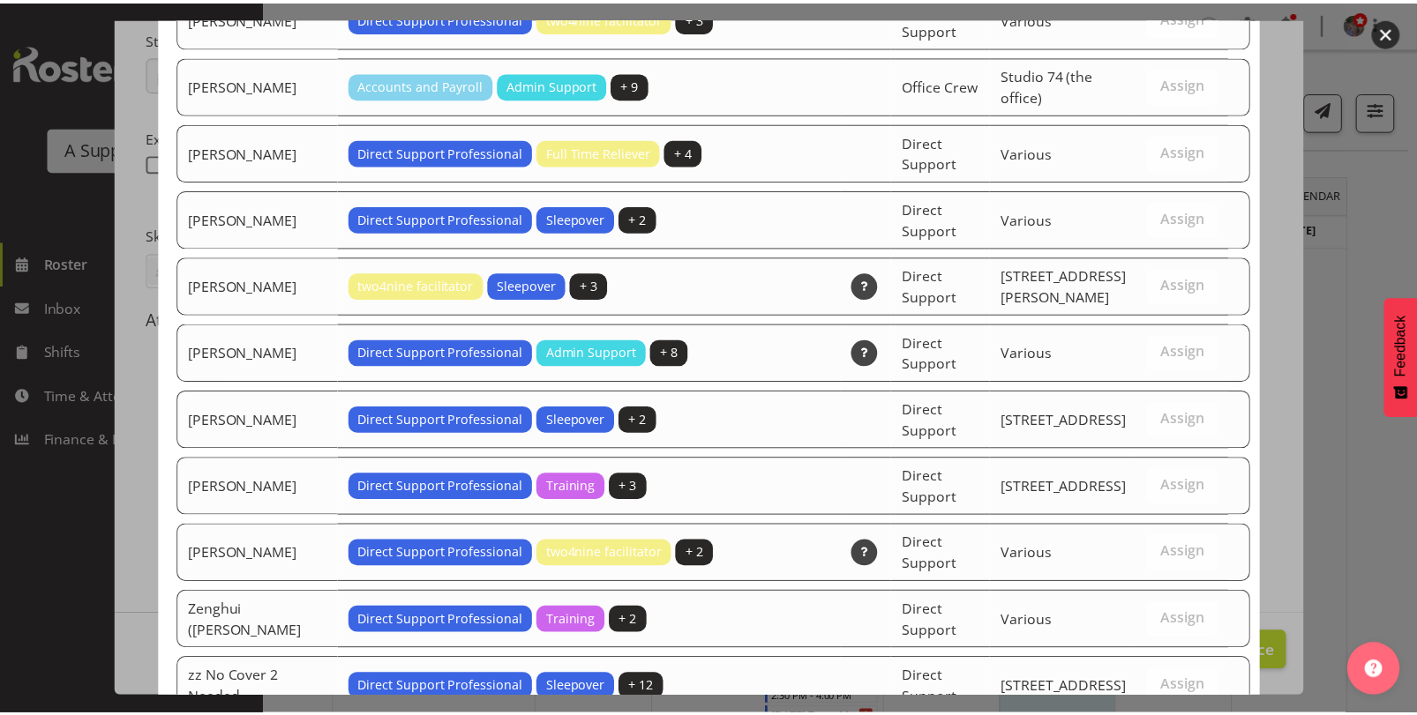
scroll to position [4601, 0]
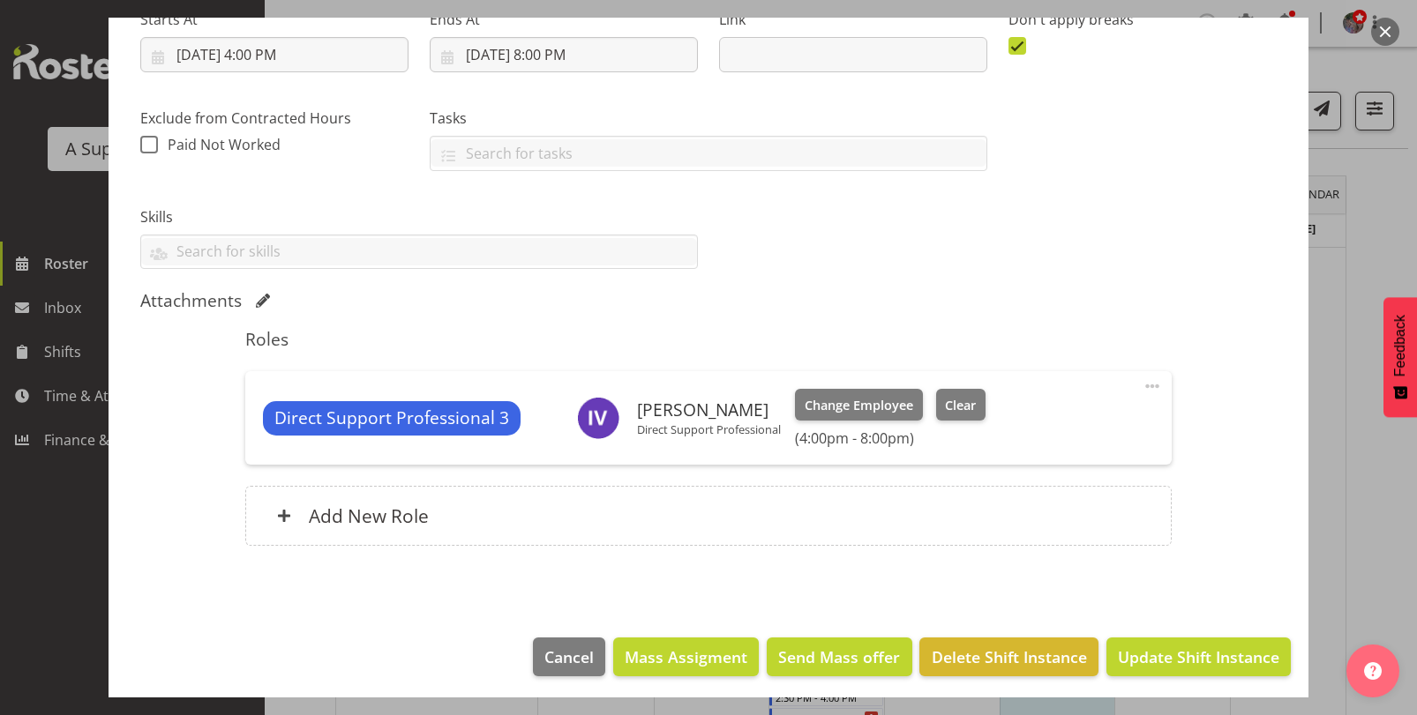
scroll to position [305, 0]
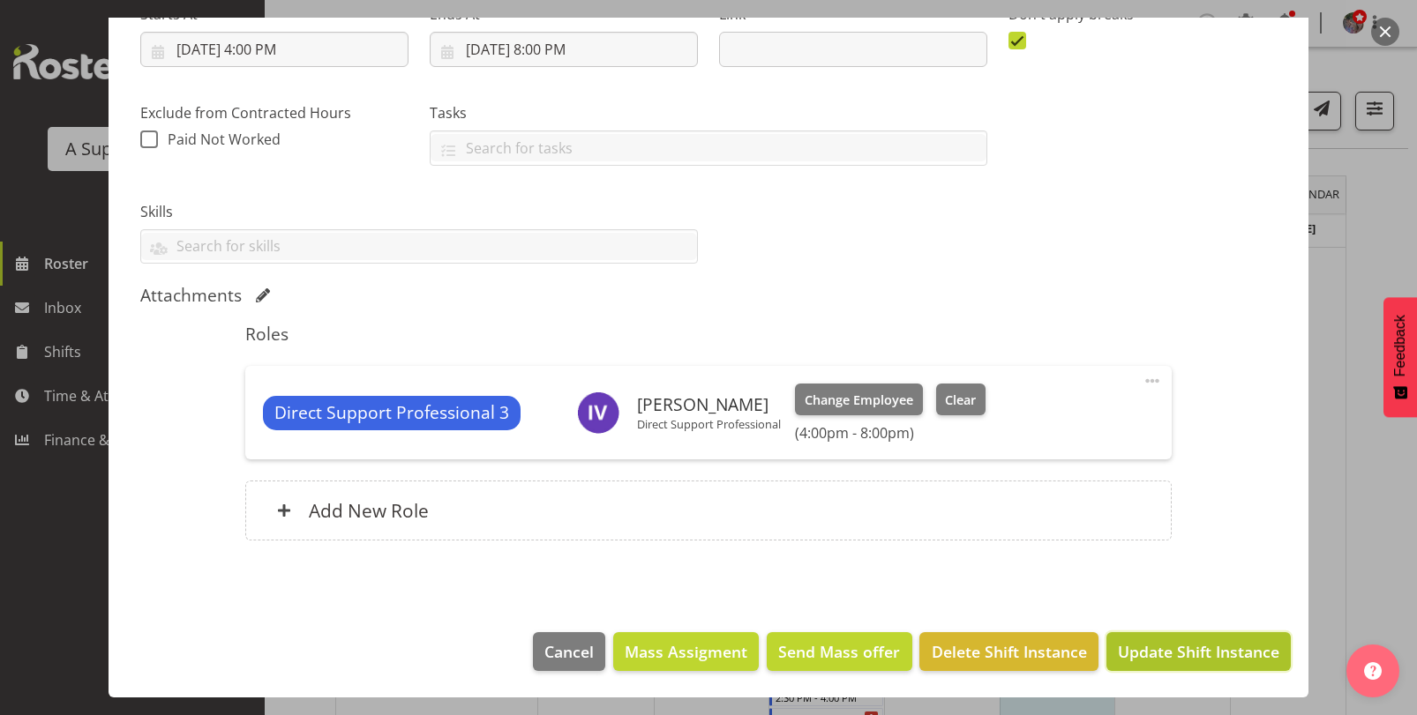
click at [1182, 657] on span "Update Shift Instance" at bounding box center [1198, 651] width 161 height 23
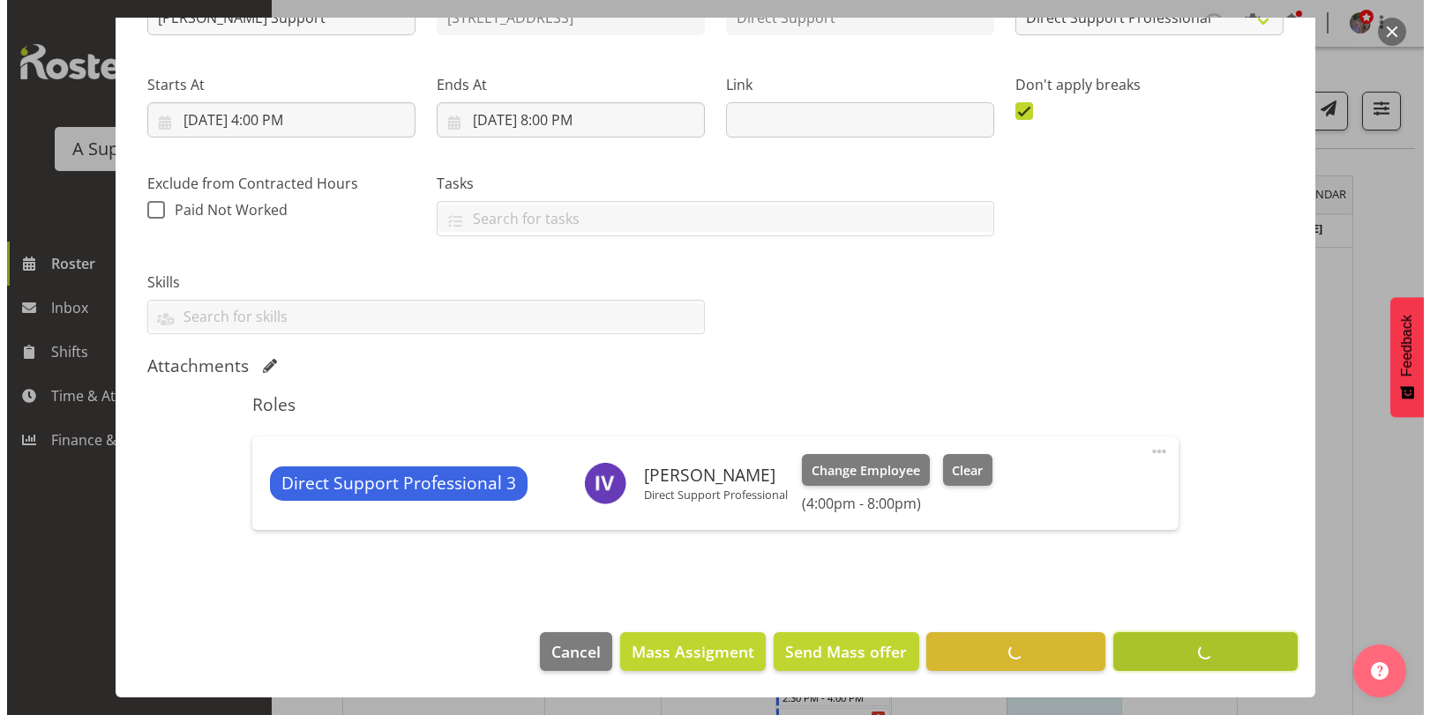
scroll to position [235, 0]
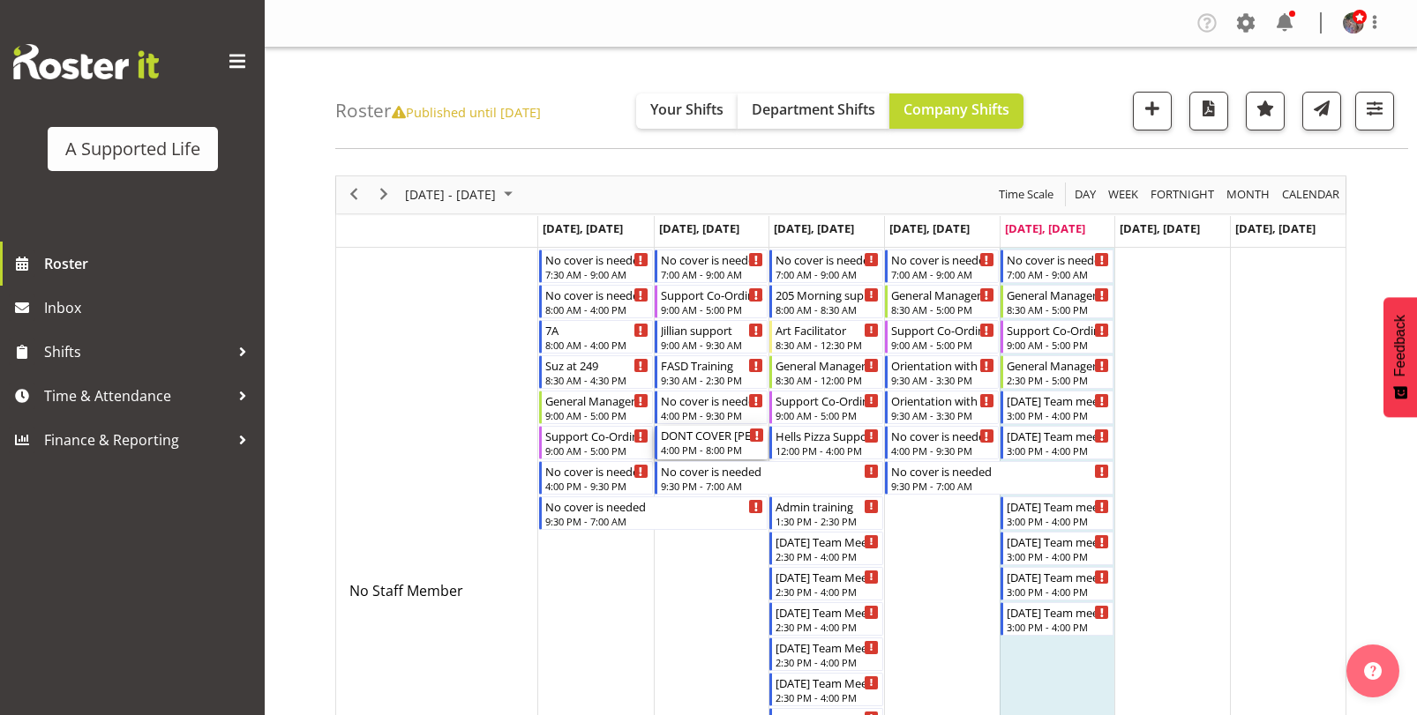
click at [714, 452] on div "4:00 PM - 8:00 PM" at bounding box center [713, 450] width 104 height 14
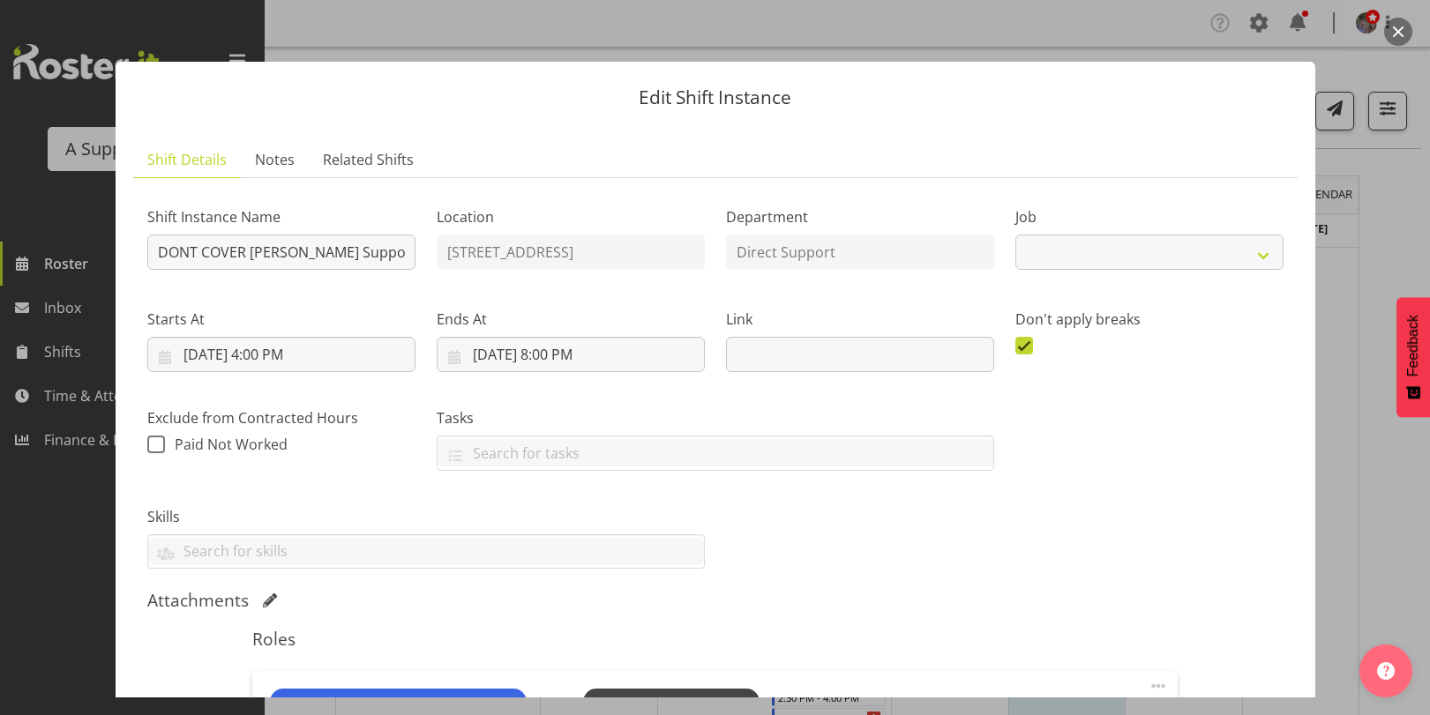
select select "4112"
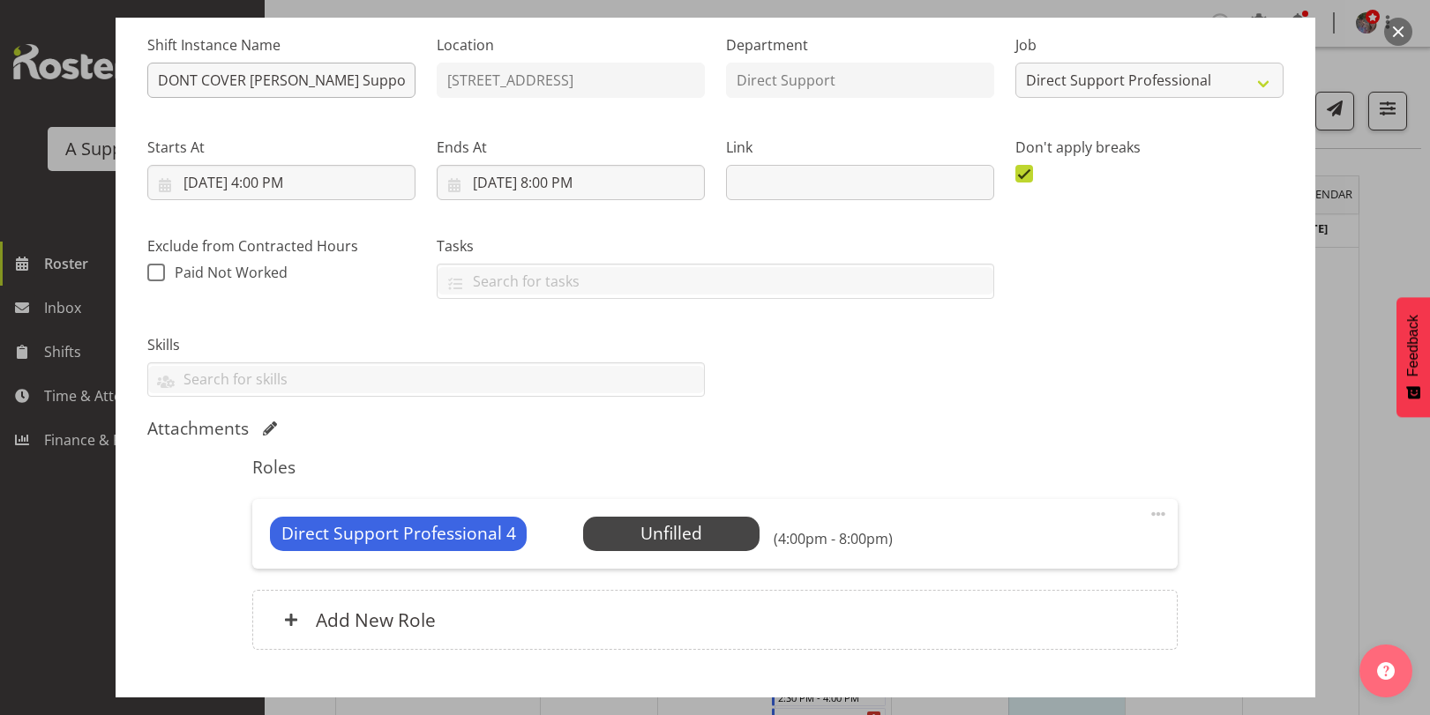
scroll to position [17, 0]
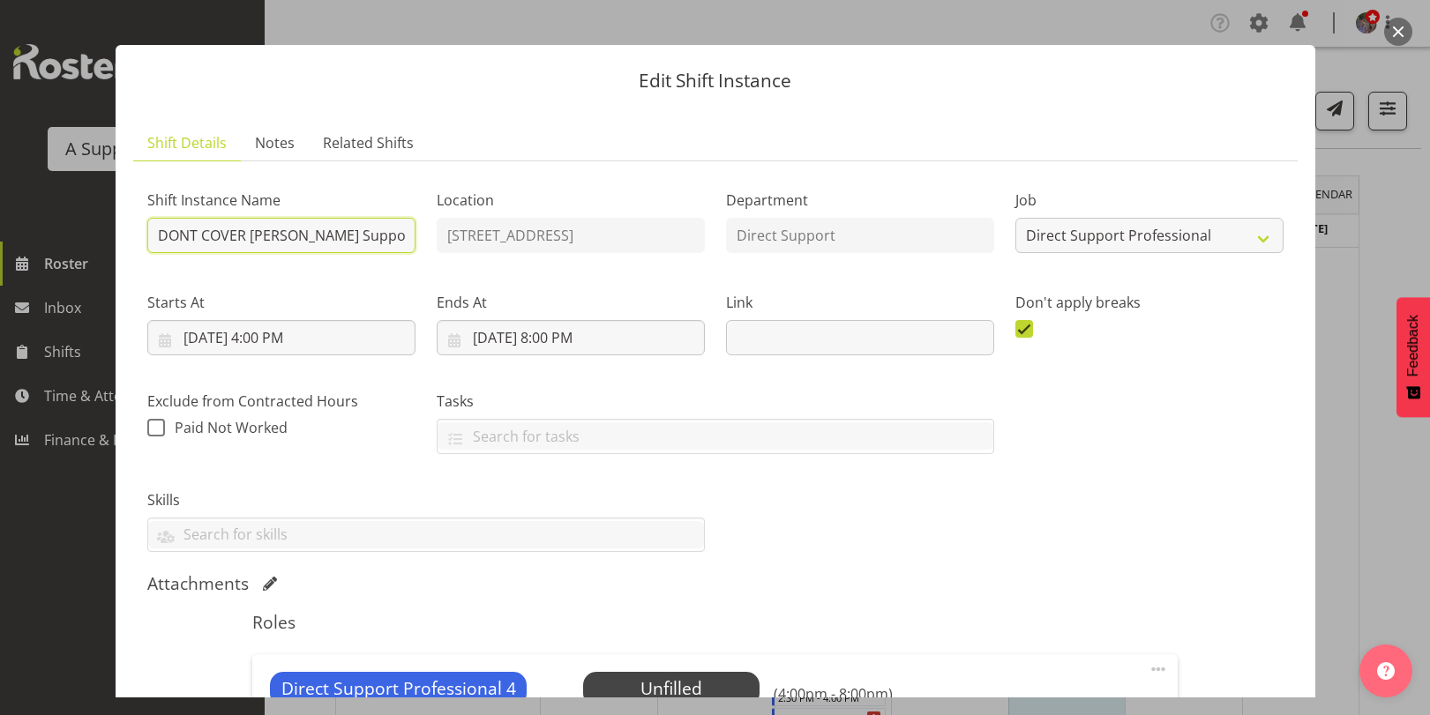
drag, startPoint x: 249, startPoint y: 236, endPoint x: 156, endPoint y: 235, distance: 92.6
click at [156, 235] on input "DONT COVER [PERSON_NAME] Support" at bounding box center [281, 235] width 268 height 35
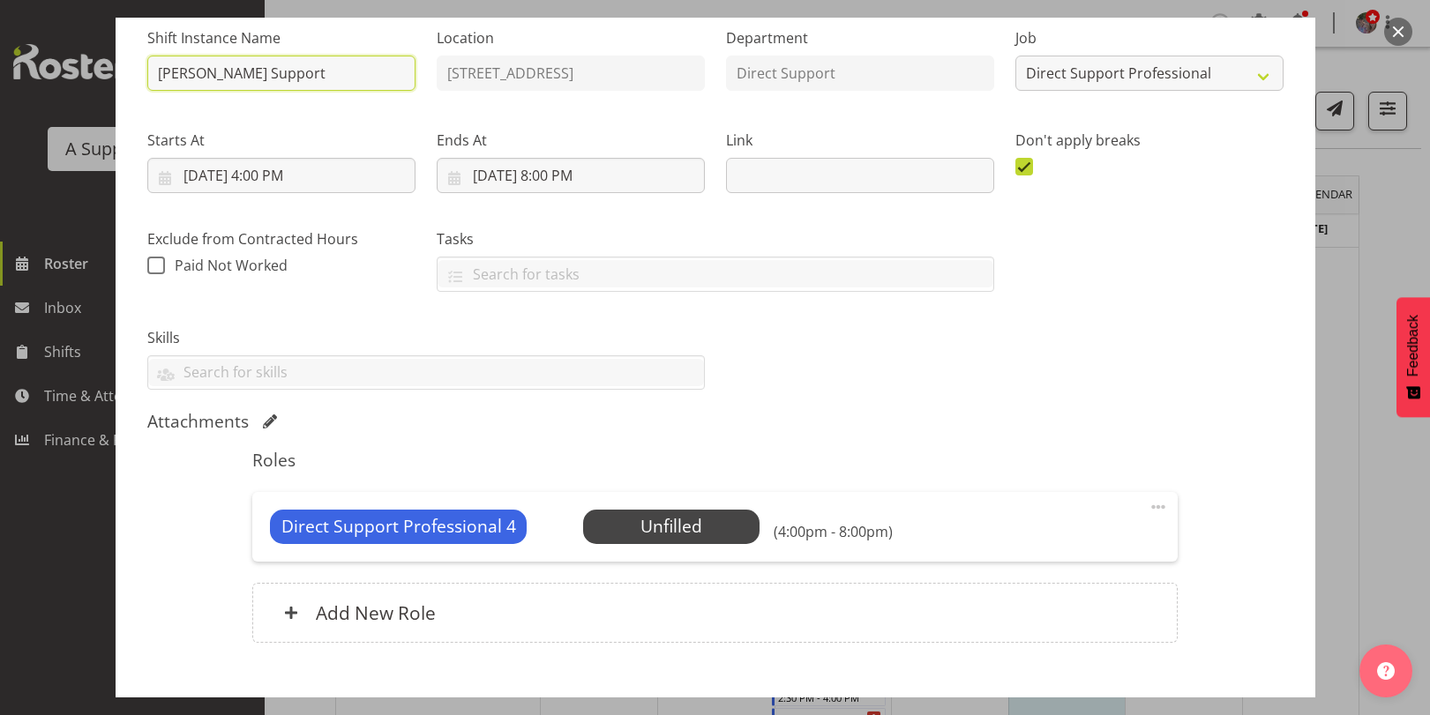
scroll to position [281, 0]
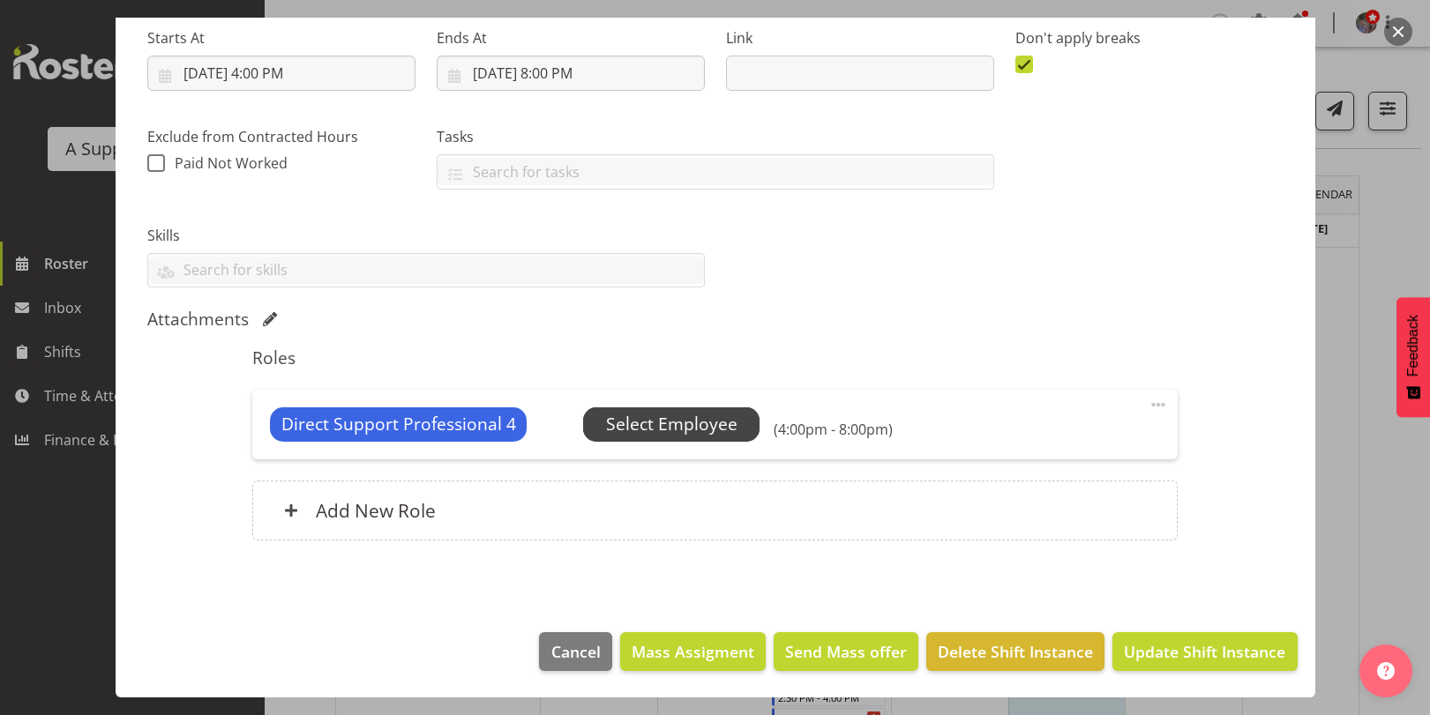
type input "[PERSON_NAME] Support"
click at [728, 436] on span "Select Employee" at bounding box center [671, 425] width 131 height 26
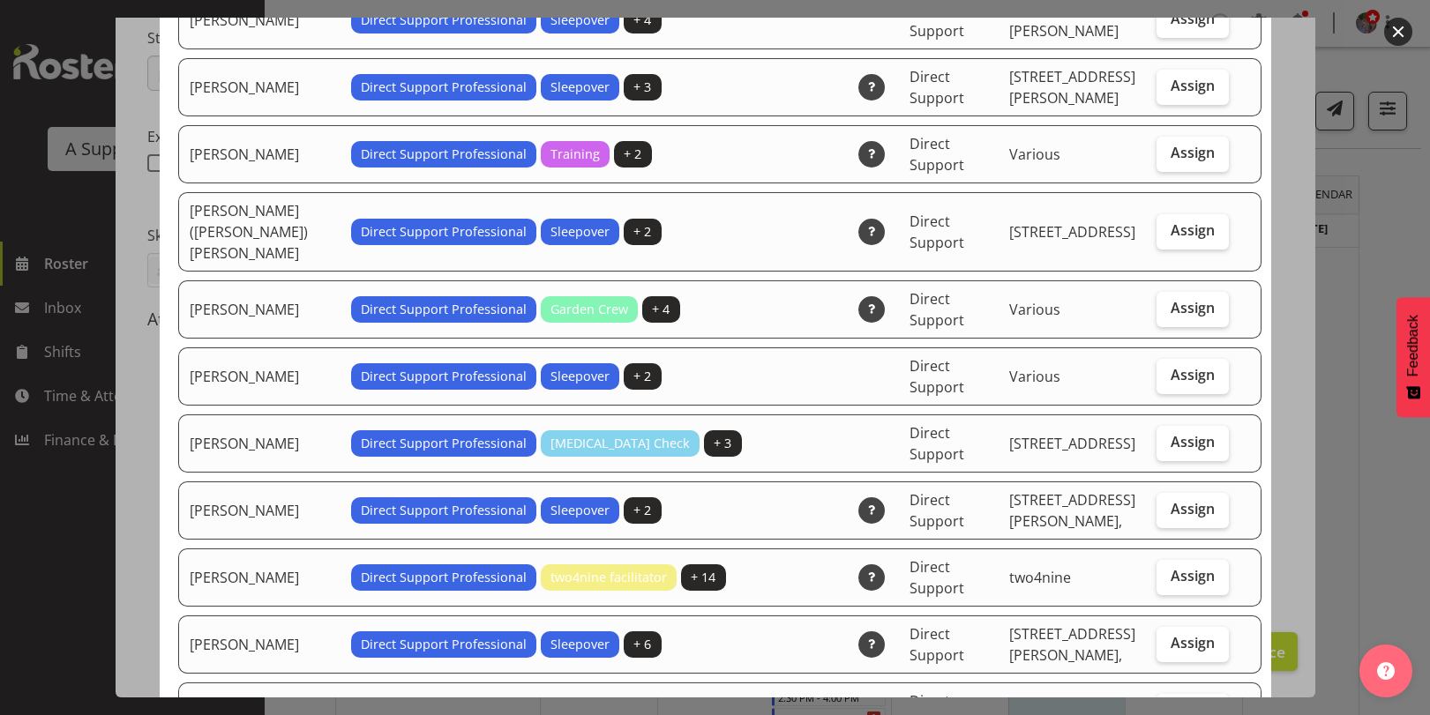
scroll to position [2029, 0]
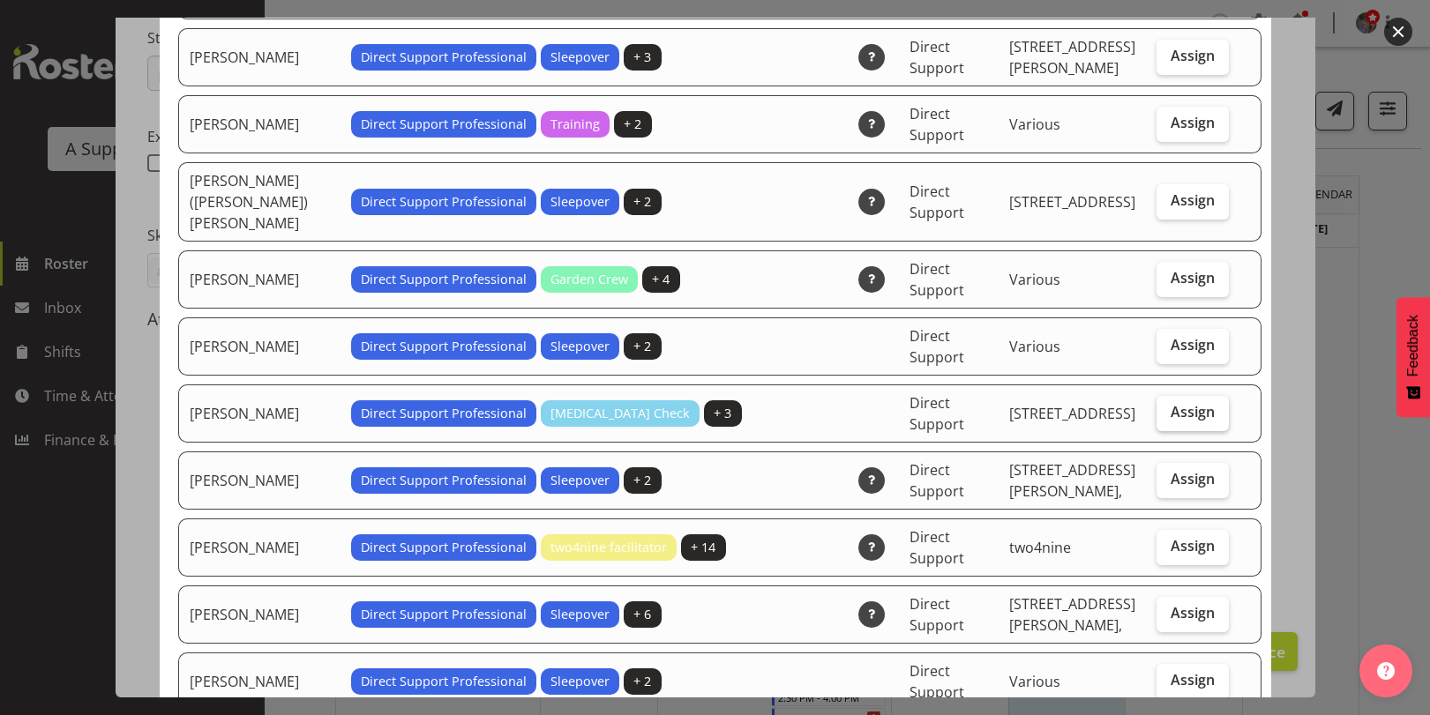
click at [1156, 396] on label "Assign" at bounding box center [1192, 413] width 72 height 35
click at [1156, 407] on input "Assign" at bounding box center [1161, 412] width 11 height 11
checkbox input "true"
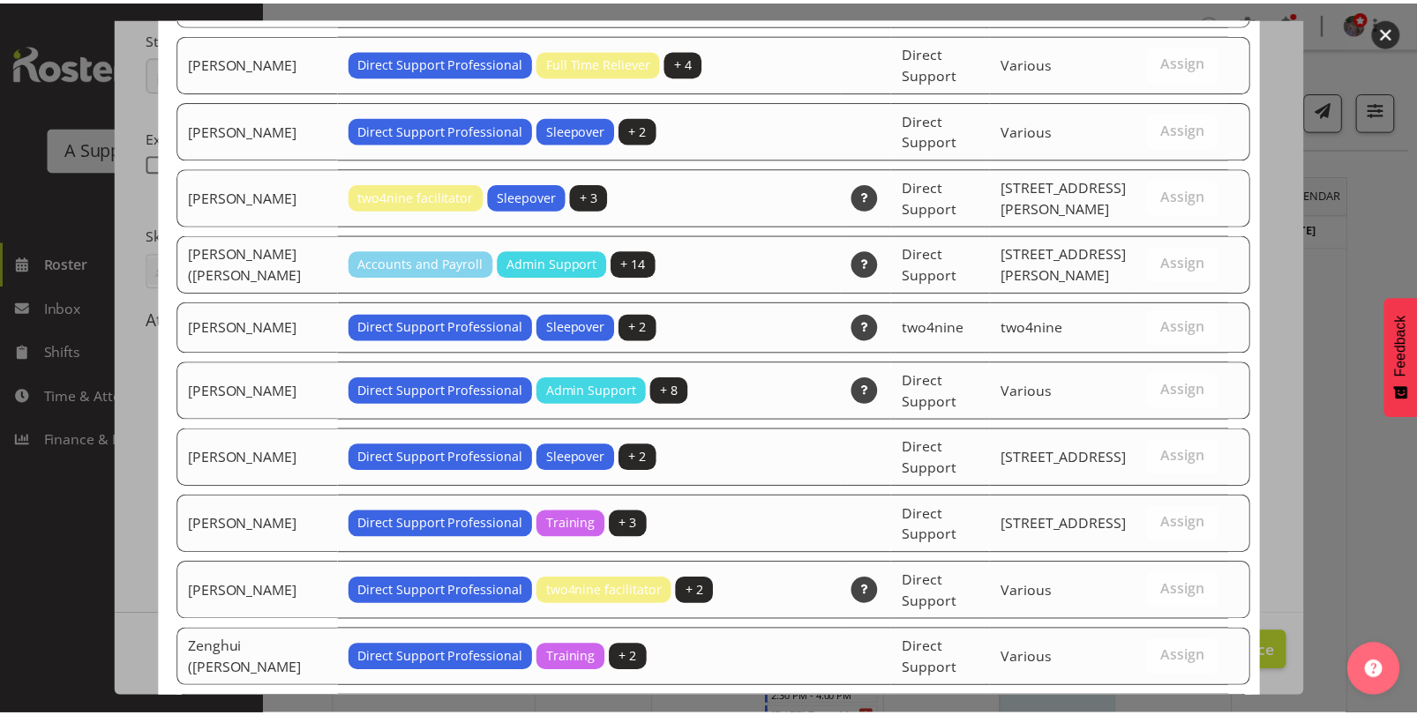
scroll to position [4661, 0]
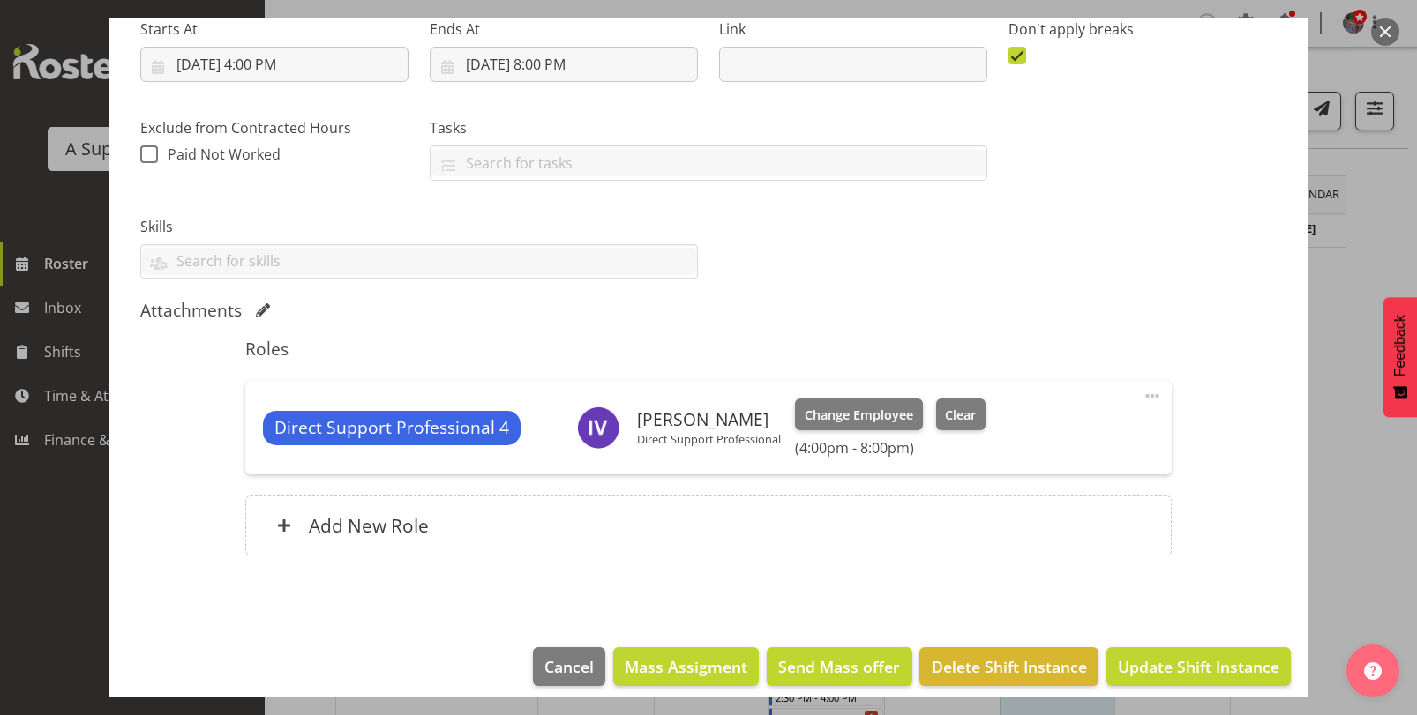
scroll to position [305, 0]
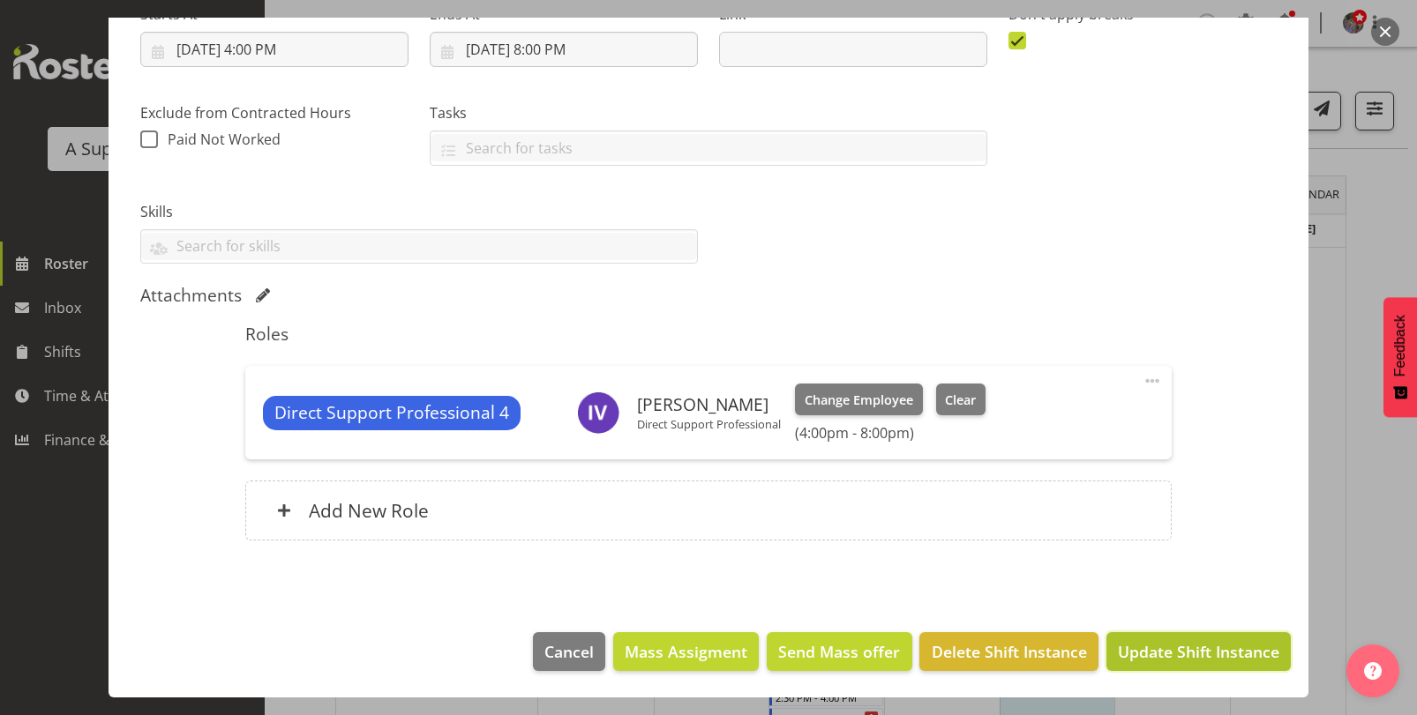
click at [1189, 646] on span "Update Shift Instance" at bounding box center [1198, 651] width 161 height 23
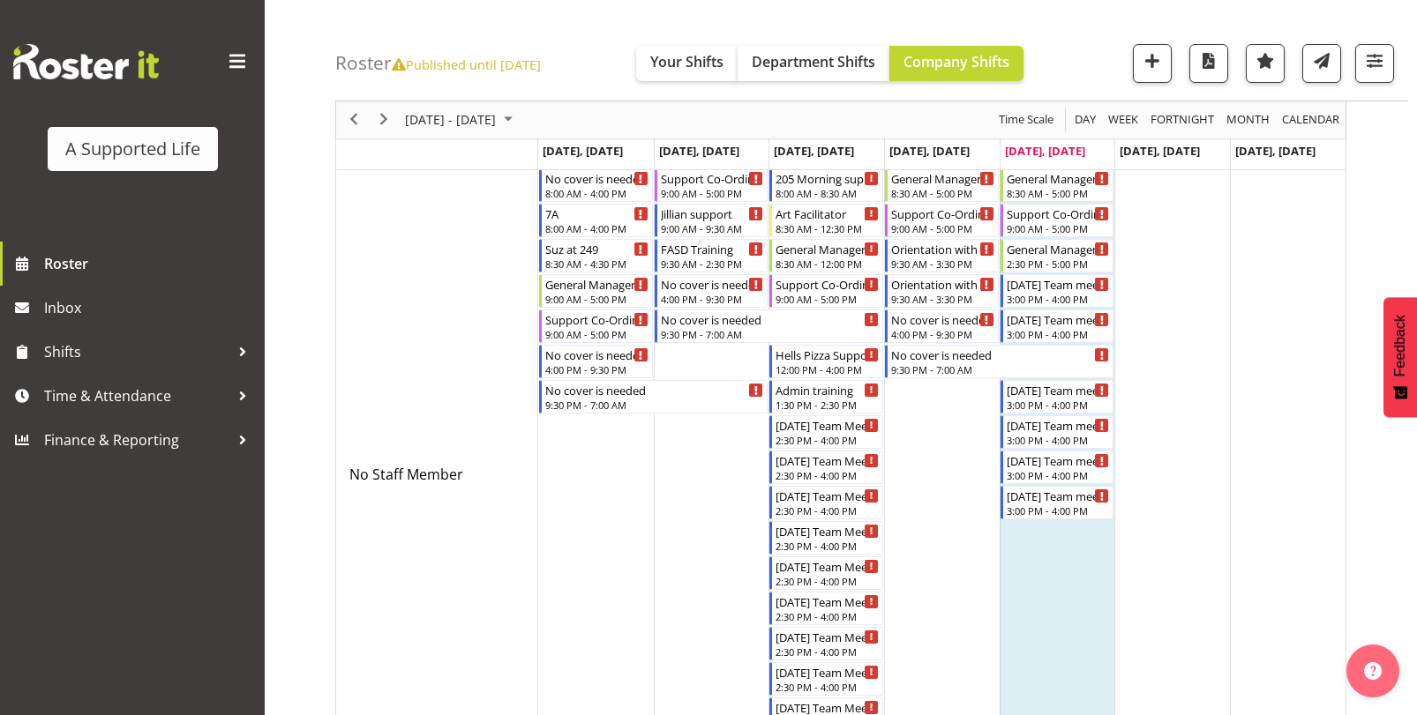
scroll to position [0, 0]
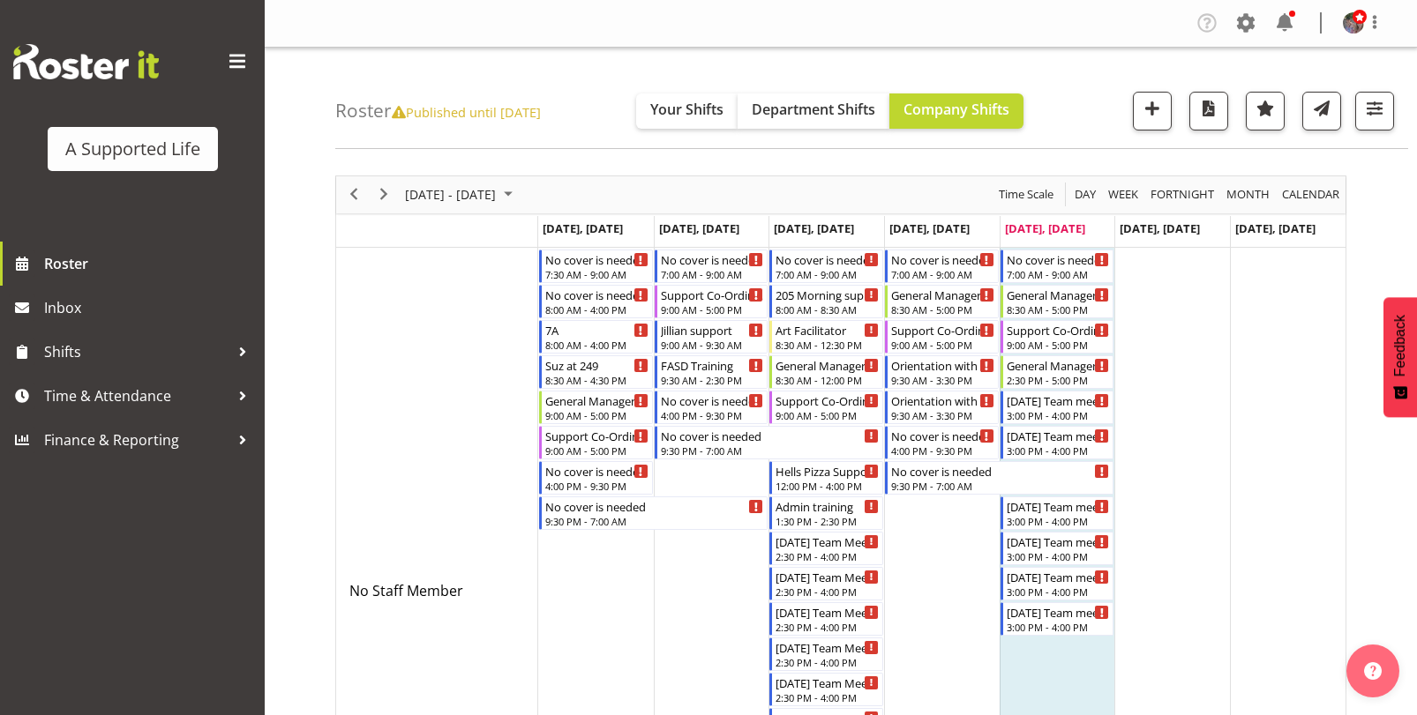
click at [396, 193] on div "next period" at bounding box center [384, 194] width 30 height 37
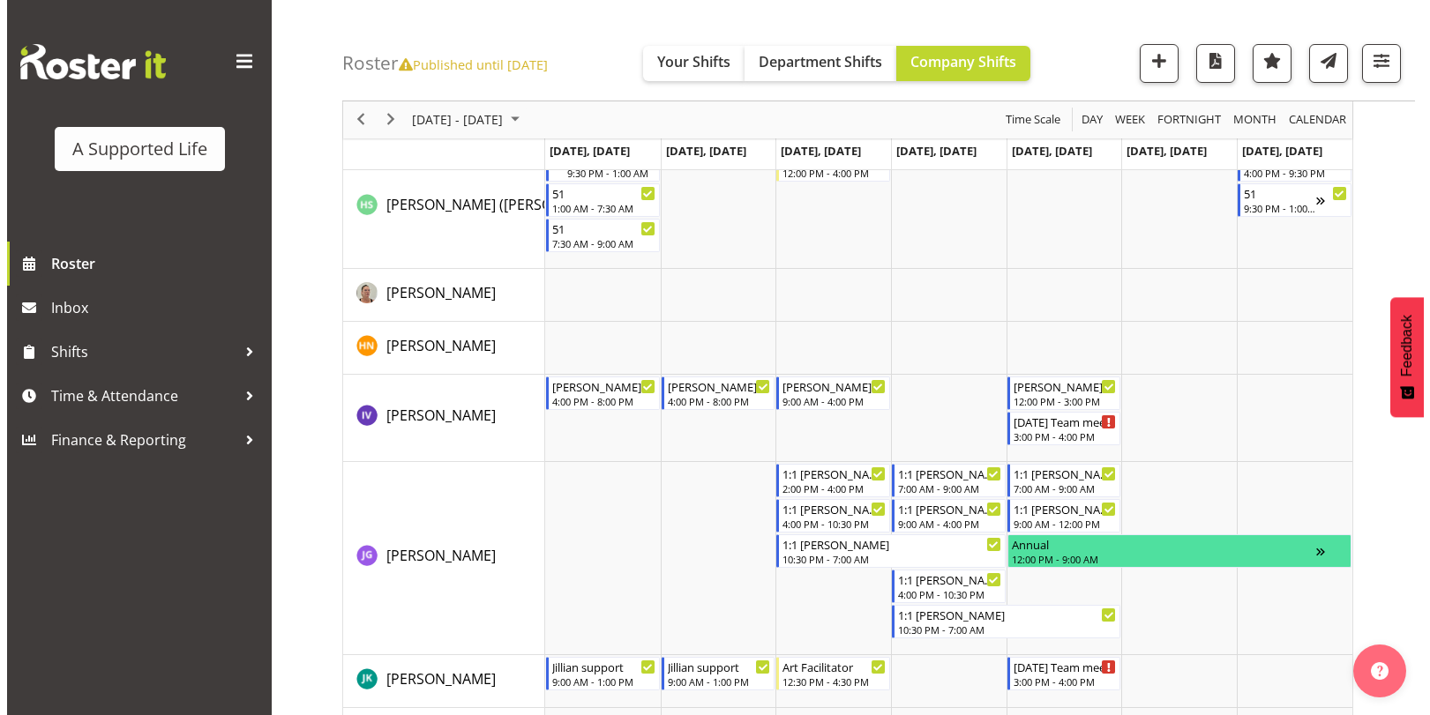
scroll to position [4410, 0]
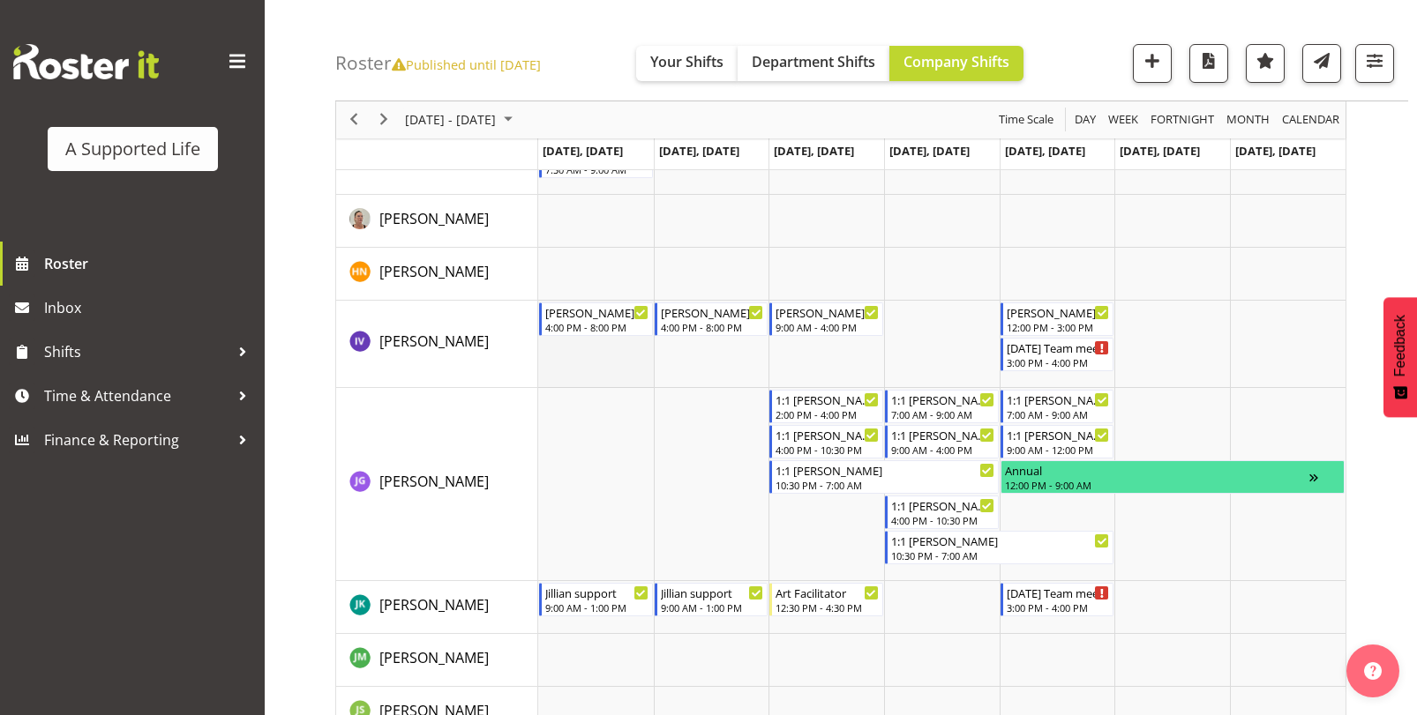
click at [603, 341] on td "Timeline Week of October 17, 2025" at bounding box center [596, 344] width 116 height 87
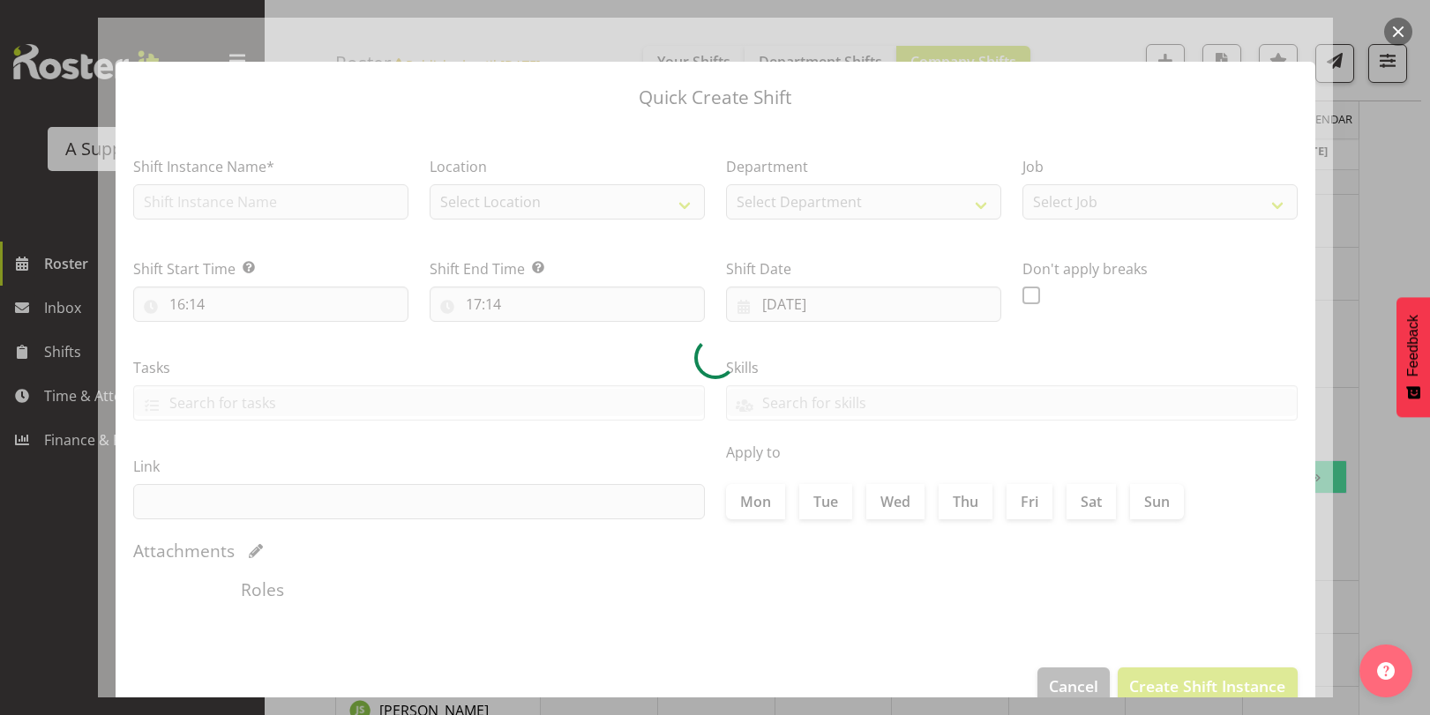
type input "[DATE]"
checkbox input "true"
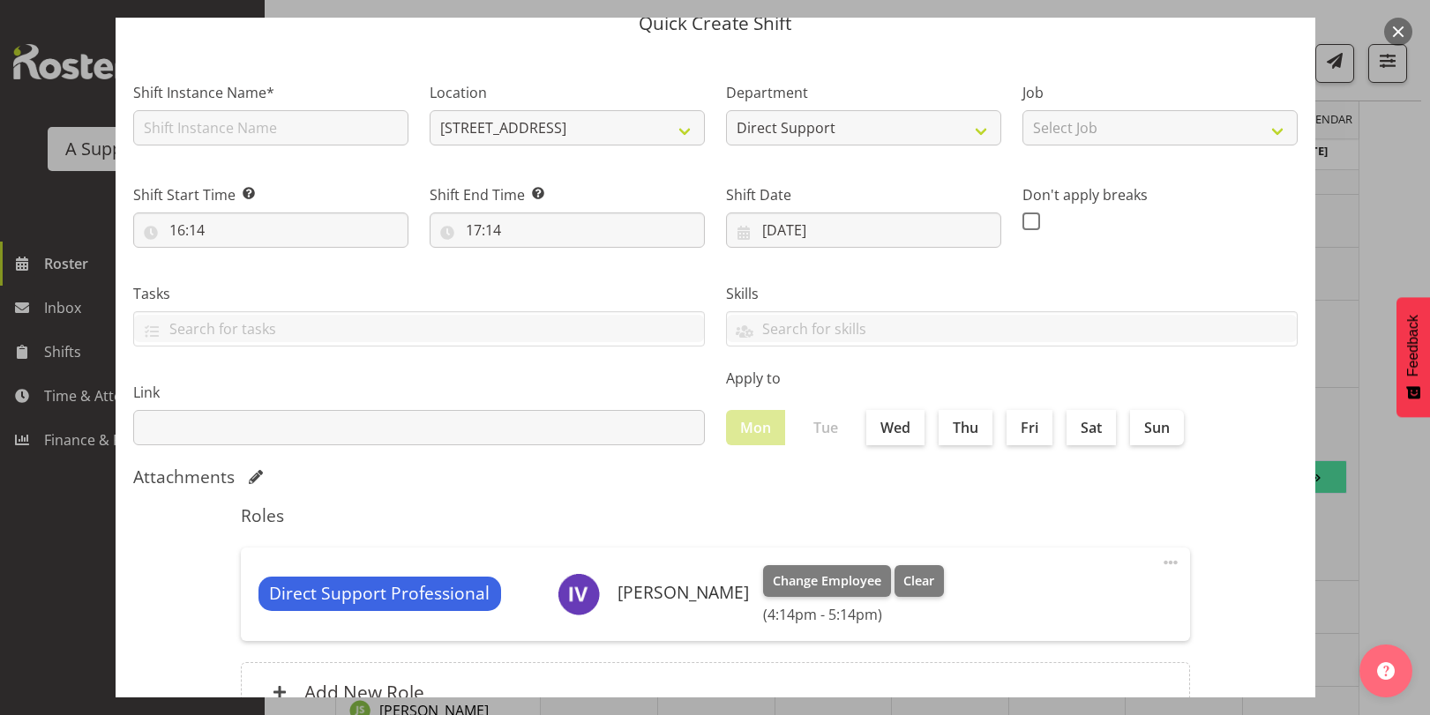
scroll to position [0, 0]
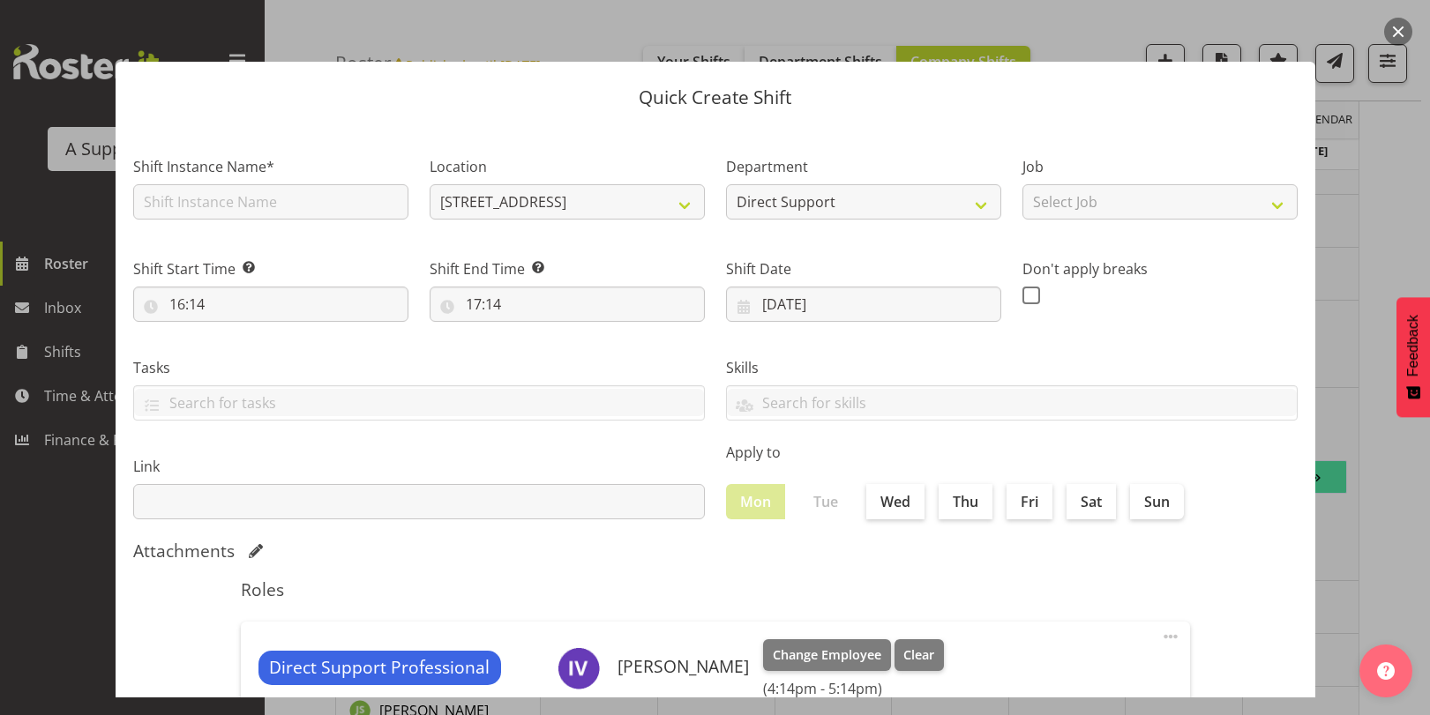
click at [1391, 28] on button "button" at bounding box center [1398, 32] width 28 height 28
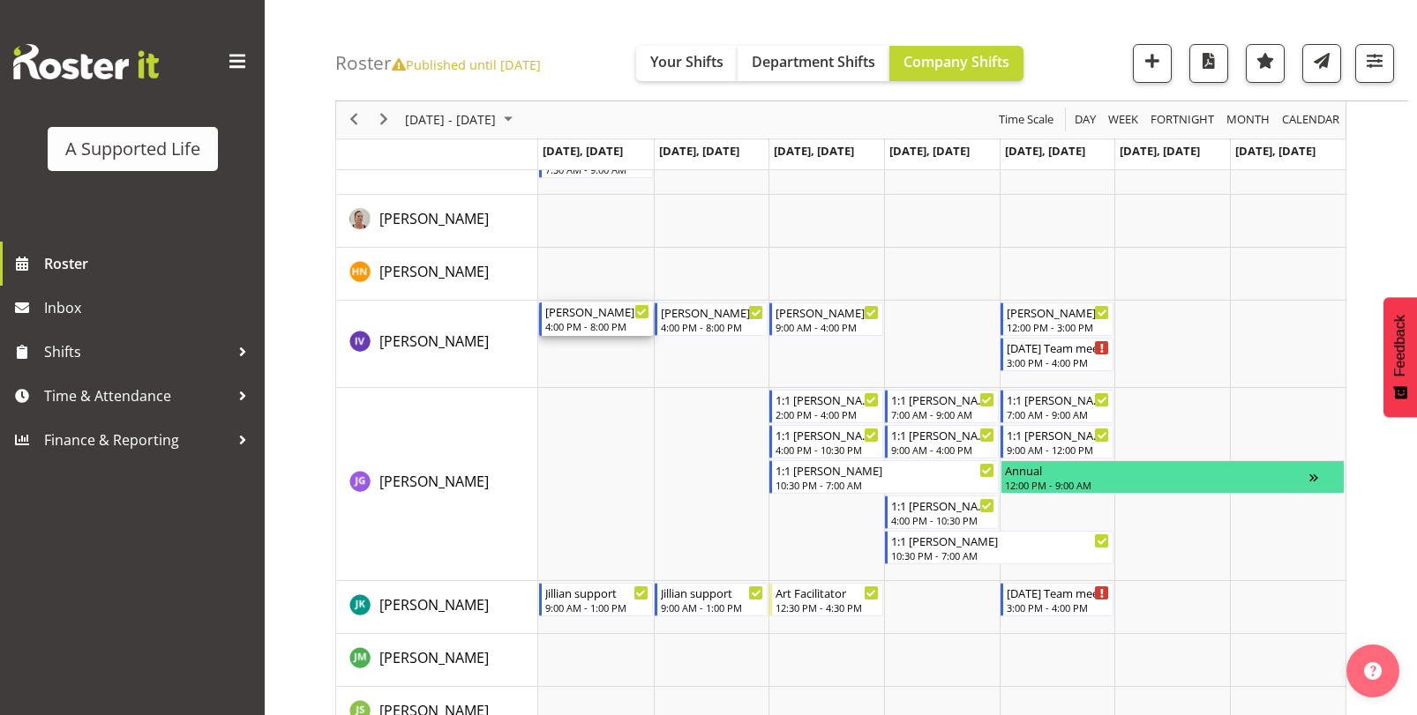
click at [614, 325] on div "4:00 PM - 8:00 PM" at bounding box center [597, 326] width 104 height 14
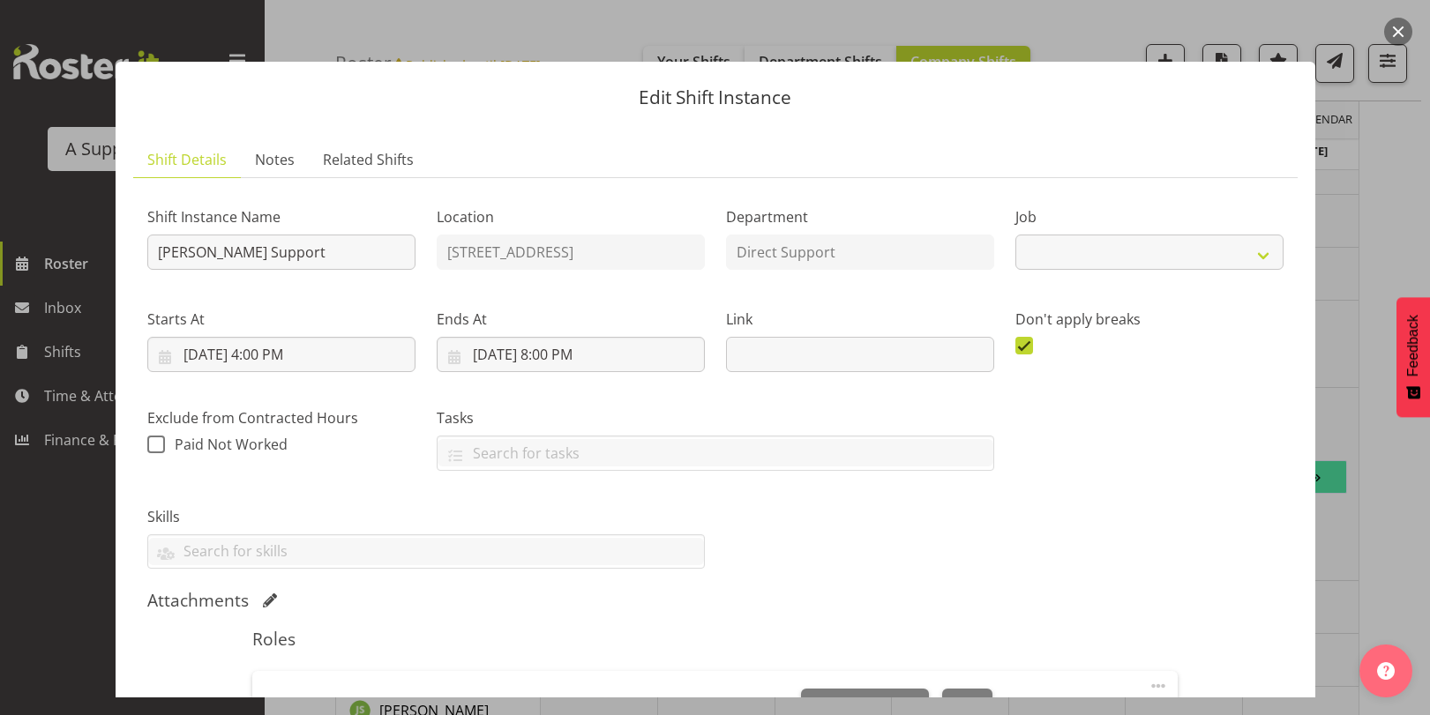
select select "4112"
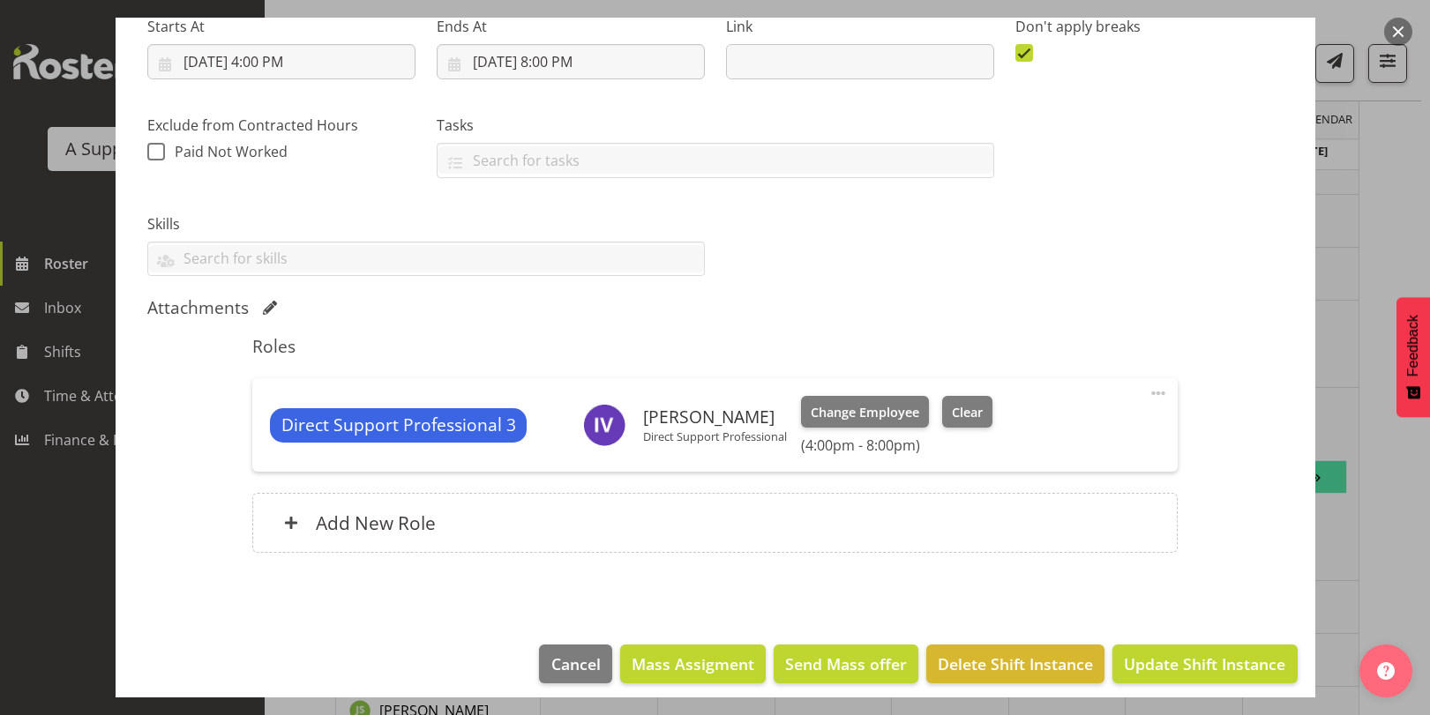
scroll to position [305, 0]
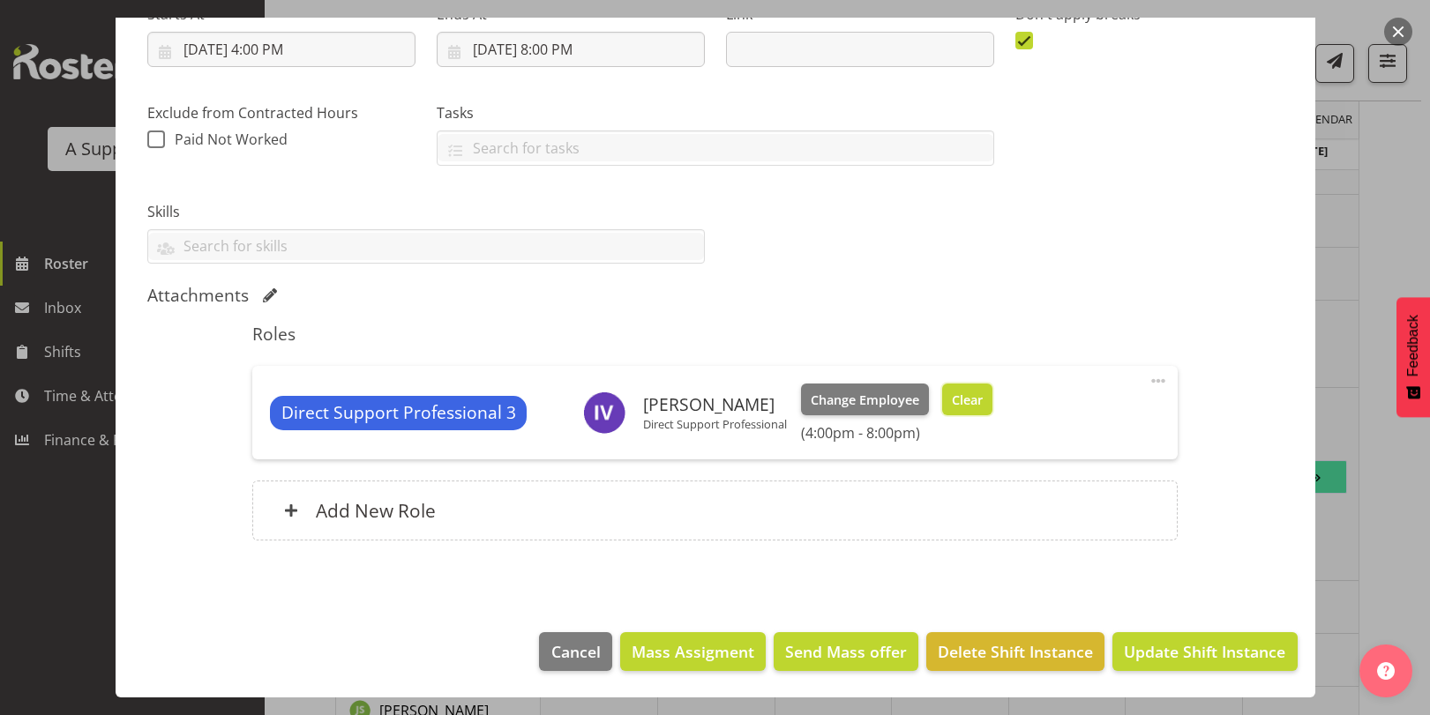
click at [966, 394] on span "Clear" at bounding box center [967, 400] width 31 height 19
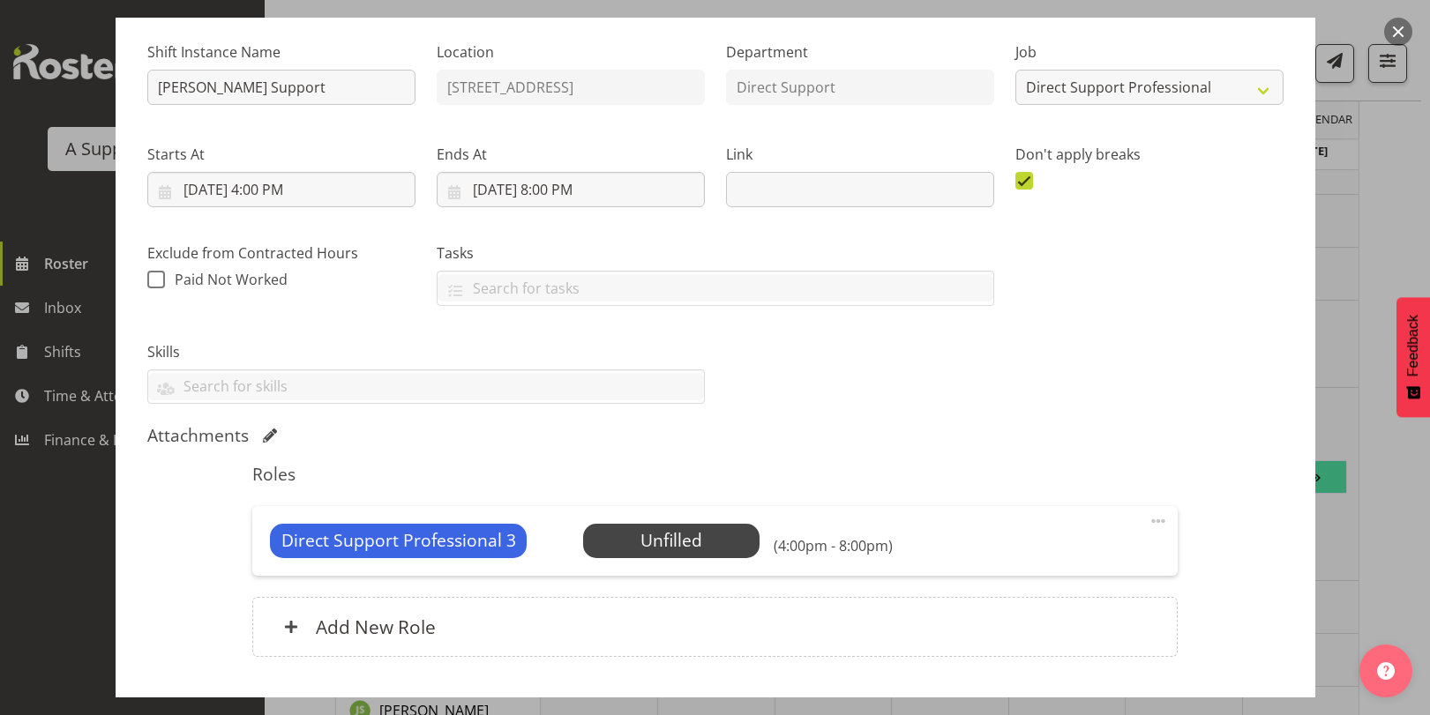
scroll to position [0, 0]
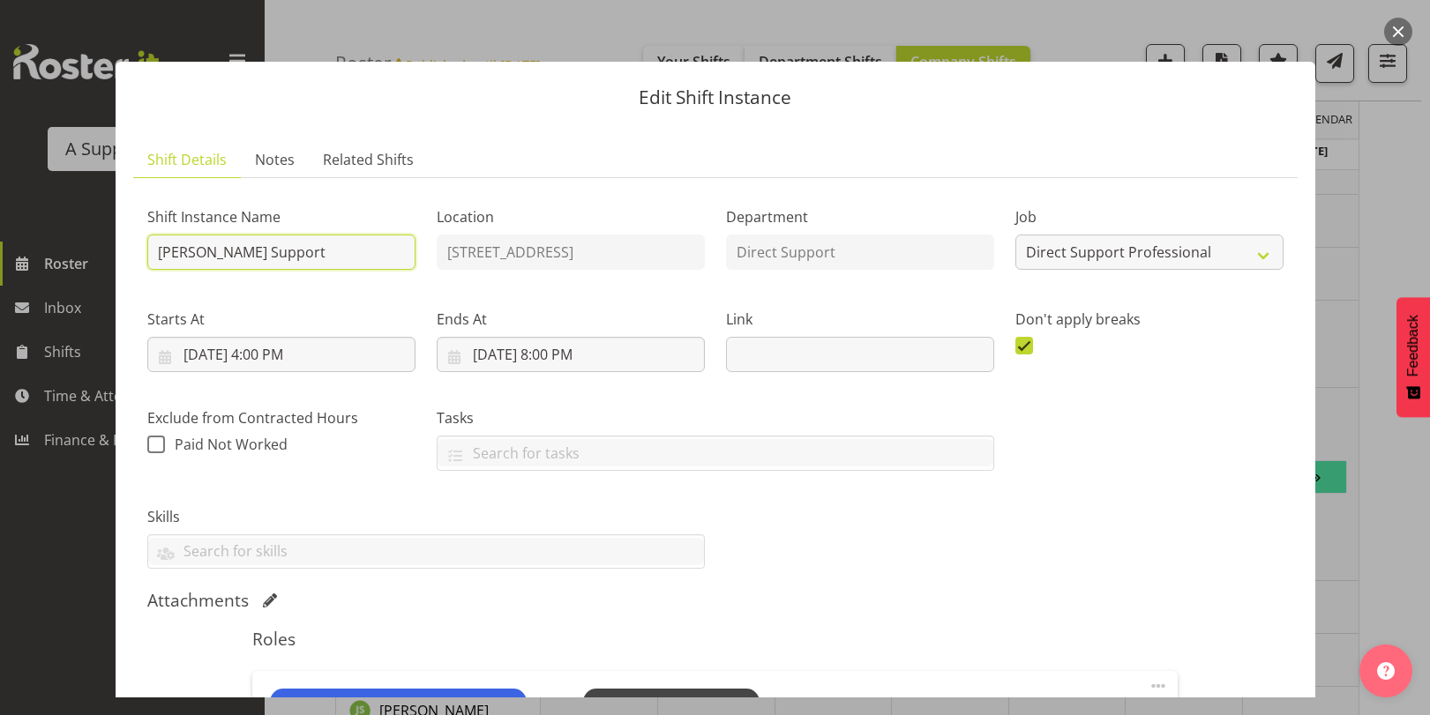
click at [157, 255] on input "[PERSON_NAME] Support" at bounding box center [281, 252] width 268 height 35
type input "DONT COVER [PERSON_NAME] Support"
click at [1223, 474] on div "Shift Instance Name DONT COVER [PERSON_NAME] Support Location [STREET_ADDRESS][…" at bounding box center [715, 381] width 1157 height 399
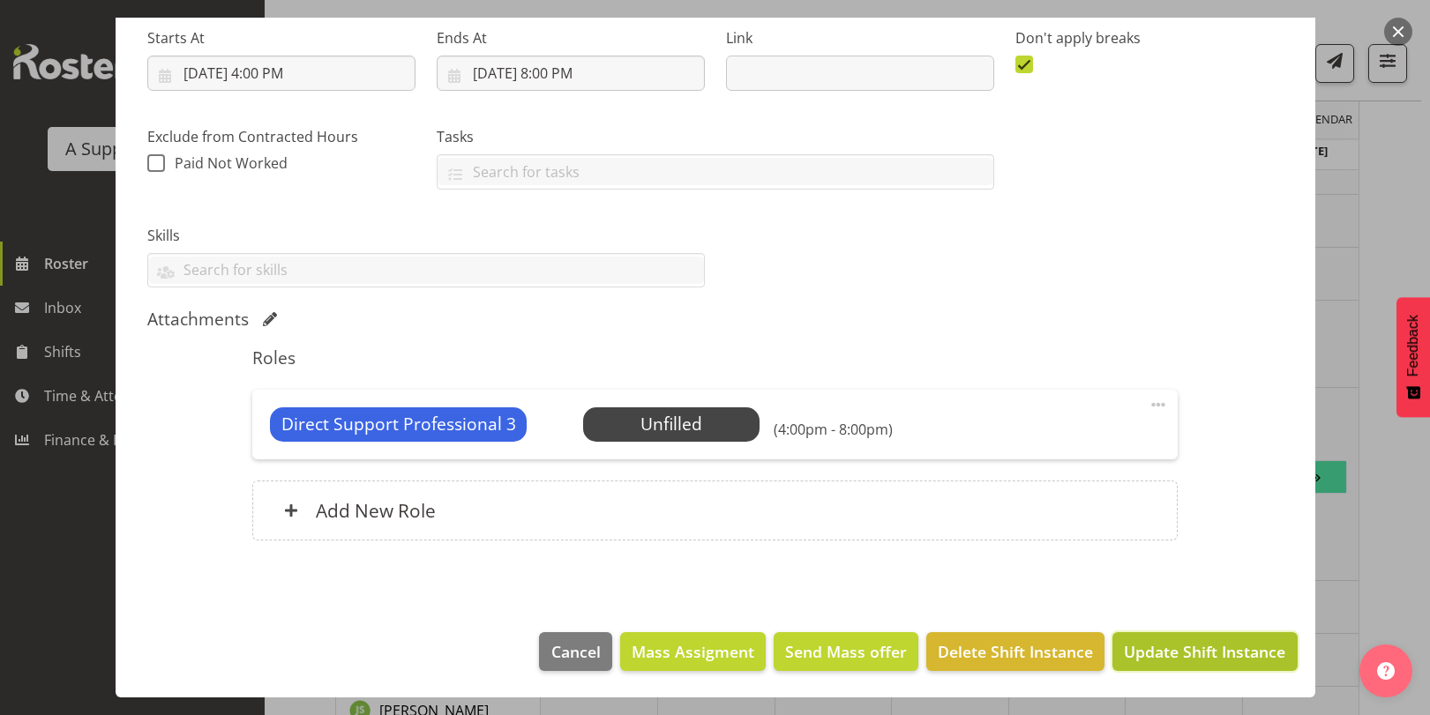
click at [1193, 646] on span "Update Shift Instance" at bounding box center [1204, 651] width 161 height 23
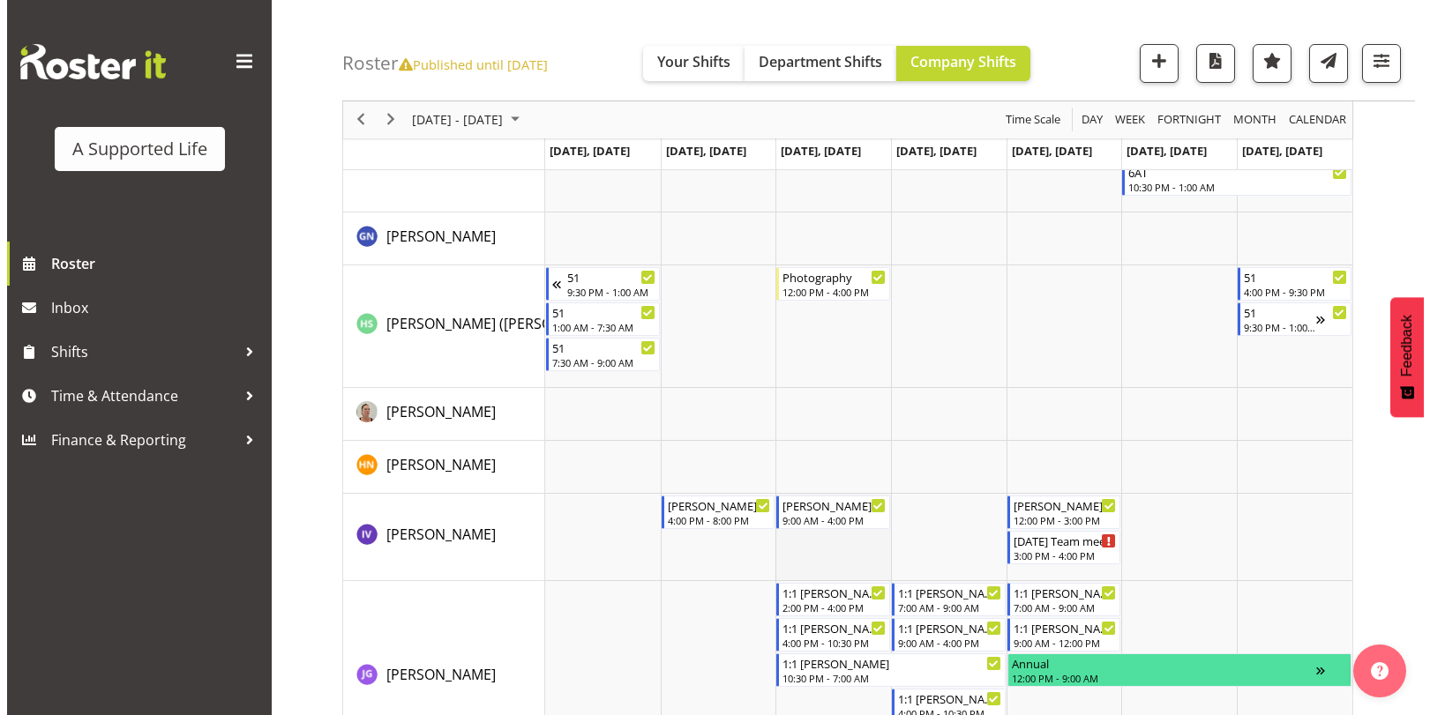
scroll to position [4270, 0]
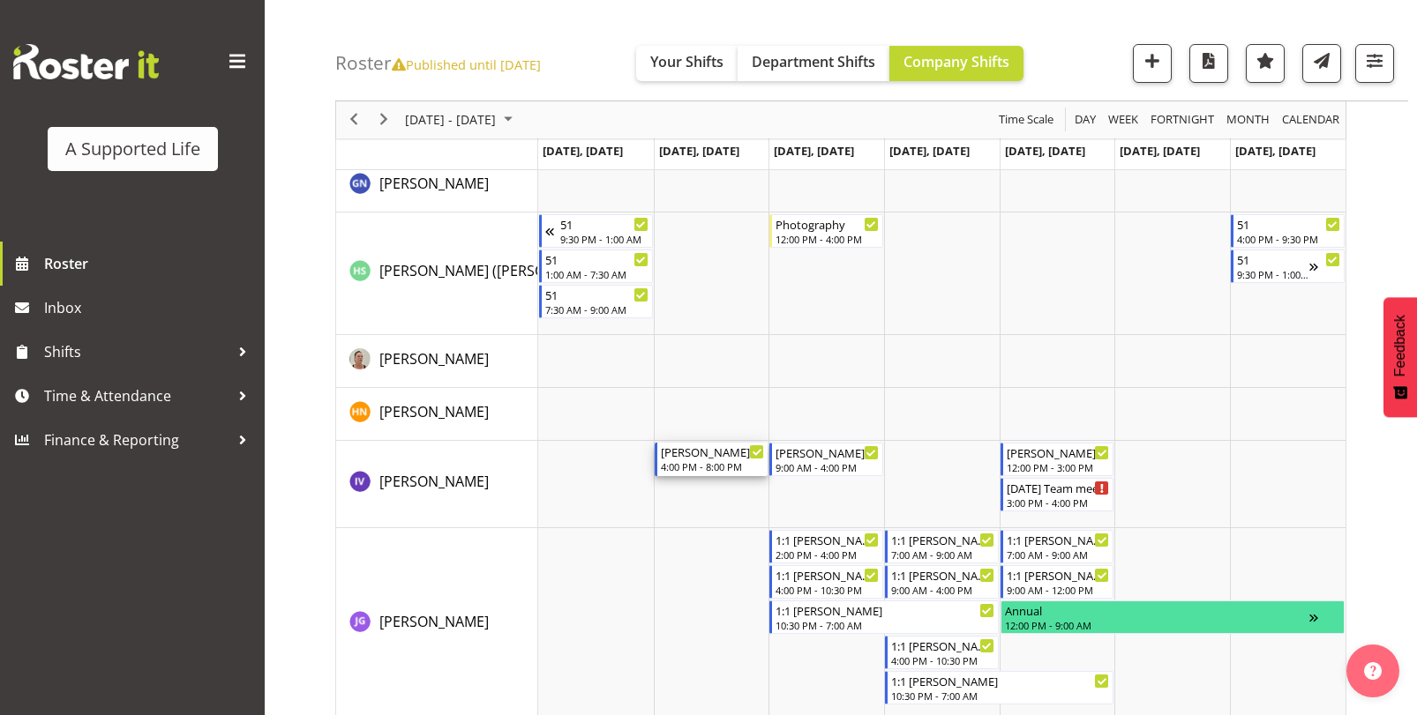
click at [717, 464] on div "4:00 PM - 8:00 PM" at bounding box center [713, 467] width 104 height 14
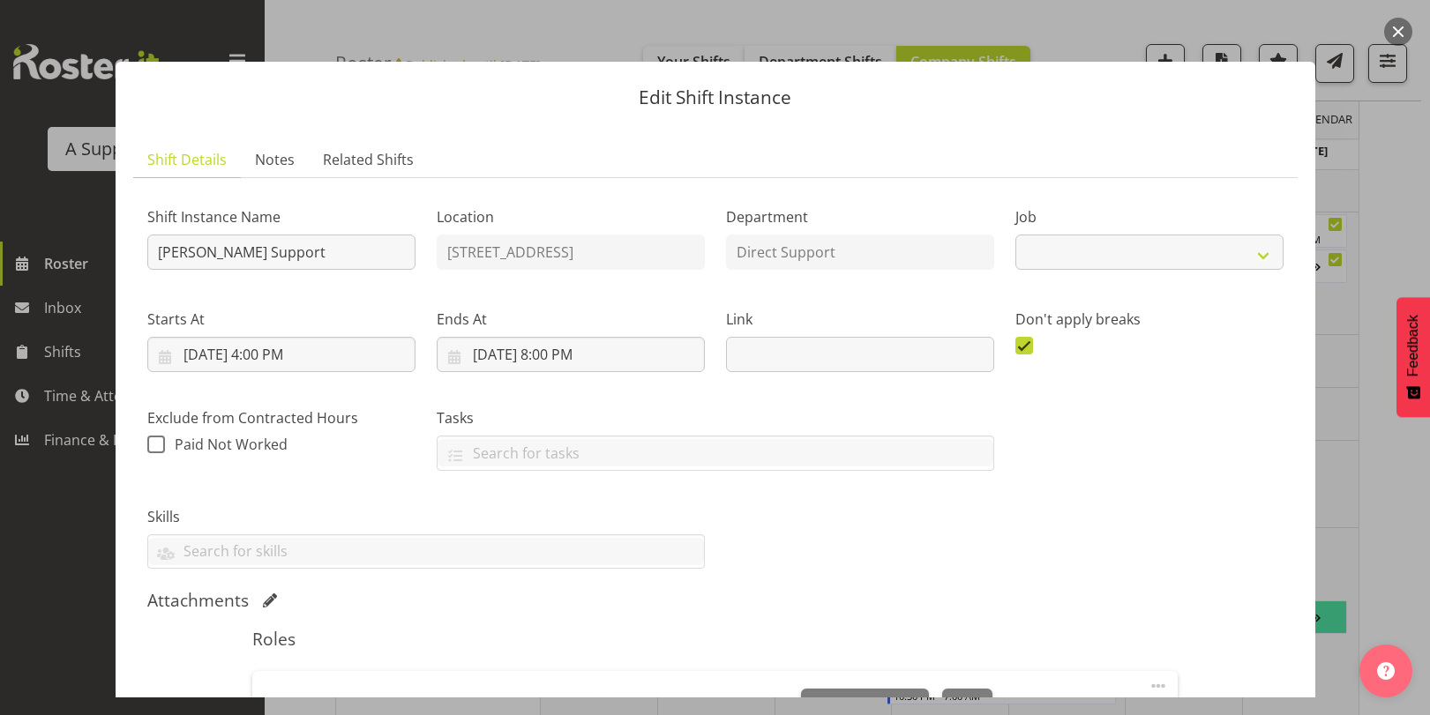
select select "4112"
click at [168, 251] on input "[PERSON_NAME] Support" at bounding box center [281, 252] width 268 height 35
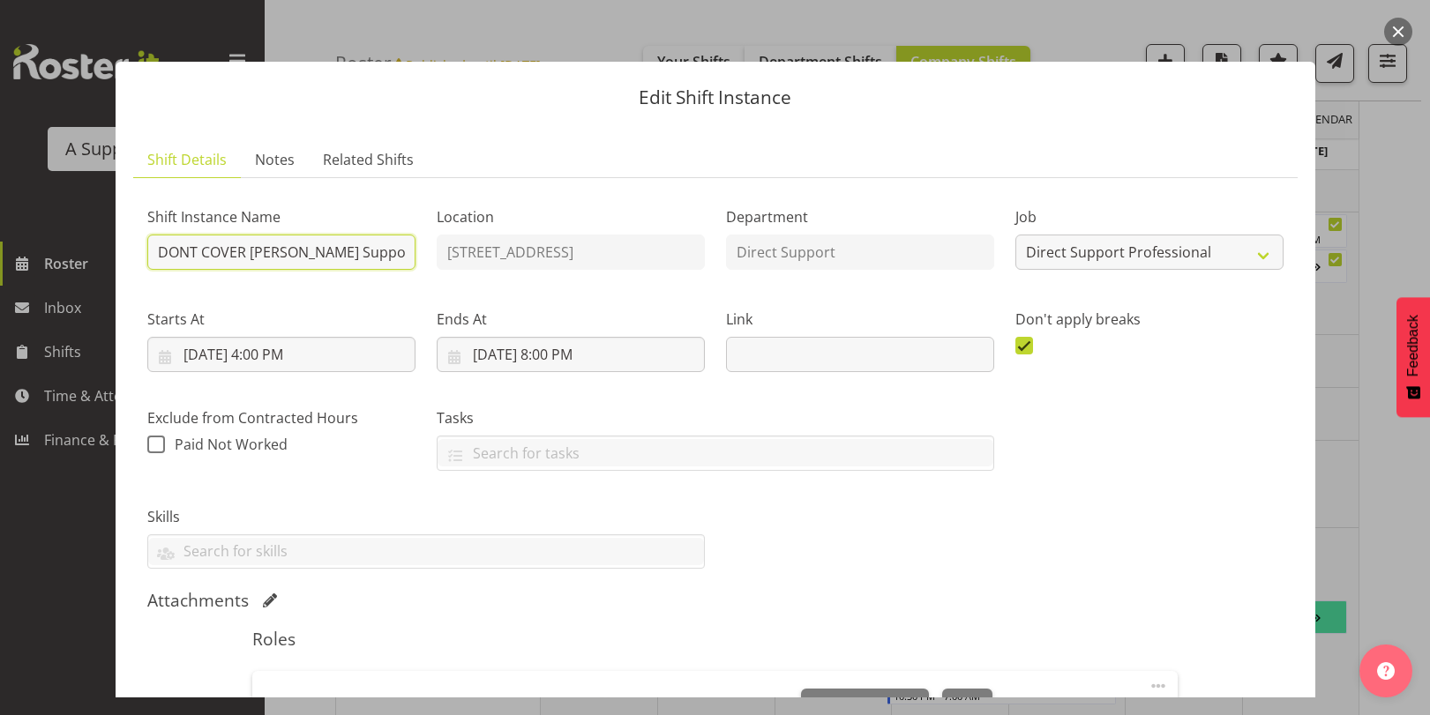
scroll to position [305, 0]
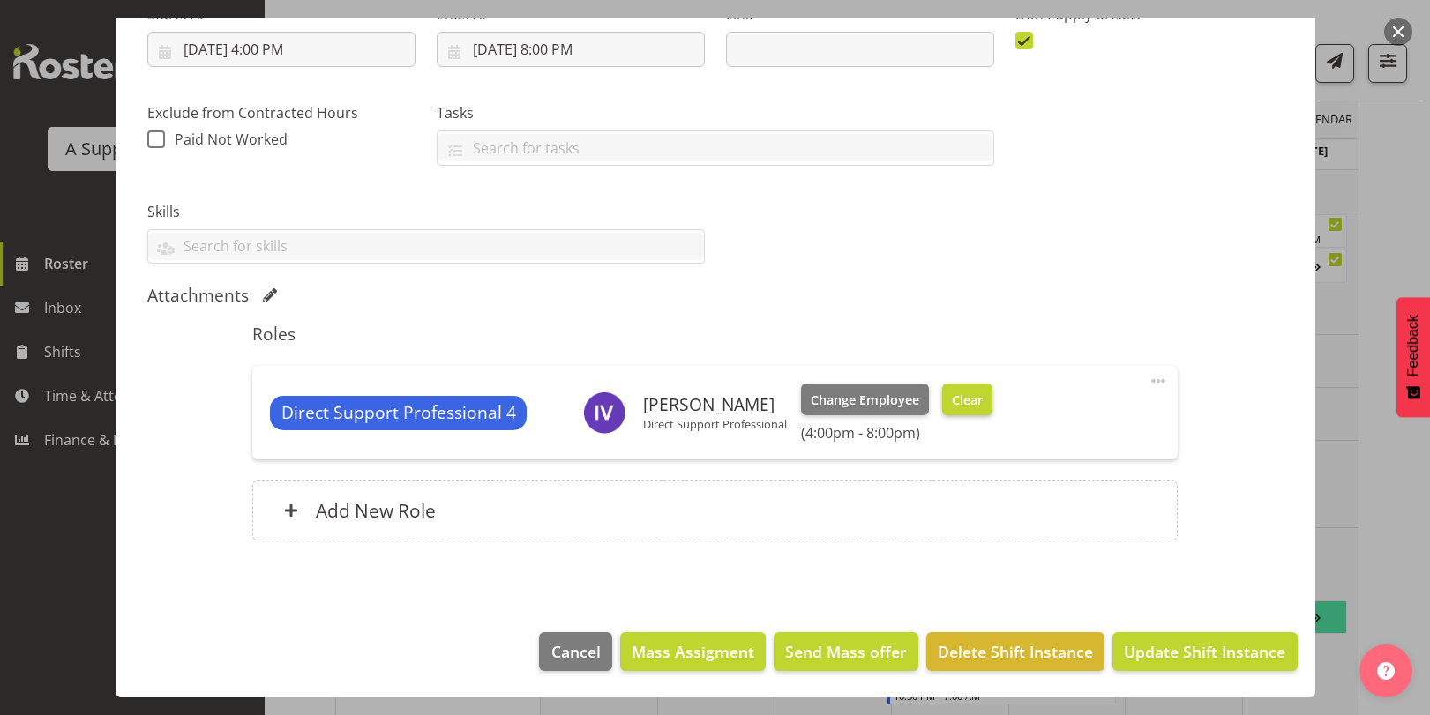
type input "DONT COVER [PERSON_NAME] Support"
click at [989, 395] on button "Clear" at bounding box center [967, 400] width 50 height 32
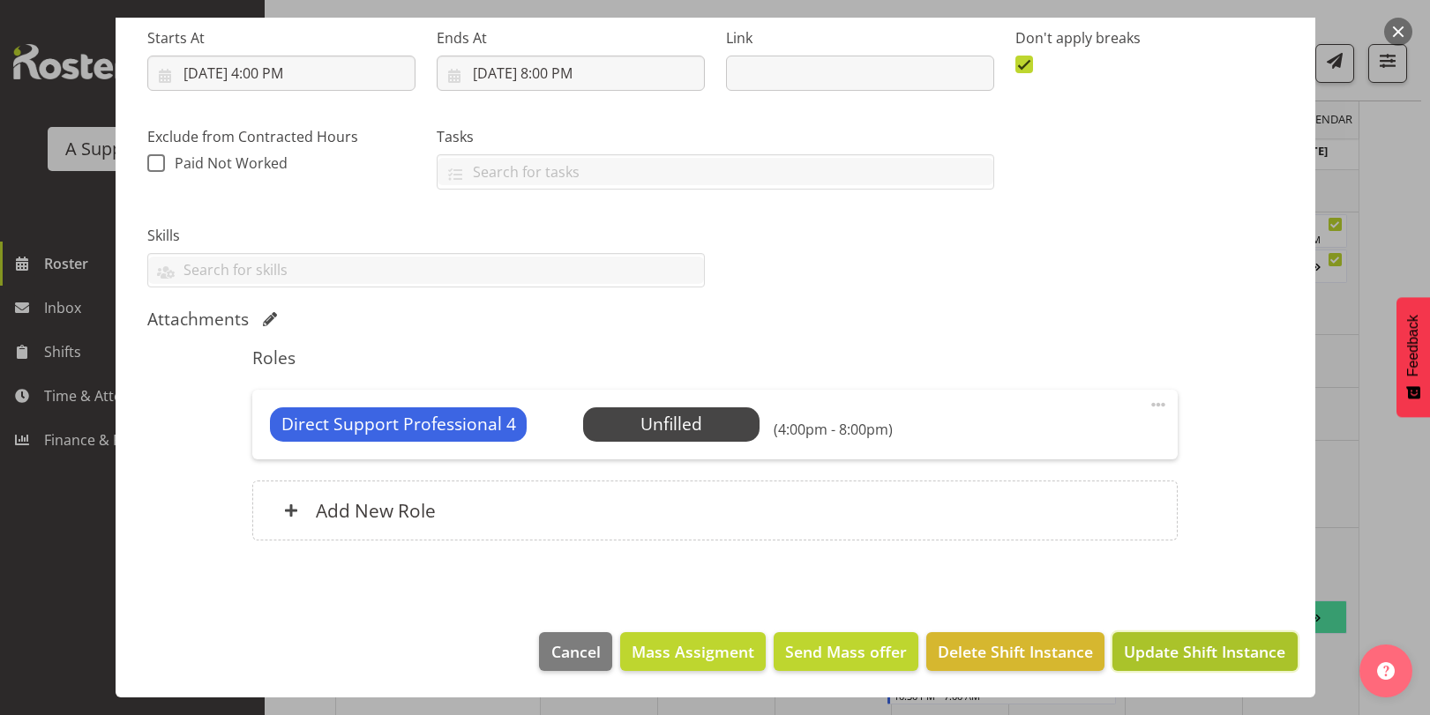
click at [1149, 642] on span "Update Shift Instance" at bounding box center [1204, 651] width 161 height 23
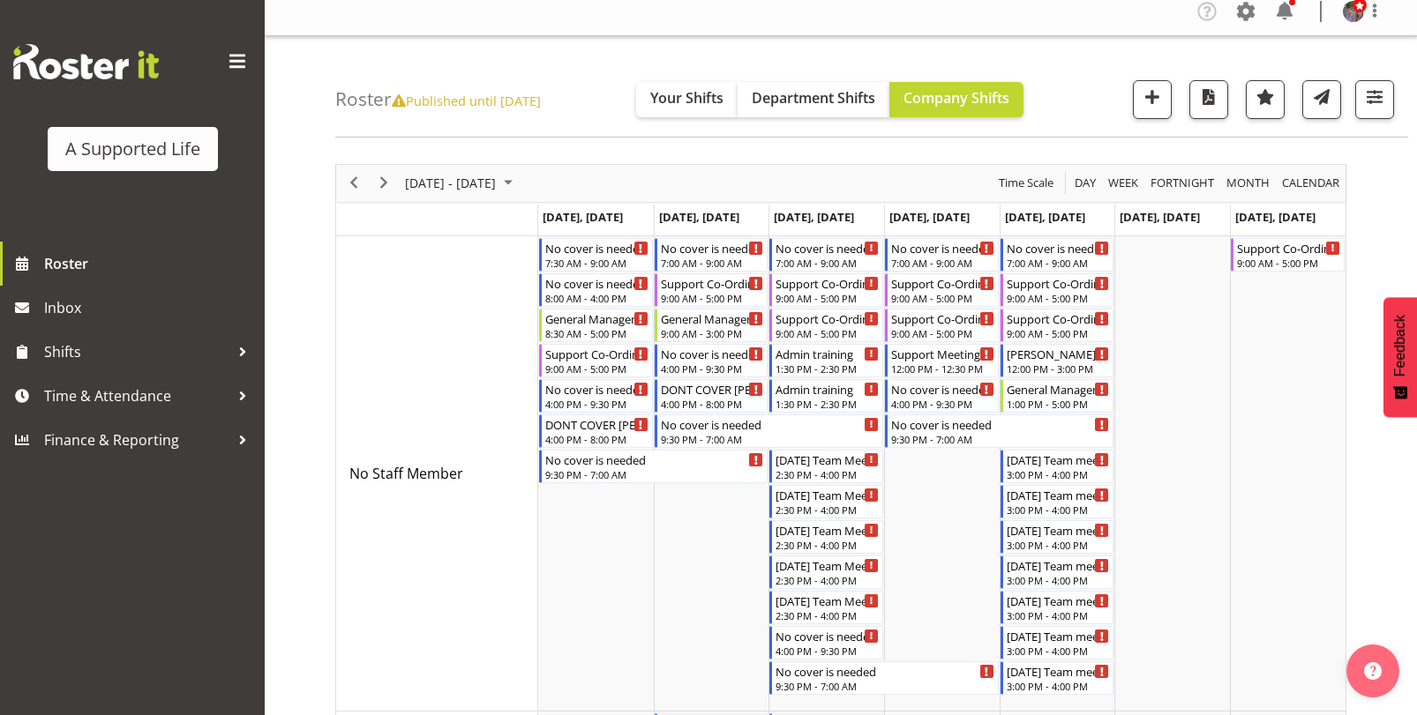
scroll to position [0, 0]
